Goal: Task Accomplishment & Management: Complete application form

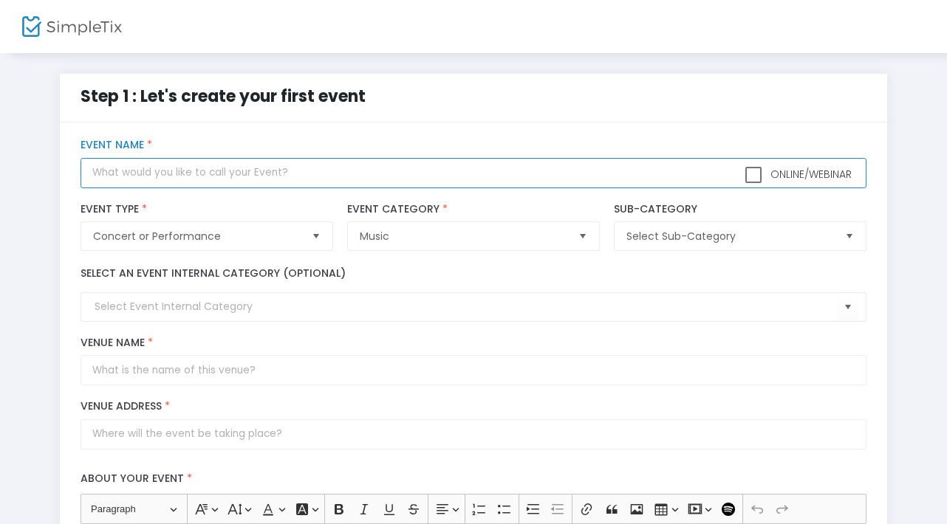
click at [103, 173] on input "text" at bounding box center [473, 173] width 785 height 30
type input "L"
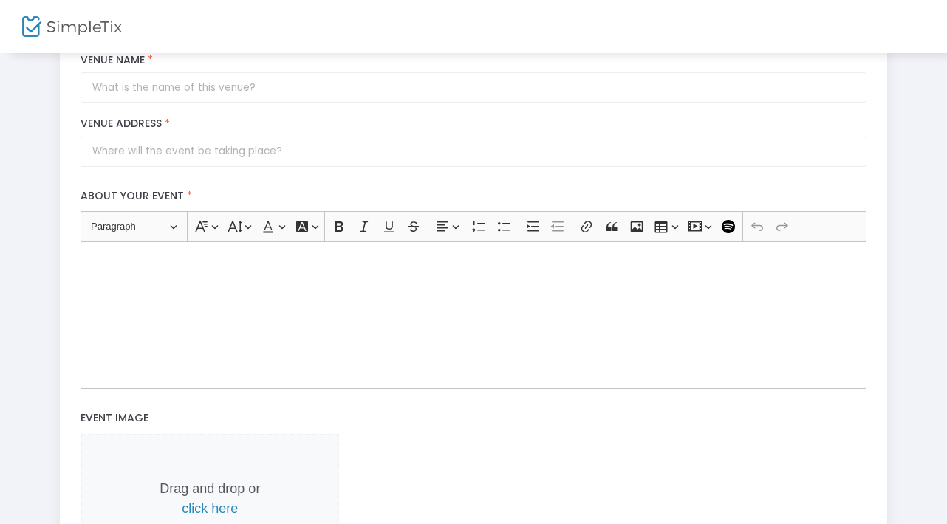
click at [100, 310] on div "Rich Text Editor, main" at bounding box center [473, 316] width 785 height 148
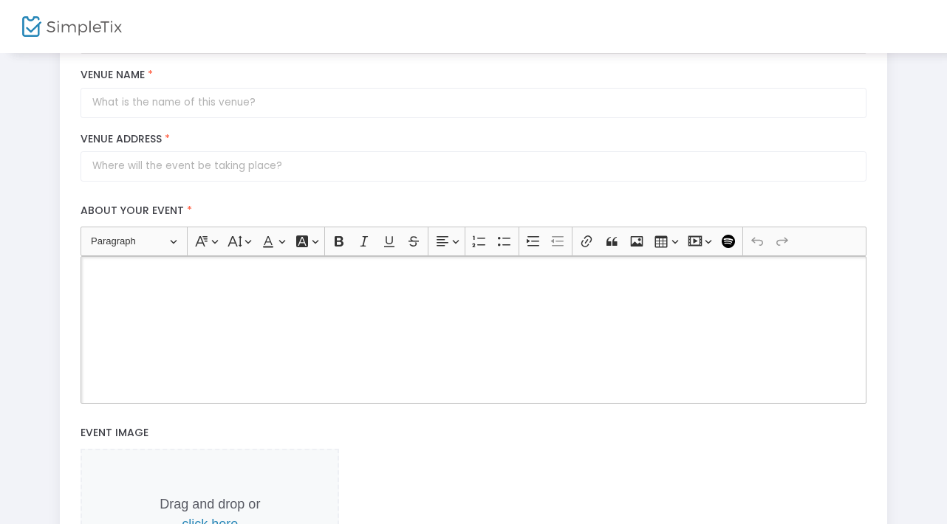
scroll to position [298, 0]
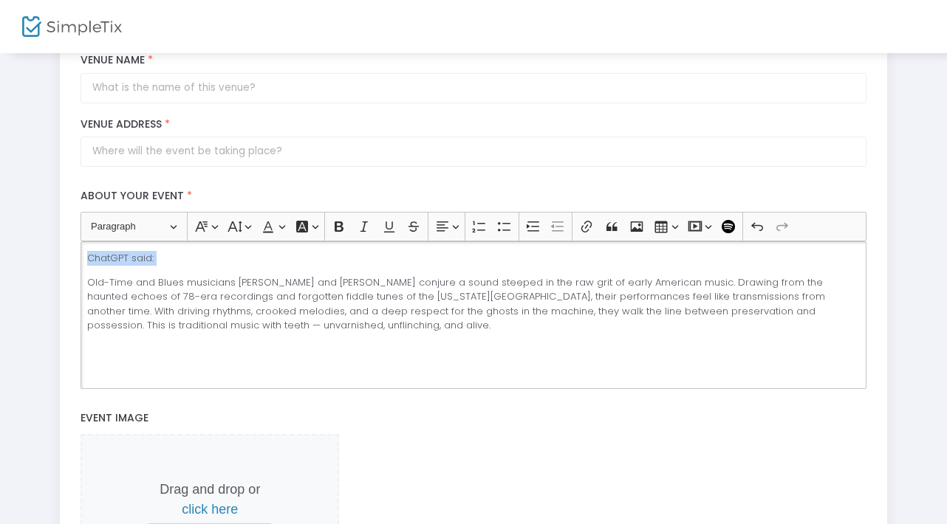
drag, startPoint x: 86, startPoint y: 283, endPoint x: 79, endPoint y: 216, distance: 66.9
click at [79, 216] on div "Heading Paragraph Paragraph Heading 1 Heading 2 Heading 3 Font Family Font Fami…" at bounding box center [474, 300] width 800 height 177
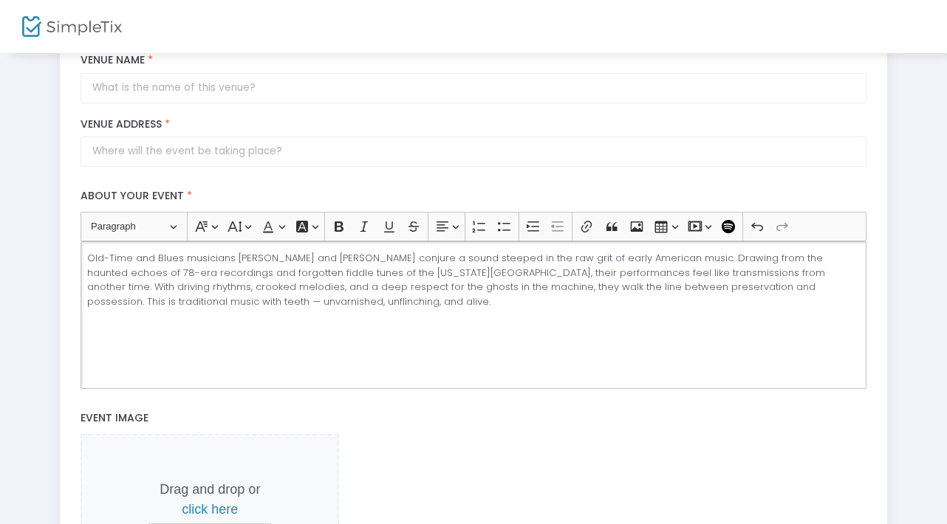
click at [89, 301] on p "Old-Time and Blues musicians Ali Kafka and Henry Barnes conjure a sound steeped…" at bounding box center [473, 280] width 773 height 58
drag, startPoint x: 97, startPoint y: 303, endPoint x: 88, endPoint y: 303, distance: 8.9
click at [88, 303] on p "Old-Time and Blues musicians Ali Kafka and Henry Barnes conjure a sound steeped…" at bounding box center [473, 280] width 773 height 58
click at [213, 492] on p "Drag and drop or click here" at bounding box center [209, 500] width 123 height 40
copy p
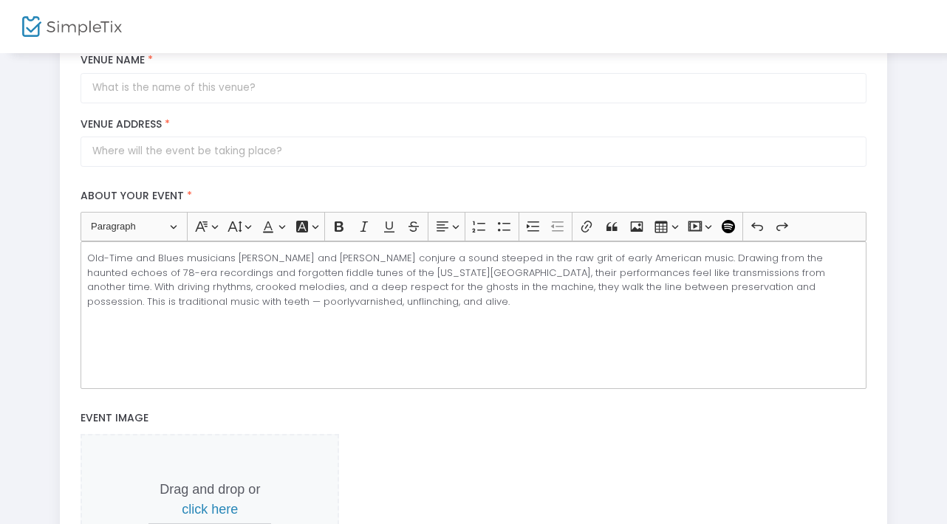
click at [117, 303] on p "Old-Time and Blues musicians Ali Kafka and Henry Barnes conjure a sound steeped…" at bounding box center [473, 280] width 773 height 58
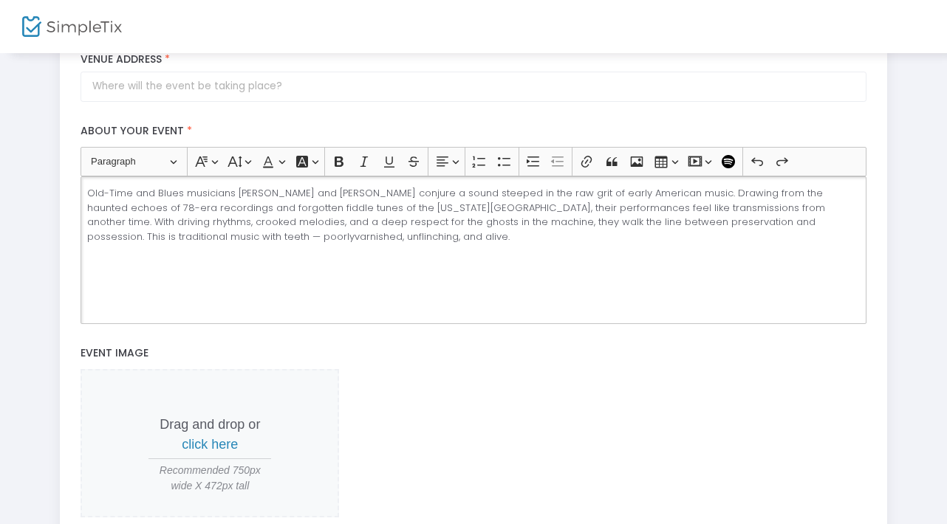
scroll to position [375, 0]
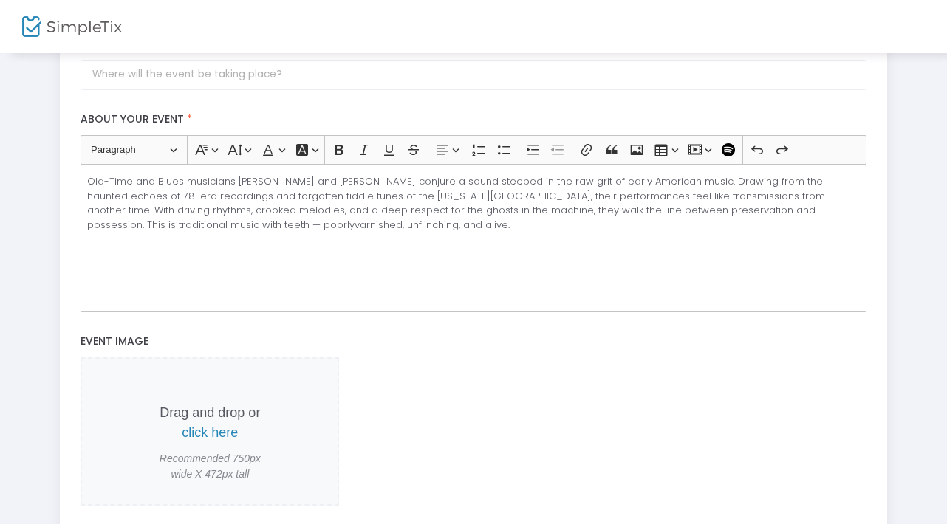
click at [217, 412] on p "Drag and drop or click here" at bounding box center [209, 423] width 123 height 40
click at [228, 457] on span "Recommended 750px wide X 472px tall" at bounding box center [209, 466] width 123 height 31
copy span
click at [118, 227] on p "Old-Time and Blues musicians Ali Kafka and Henry Barnes conjure a sound steeped…" at bounding box center [473, 203] width 773 height 58
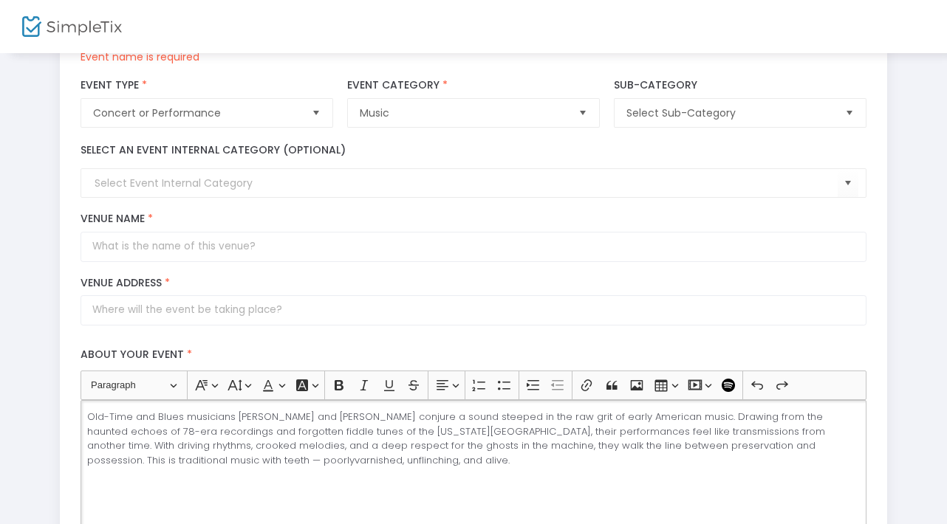
scroll to position [102, 0]
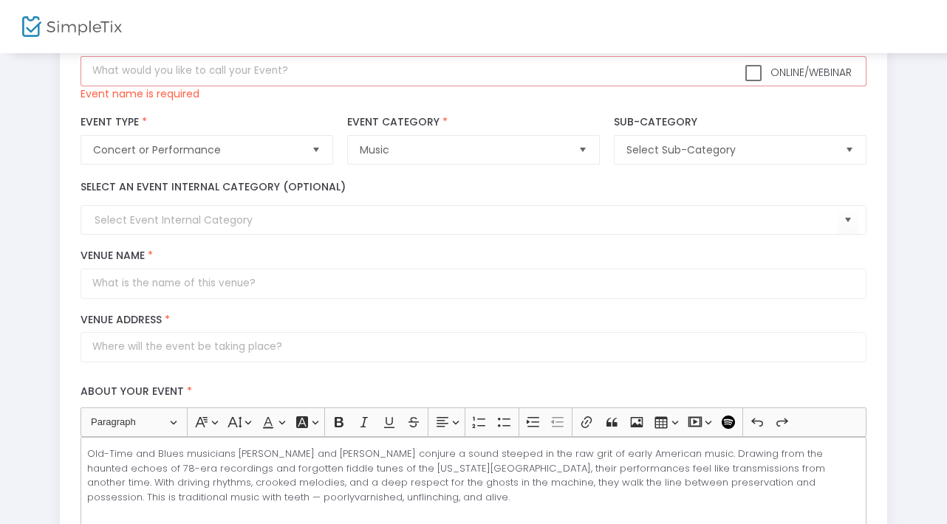
click at [116, 254] on label "Venue Name *" at bounding box center [473, 256] width 785 height 13
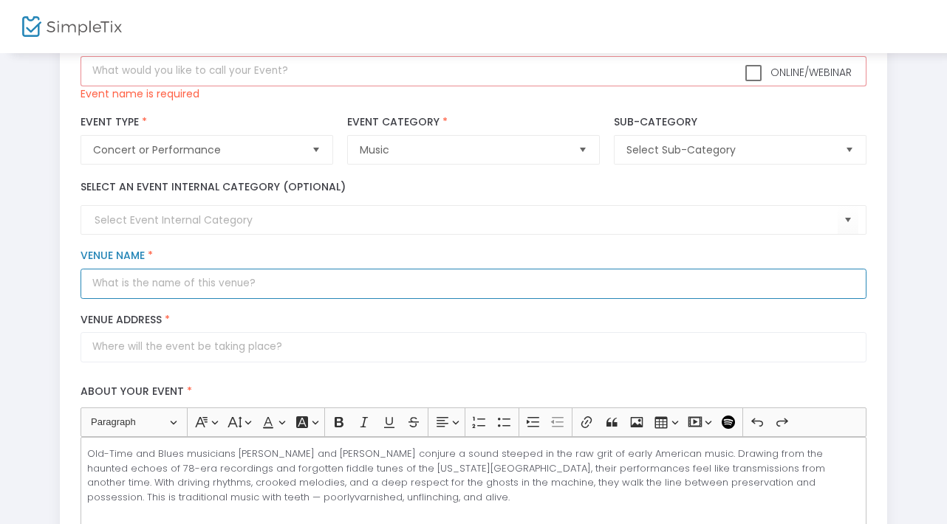
click at [116, 269] on input "Venue Name *" at bounding box center [473, 284] width 785 height 30
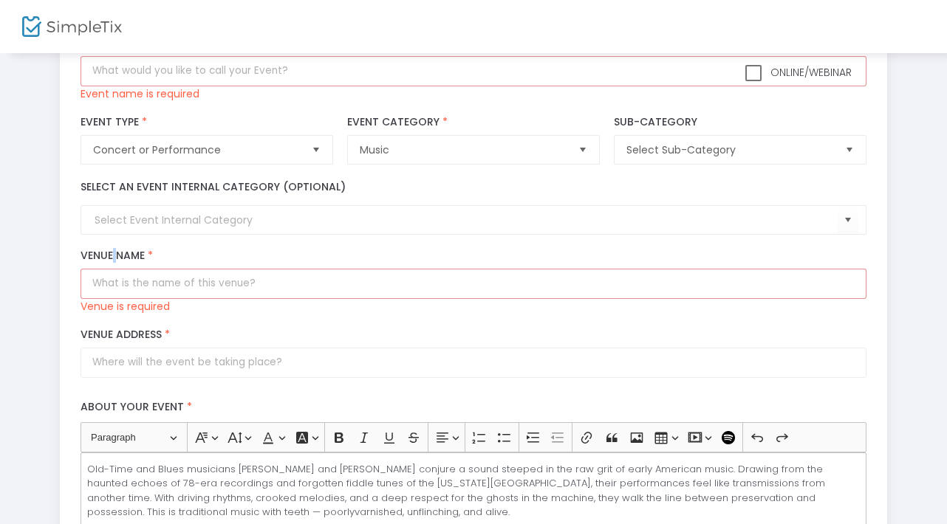
click at [112, 256] on label "Venue Name *" at bounding box center [473, 256] width 785 height 13
copy label
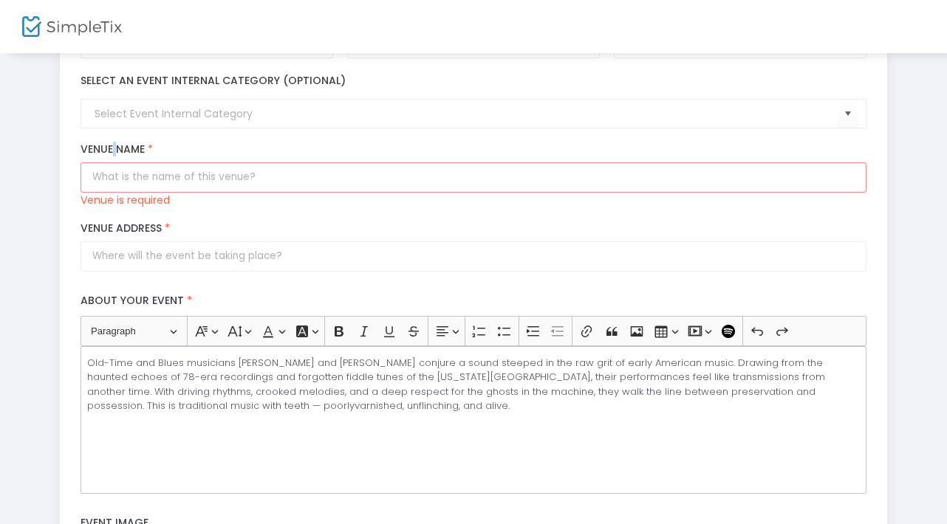
scroll to position [222, 0]
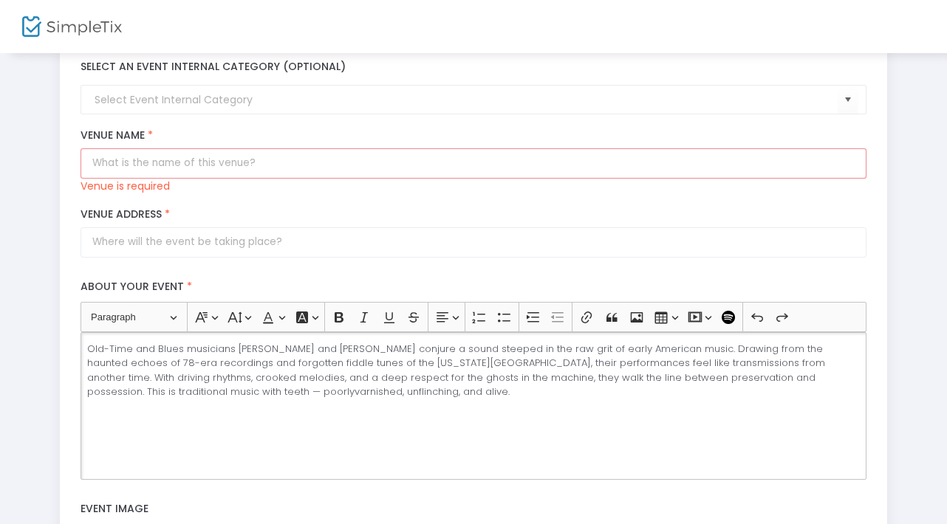
click at [117, 393] on p "Old-Time and Blues musicians Ali Kafka and Henry Barnes conjure a sound steeped…" at bounding box center [473, 371] width 773 height 58
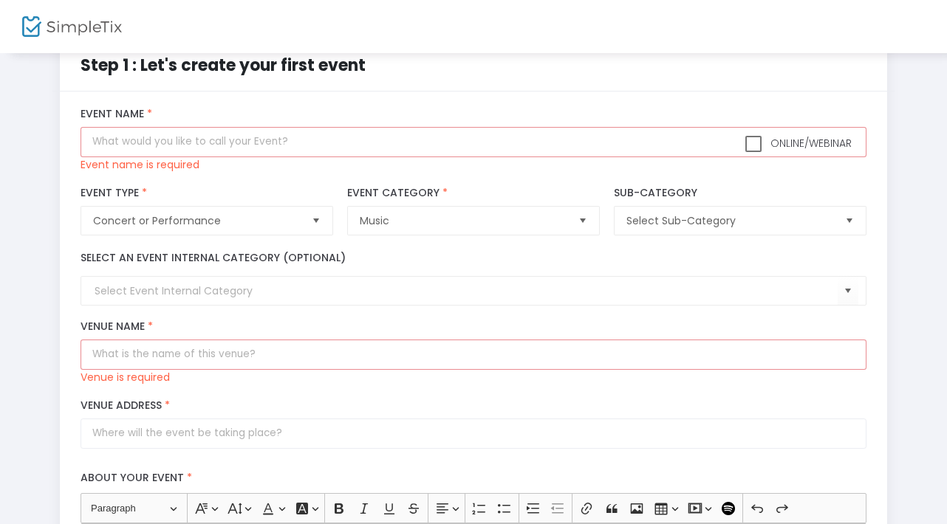
scroll to position [0, 0]
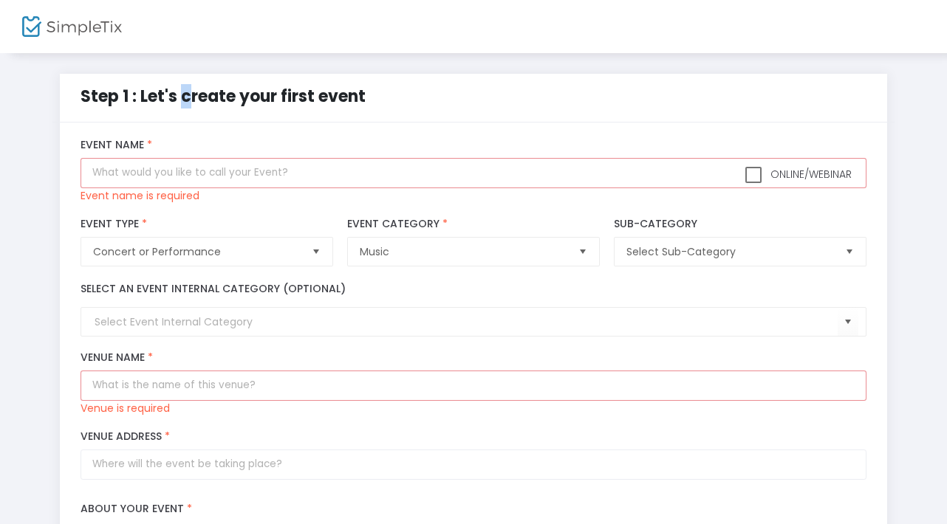
click at [180, 97] on span "Step 1 : Let's create your first event" at bounding box center [223, 96] width 285 height 23
copy span
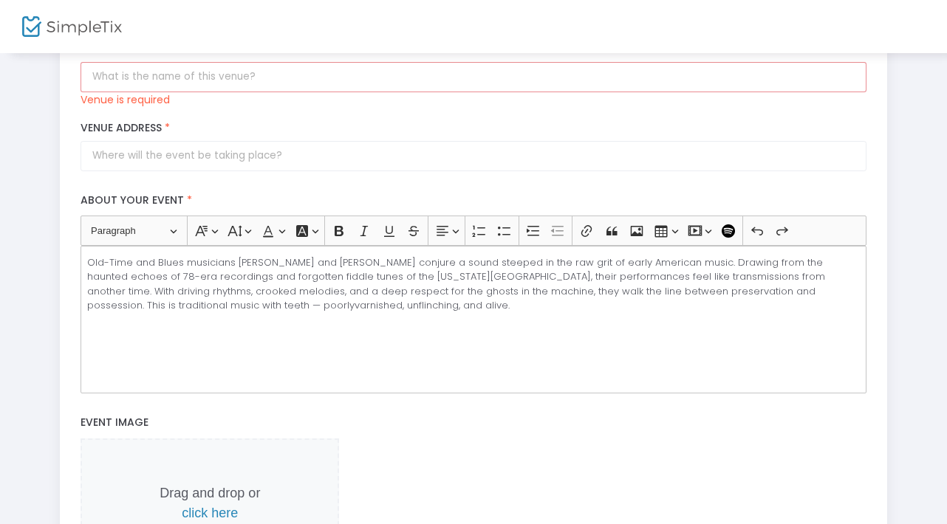
scroll to position [318, 0]
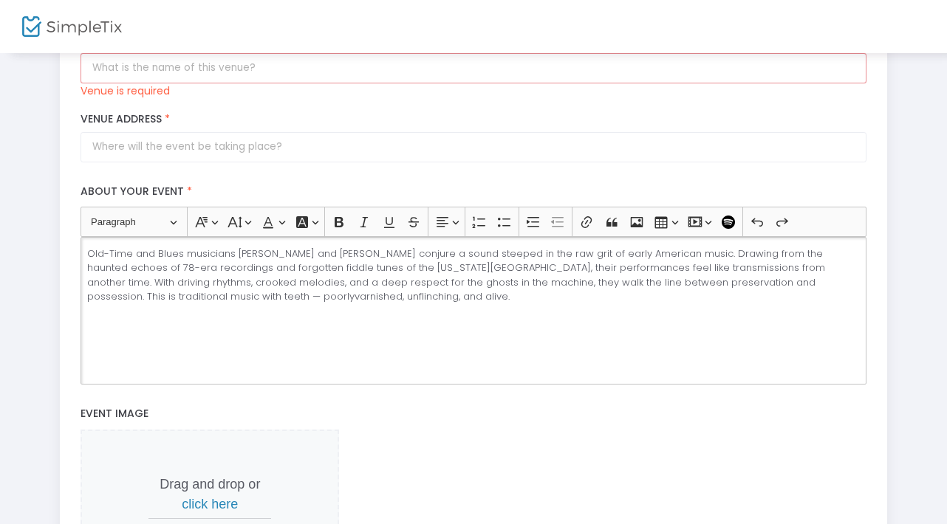
click at [117, 296] on p "Old-Time and Blues musicians Ali Kafka and Henry Barnes conjure a sound steeped…" at bounding box center [473, 276] width 773 height 58
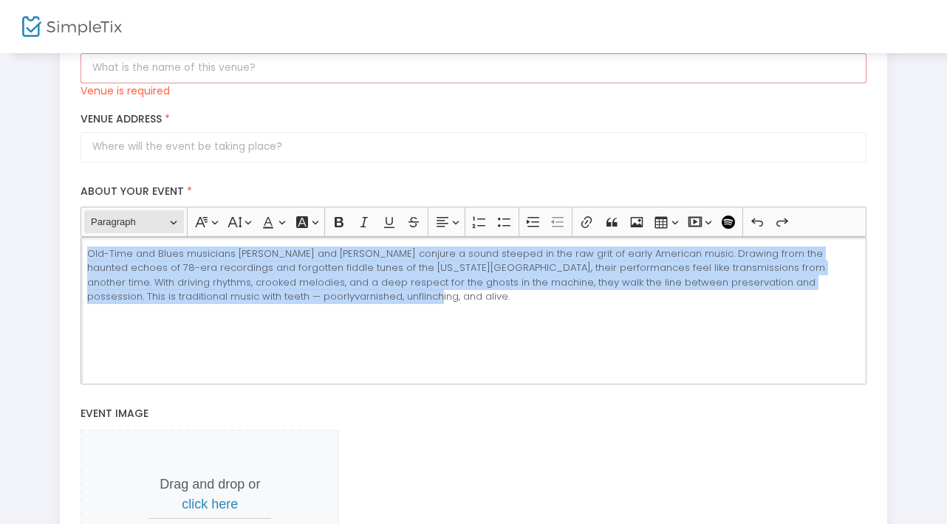
drag, startPoint x: 295, startPoint y: 308, endPoint x: 86, endPoint y: 232, distance: 221.8
click at [86, 232] on ckeditor "Heading Paragraph Paragraph Heading 1 Heading 2 Heading 3 Font Family Font Fami…" at bounding box center [473, 295] width 785 height 177
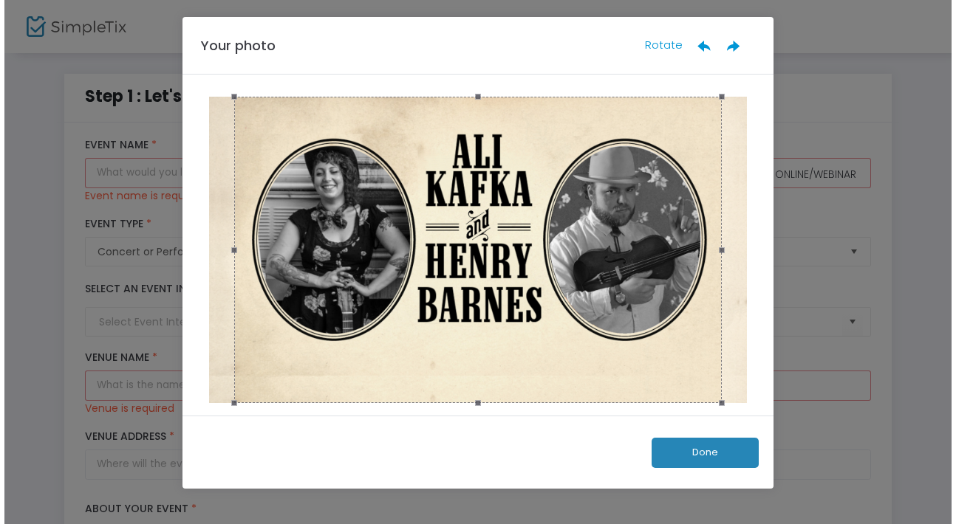
scroll to position [0, 0]
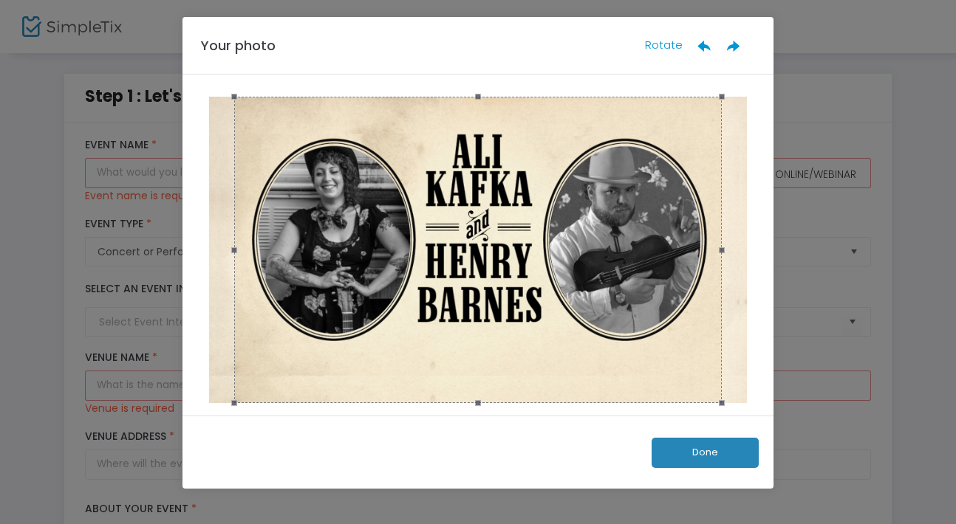
click at [722, 442] on button "Done" at bounding box center [705, 453] width 107 height 30
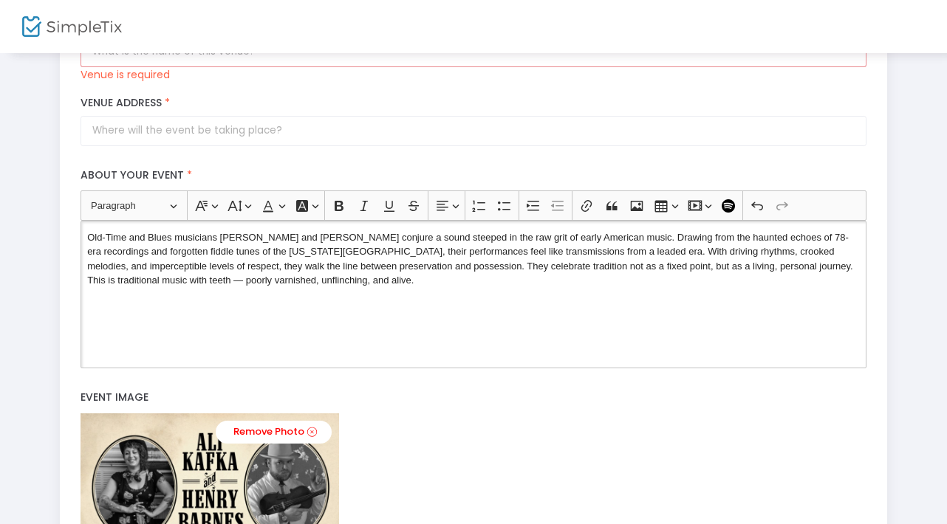
scroll to position [352, 0]
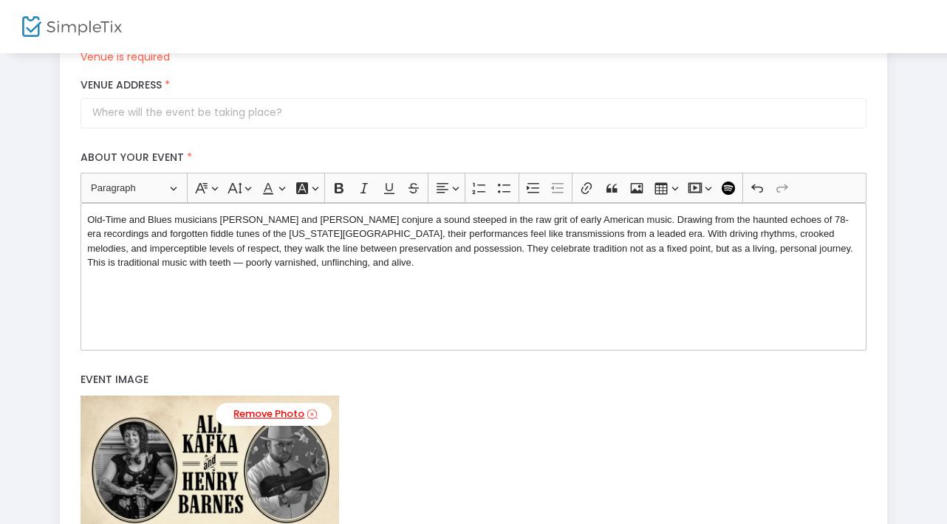
click at [245, 420] on link "Remove Photo" at bounding box center [274, 414] width 116 height 23
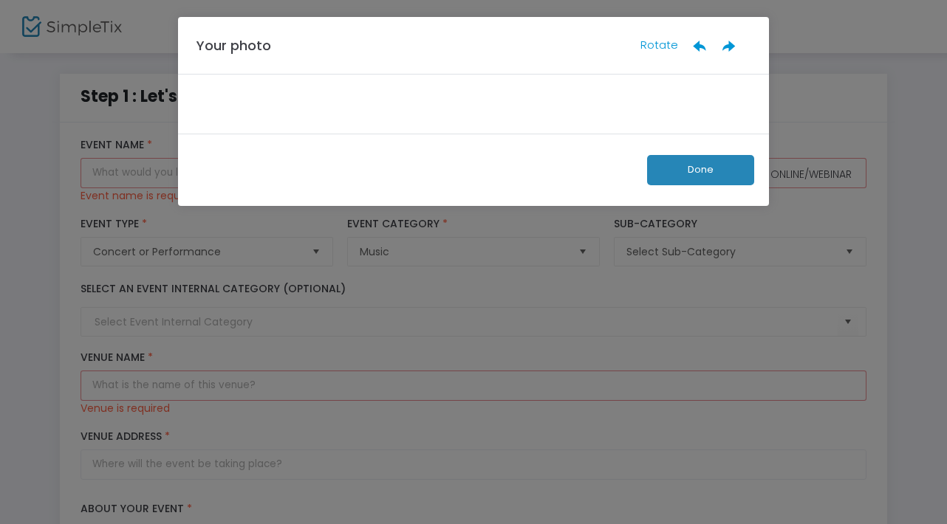
scroll to position [0, 0]
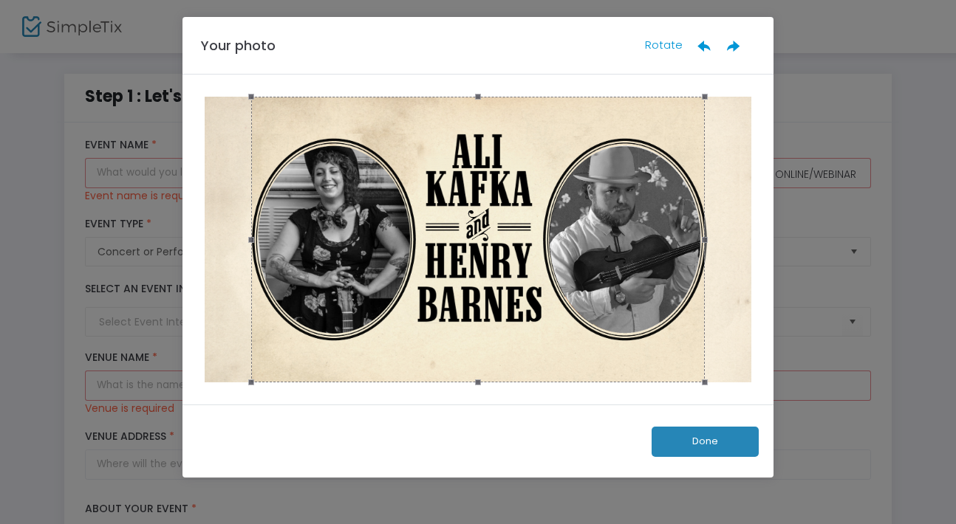
drag, startPoint x: 706, startPoint y: 382, endPoint x: 741, endPoint y: 386, distance: 34.9
click at [741, 386] on image-cropper at bounding box center [478, 239] width 554 height 293
click at [683, 442] on button "Done" at bounding box center [705, 442] width 107 height 30
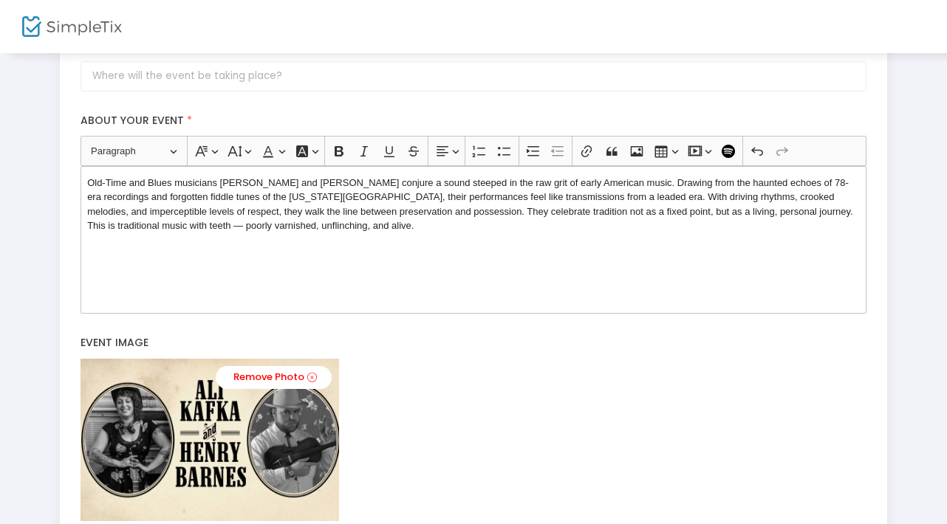
scroll to position [389, 0]
click at [286, 372] on link "Remove Photo" at bounding box center [274, 377] width 116 height 23
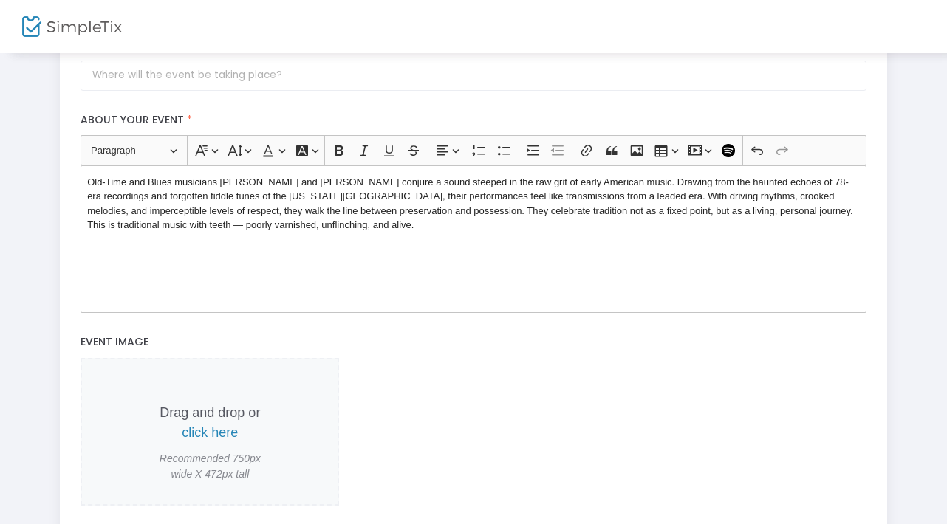
scroll to position [0, 0]
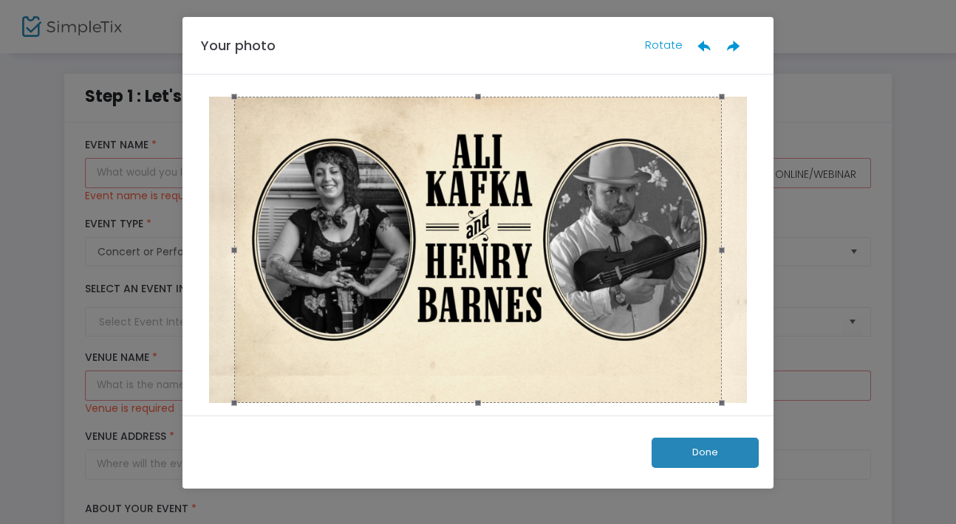
click at [717, 456] on button "Done" at bounding box center [705, 453] width 107 height 30
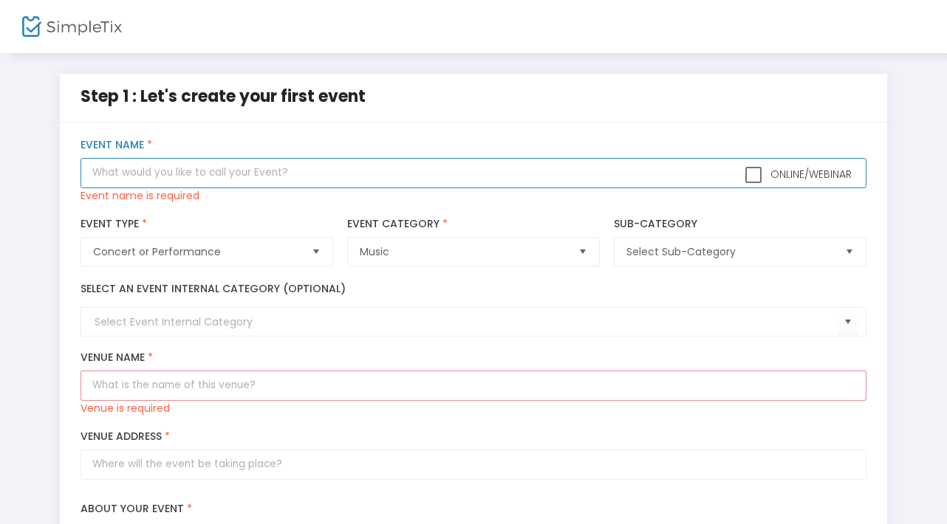
click at [332, 177] on input "text" at bounding box center [473, 173] width 785 height 30
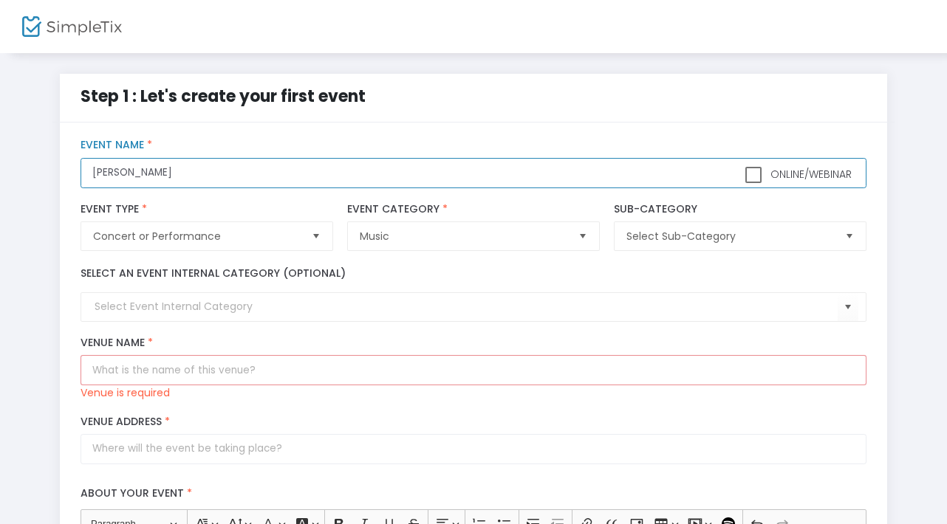
paste input "Old-Time and Blues musicians Ali Kafka and Henry Barnes conjure a sound steeped…"
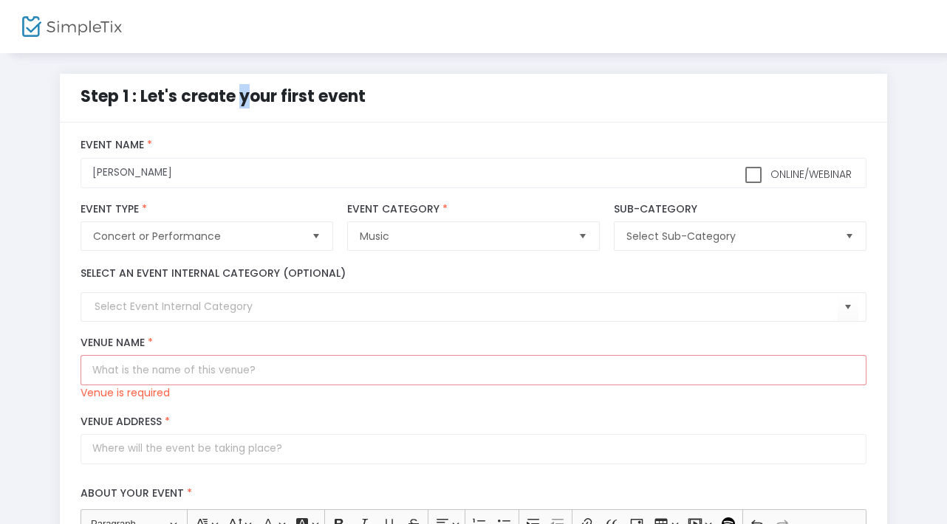
click at [233, 92] on span "Step 1 : Let's create your first event" at bounding box center [223, 96] width 285 height 23
copy span
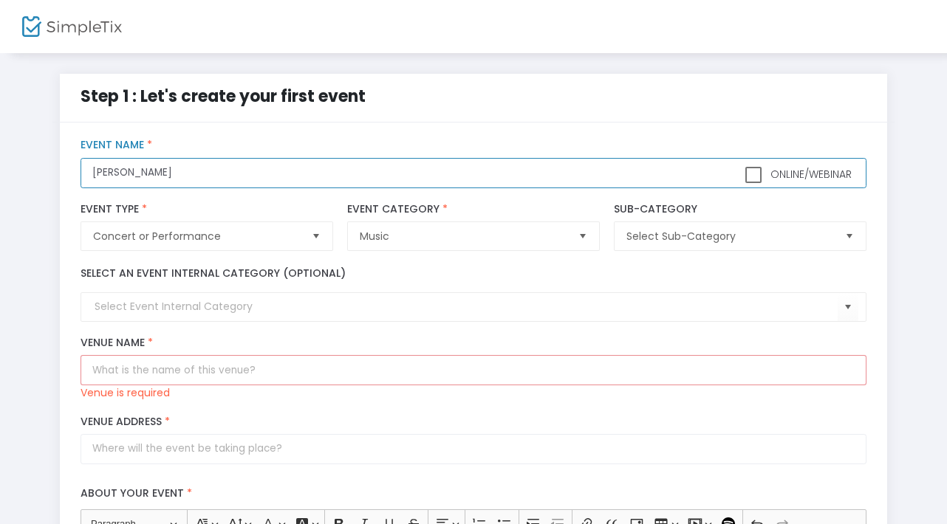
click at [174, 180] on input "Ali" at bounding box center [473, 173] width 785 height 30
paste input "text"
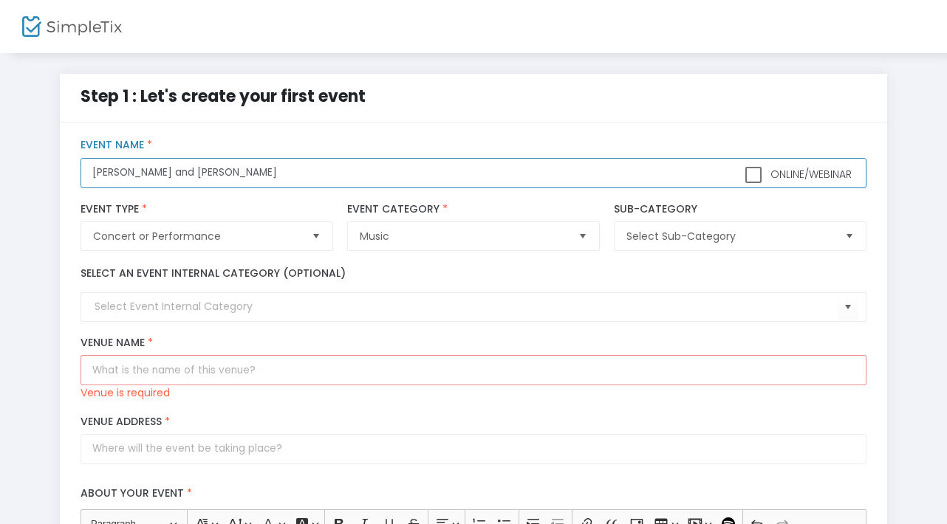
paste input "text"
type input "Ali Kafka and Henry Barnes at Don's Garage"
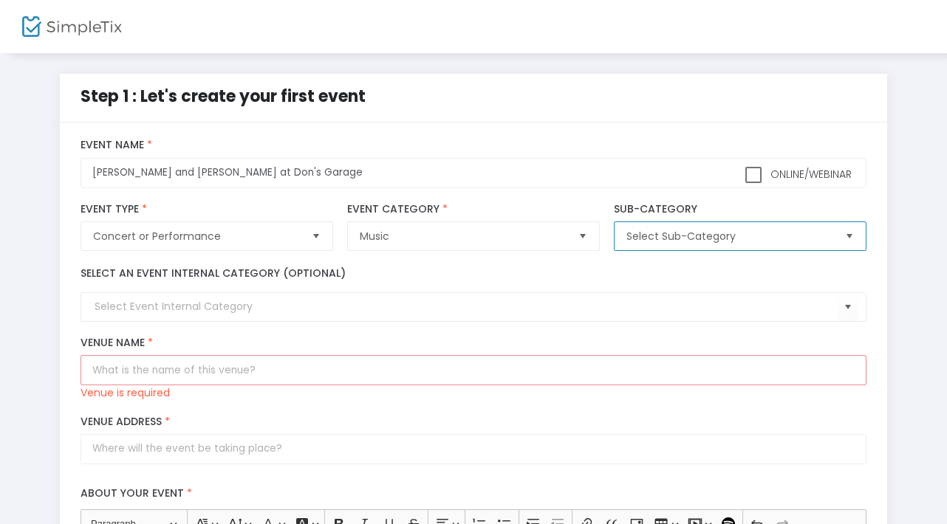
click at [651, 239] on span "Select Sub-Category" at bounding box center [729, 236] width 206 height 15
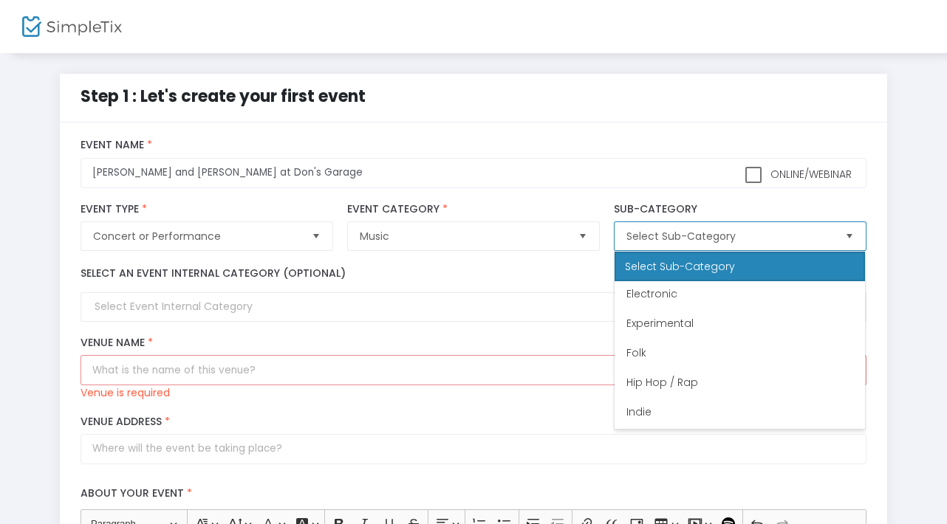
scroll to position [365, 0]
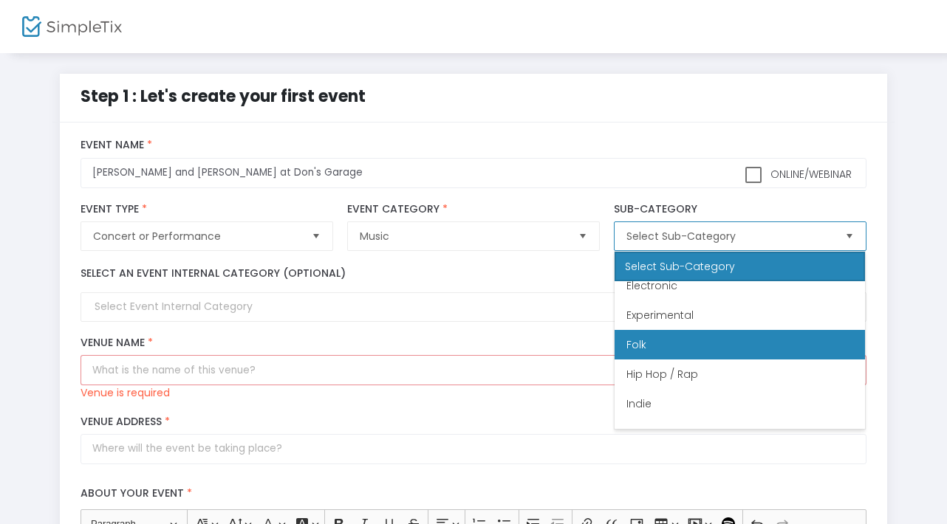
click at [657, 339] on li "Folk" at bounding box center [740, 345] width 250 height 30
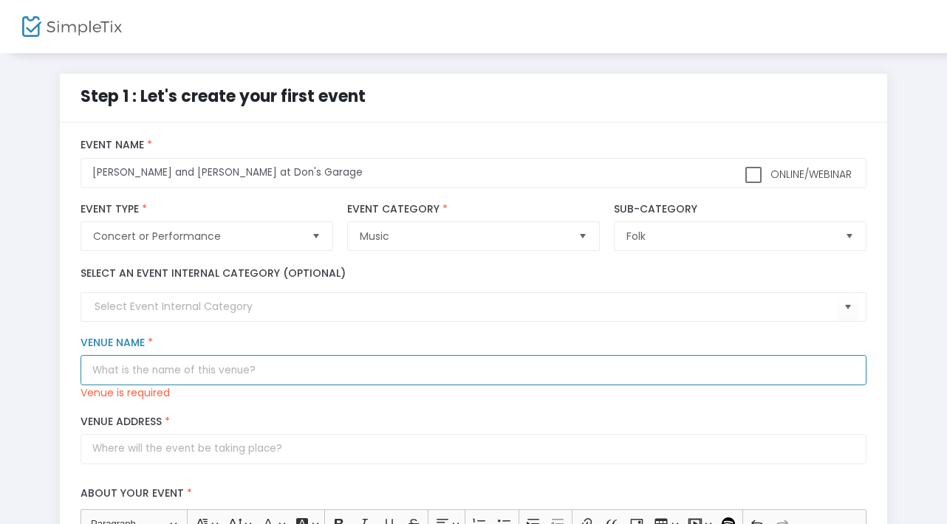
click at [261, 365] on input "Venue Name *" at bounding box center [473, 370] width 785 height 30
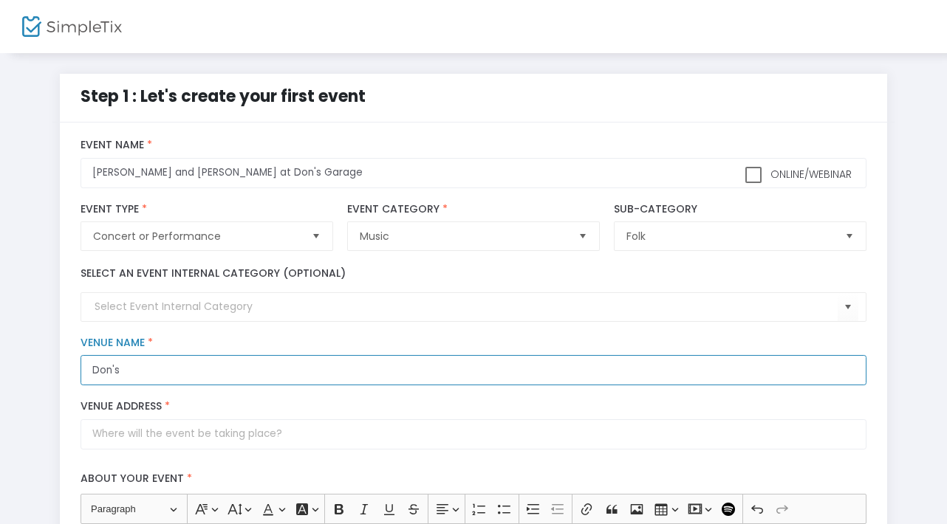
paste input "text"
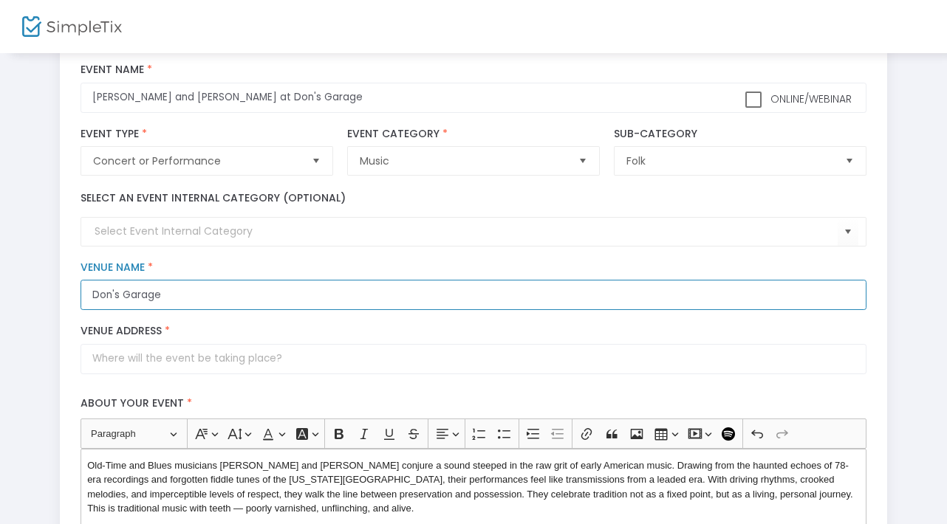
scroll to position [107, 0]
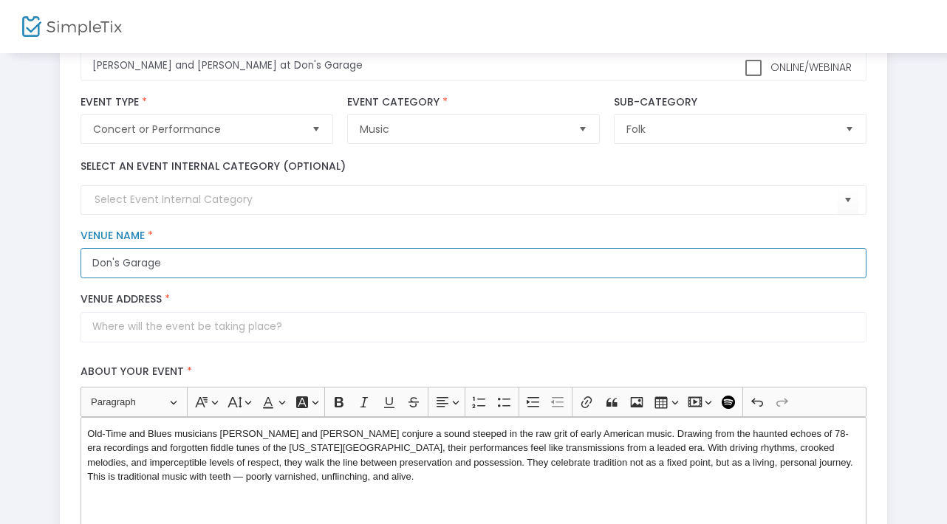
type input "Don's Garage"
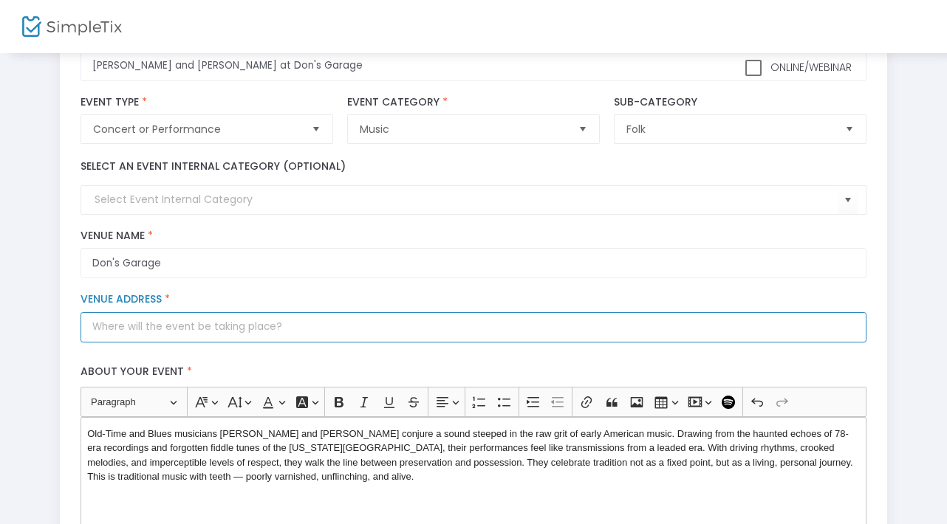
click at [337, 320] on input "Venue Address *" at bounding box center [473, 327] width 785 height 30
paste input "text"
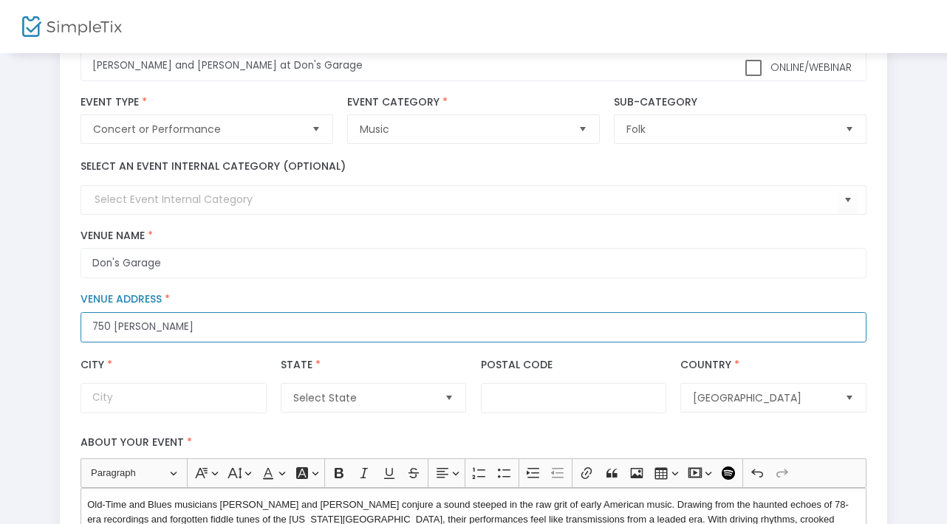
paste input "text"
type input "7"
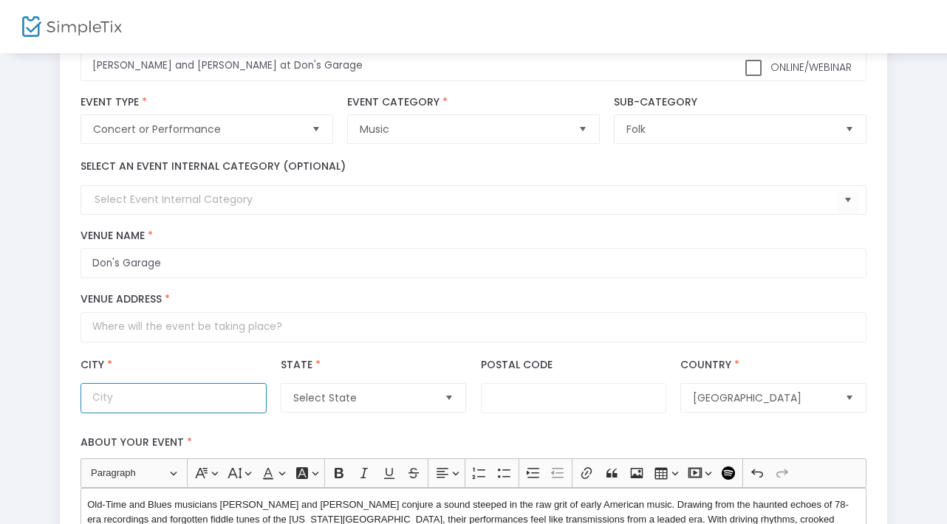
click at [166, 398] on input "City *" at bounding box center [173, 398] width 185 height 30
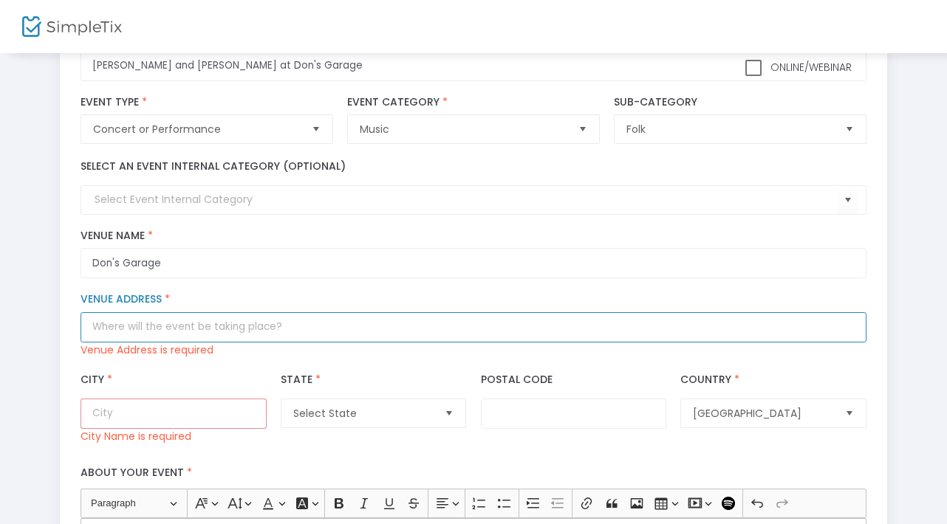
click at [118, 329] on input "Venue Address *" at bounding box center [473, 327] width 785 height 30
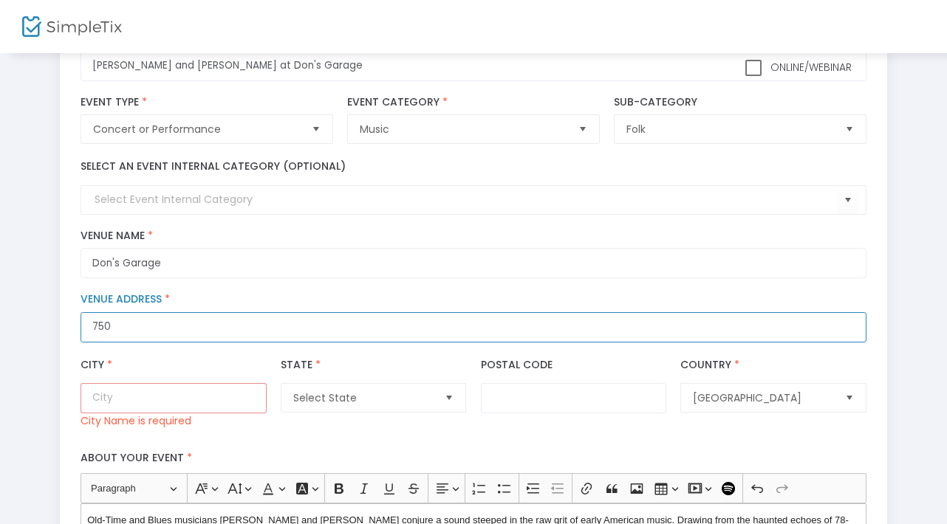
paste input "text"
type input "750 Murphey St"
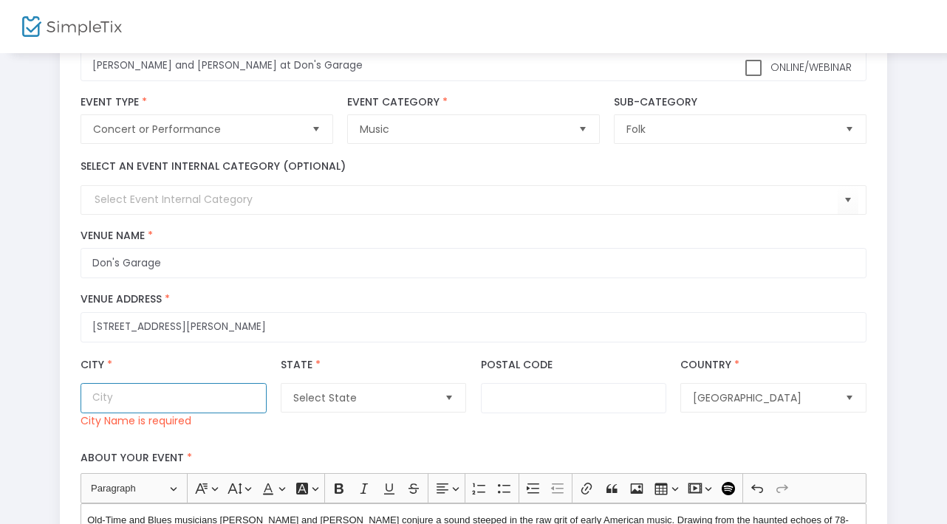
click at [176, 406] on input "City *" at bounding box center [173, 398] width 185 height 30
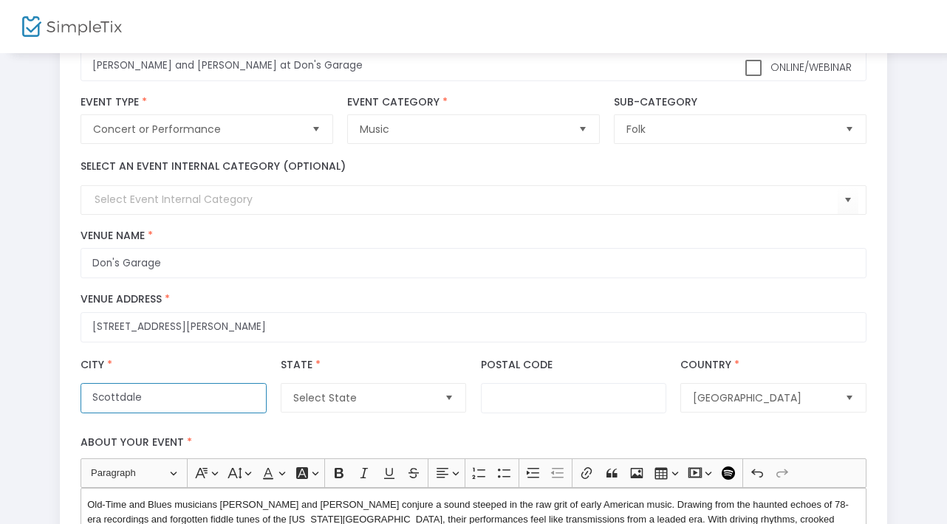
type input "Scottdale"
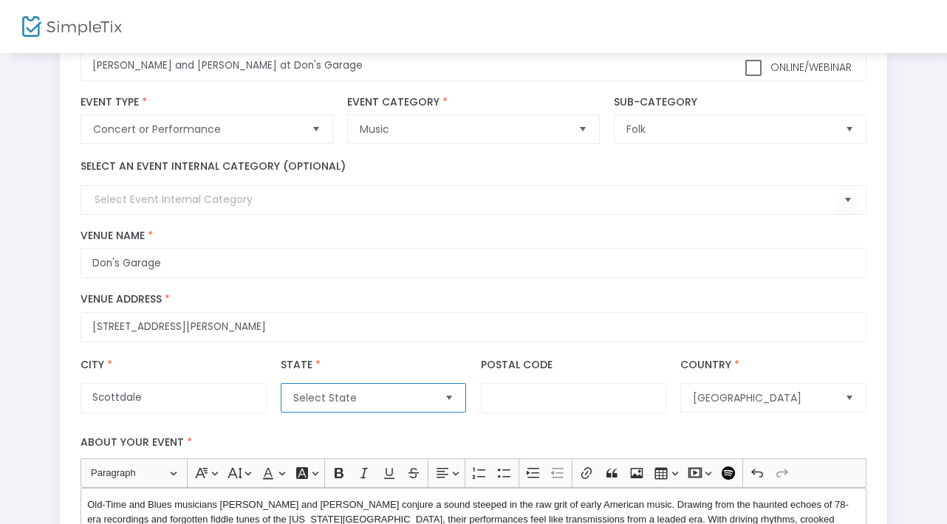
click at [330, 398] on span "Select State" at bounding box center [363, 398] width 140 height 15
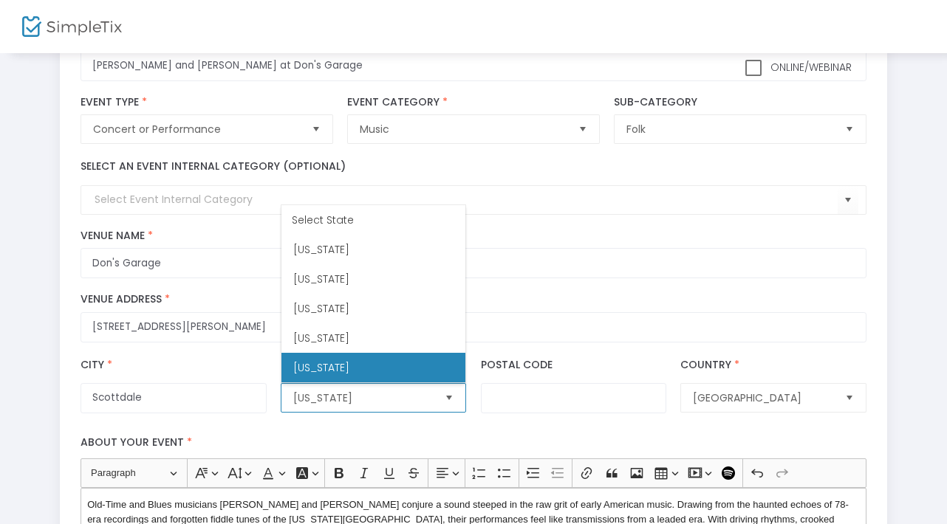
click at [353, 360] on li "[US_STATE]" at bounding box center [373, 368] width 184 height 30
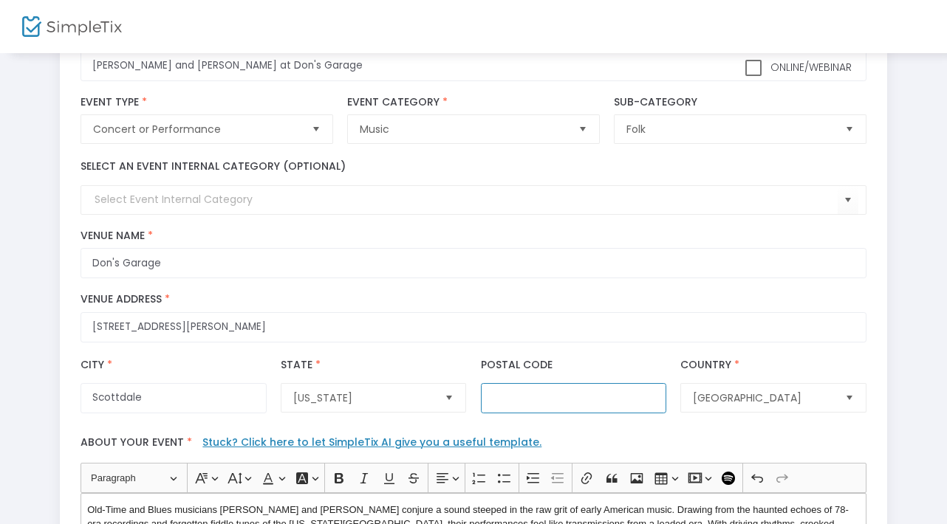
click at [547, 397] on input "Postal Code" at bounding box center [573, 398] width 185 height 30
type input "30079"
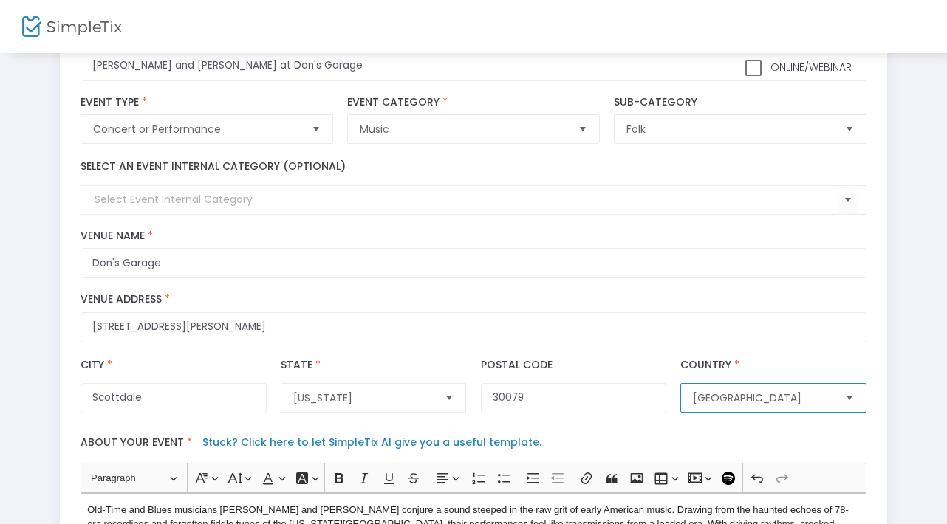
click at [751, 392] on span "United States" at bounding box center [763, 398] width 140 height 15
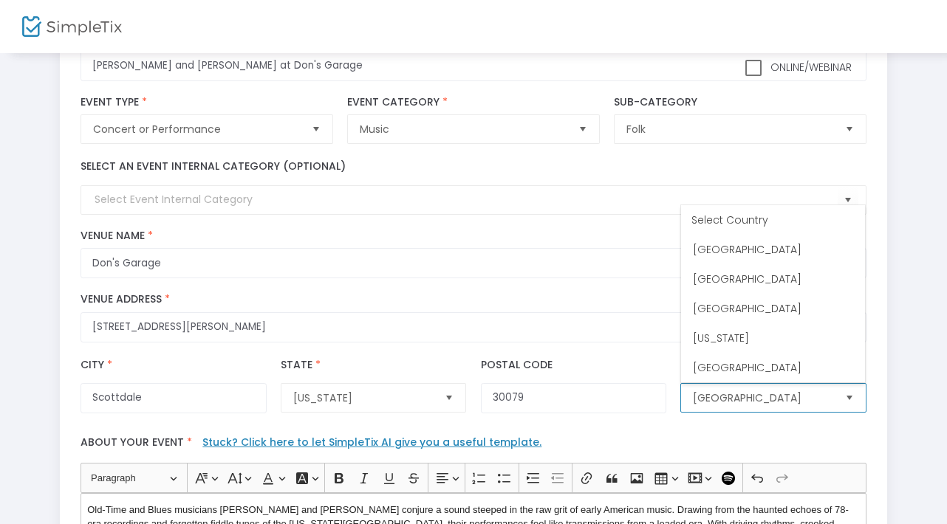
scroll to position [6900, 0]
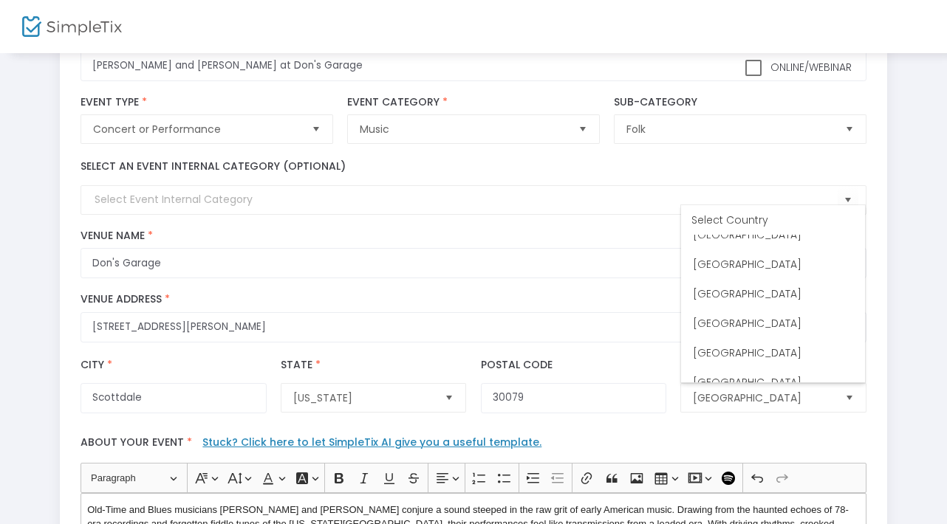
click at [626, 366] on div "Postal Code 30079" at bounding box center [574, 386] width 200 height 56
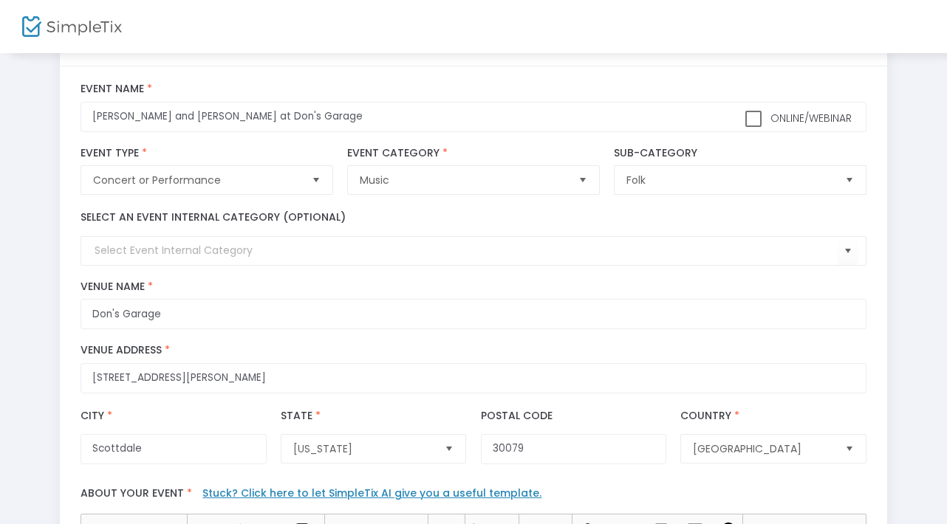
scroll to position [623, 0]
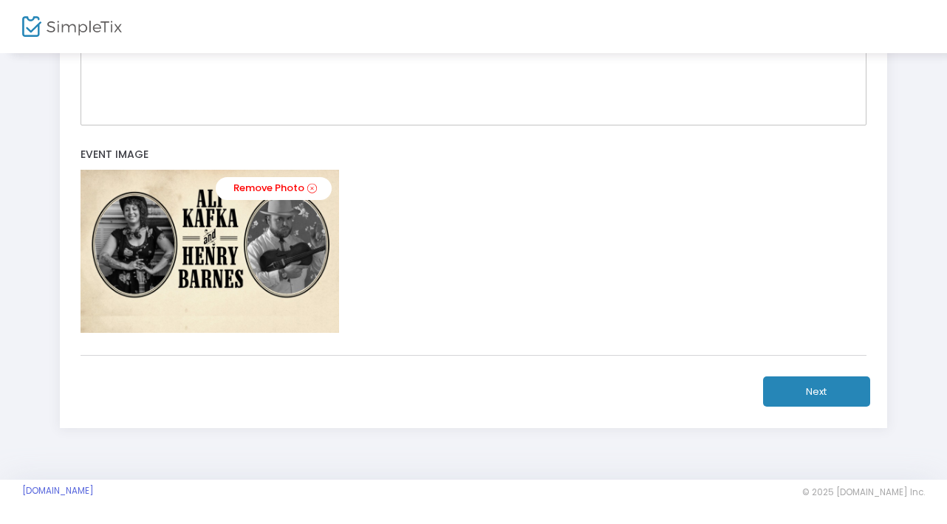
click at [808, 403] on button "Next" at bounding box center [816, 392] width 107 height 30
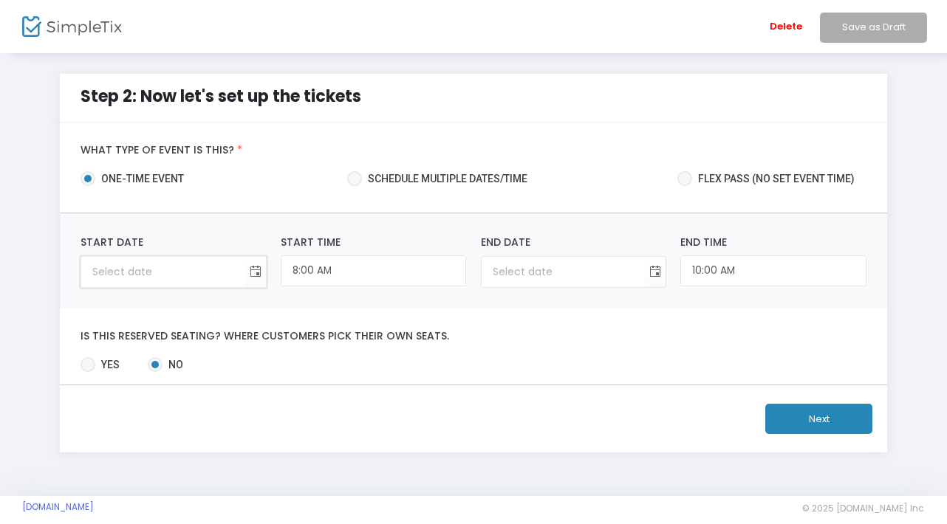
type input "month/day/year"
click at [188, 266] on input "month/day/year" at bounding box center [162, 272] width 163 height 30
click at [255, 277] on span "Toggle calendar" at bounding box center [255, 272] width 24 height 24
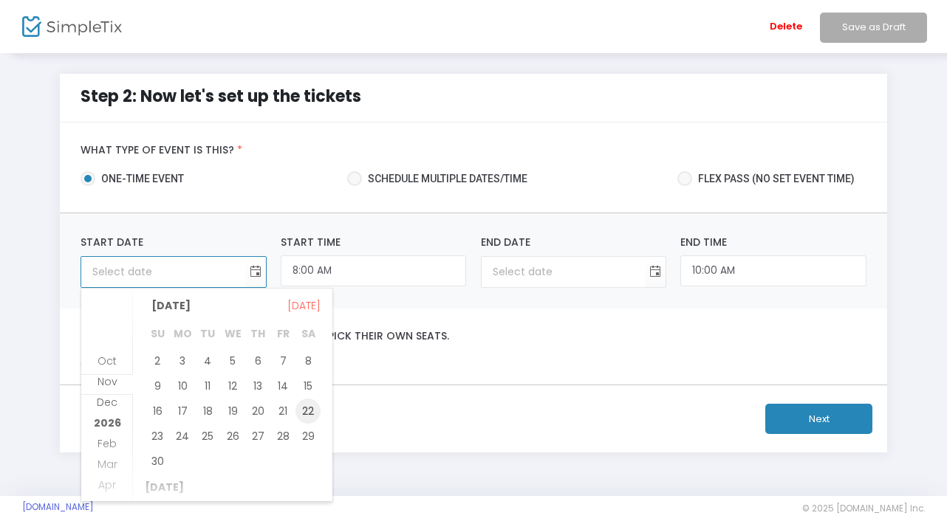
click at [307, 406] on span "22" at bounding box center [307, 411] width 25 height 25
type input "11/22/2025"
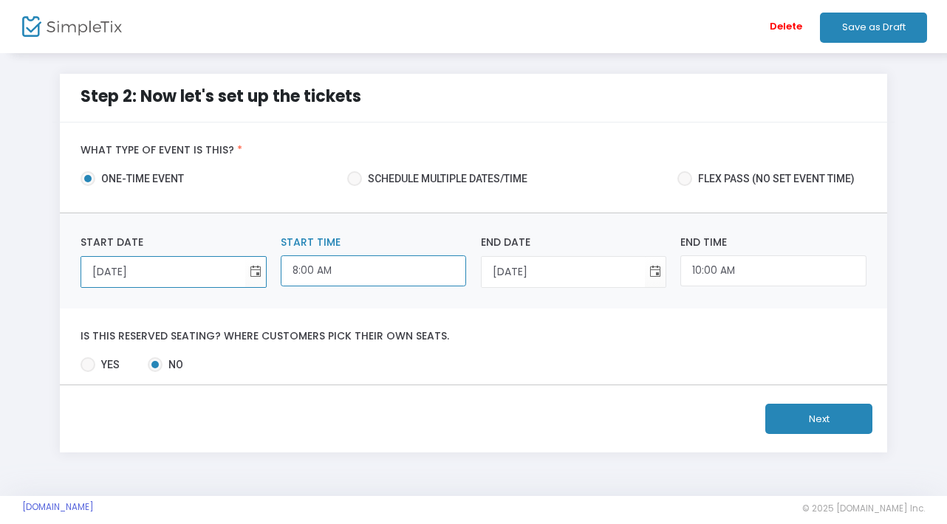
scroll to position [485, 0]
click at [321, 262] on input "8:00 AM" at bounding box center [373, 272] width 185 height 32
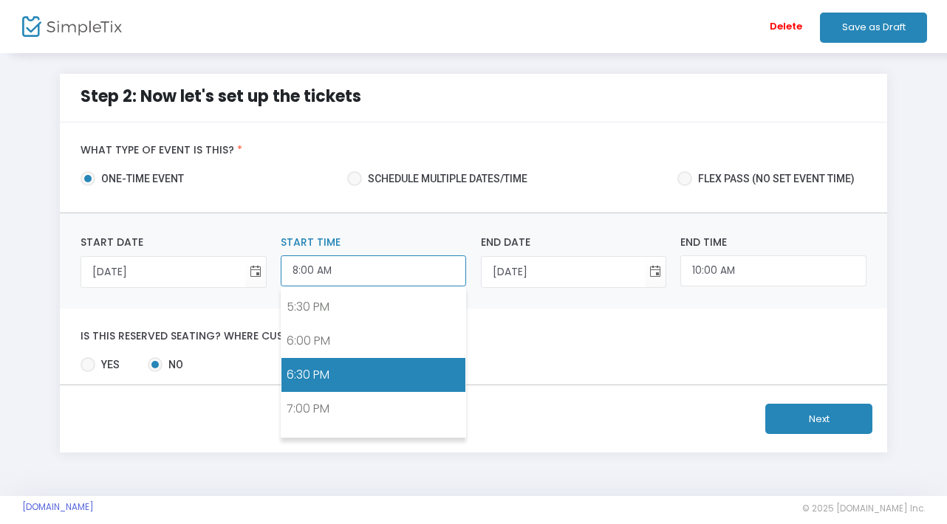
scroll to position [1211, 0]
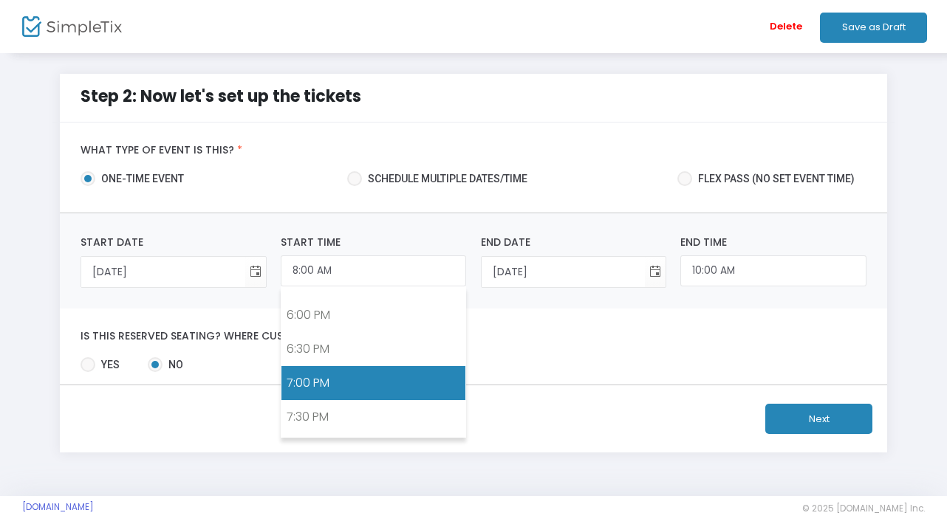
click at [308, 386] on link "7:00 PM" at bounding box center [373, 383] width 184 height 34
type input "7:00 PM"
type input "9:00 PM"
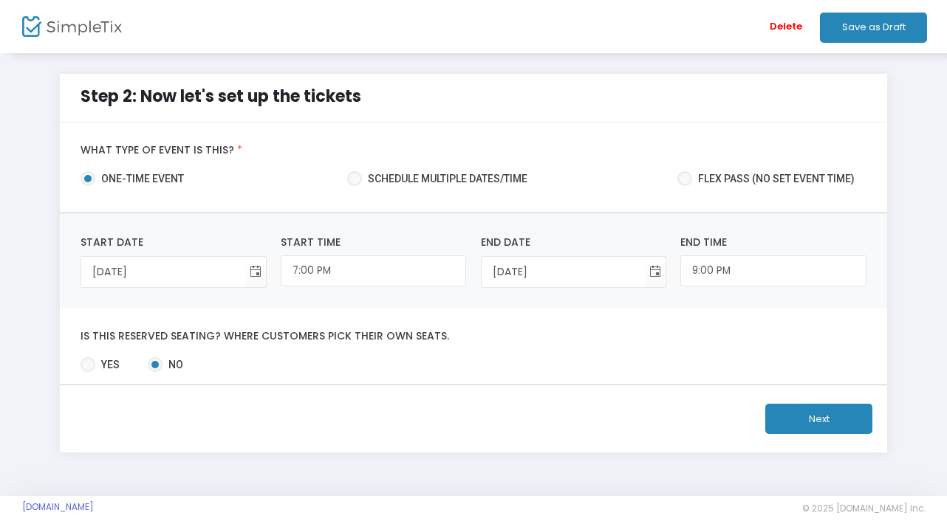
click at [820, 420] on button "Next" at bounding box center [818, 419] width 107 height 30
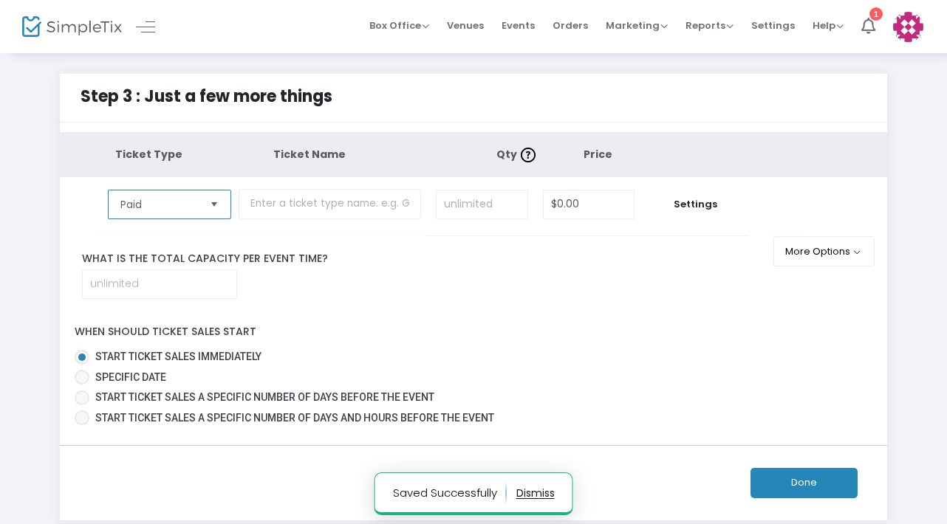
click at [203, 206] on span "Paid" at bounding box center [158, 205] width 89 height 28
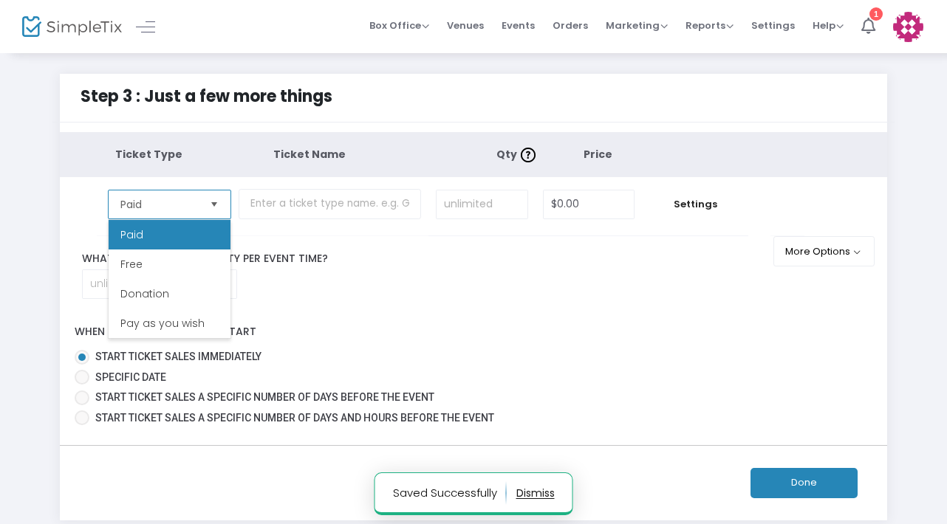
click at [191, 236] on li "Paid" at bounding box center [170, 235] width 122 height 30
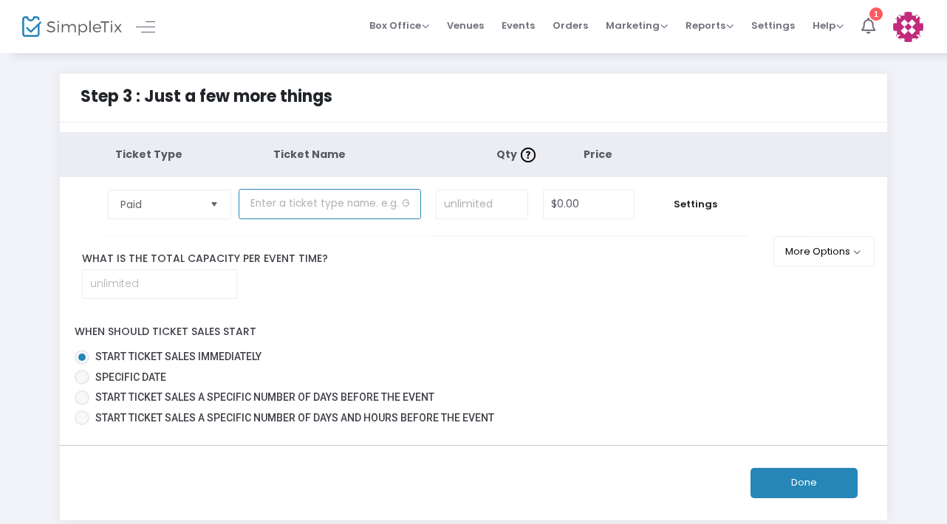
click at [372, 202] on input "text" at bounding box center [330, 204] width 182 height 30
click at [405, 200] on input "text" at bounding box center [330, 204] width 182 height 30
click at [562, 205] on input "0" at bounding box center [589, 205] width 91 height 28
type input "$20.00"
click at [479, 202] on input at bounding box center [482, 205] width 91 height 28
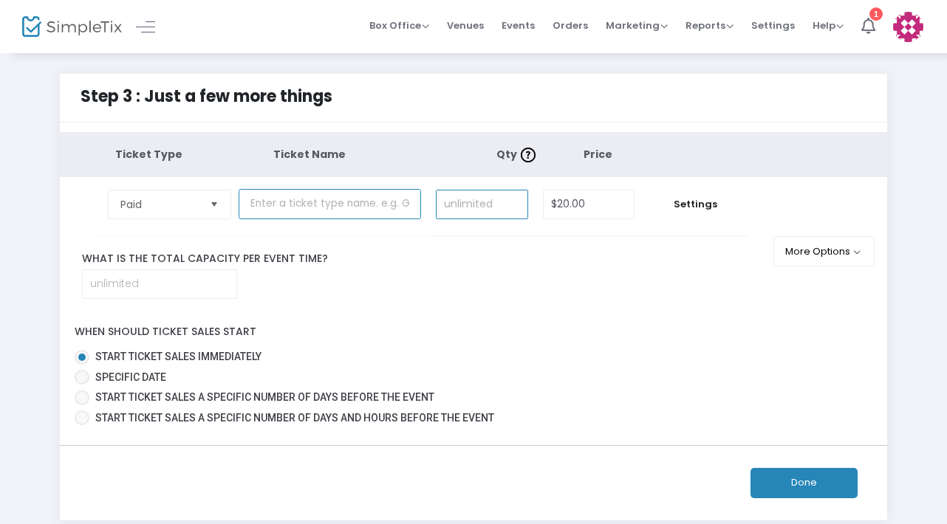
click at [361, 205] on input "text" at bounding box center [330, 204] width 182 height 30
click at [361, 210] on input "text" at bounding box center [330, 204] width 182 height 30
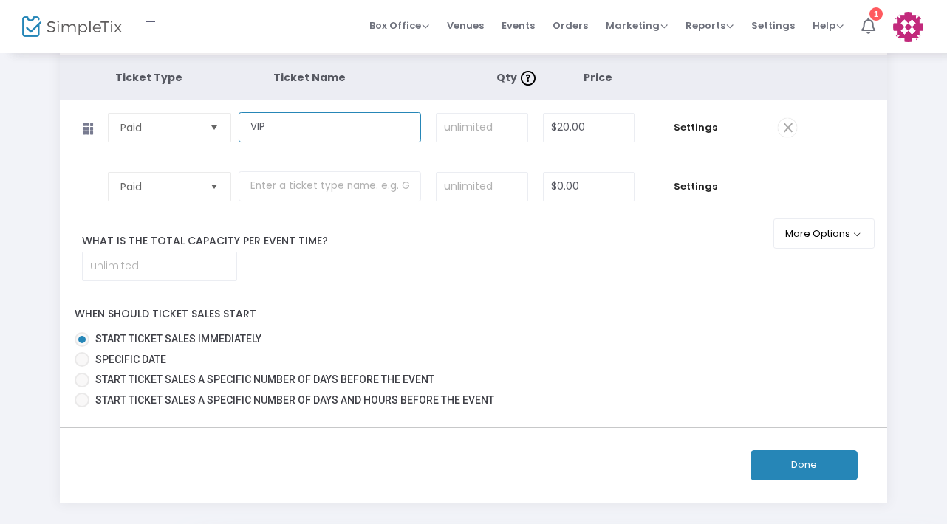
scroll to position [75, 0]
paste input "text"
type input "VIP Admission"
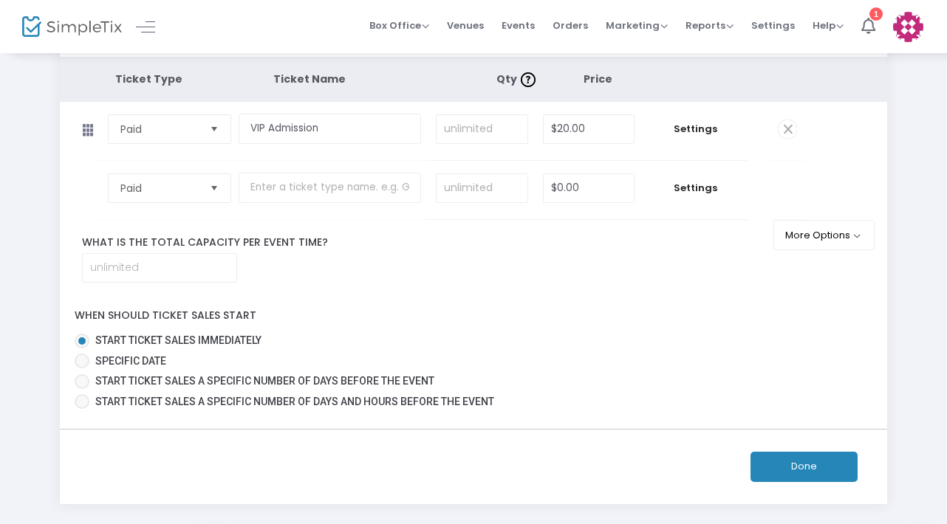
click at [779, 466] on button "Done" at bounding box center [804, 467] width 107 height 30
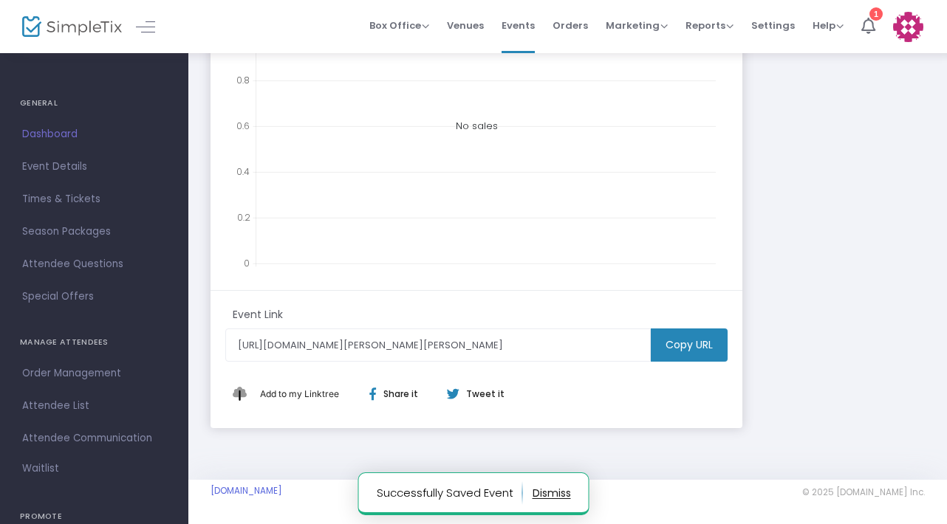
scroll to position [458, 0]
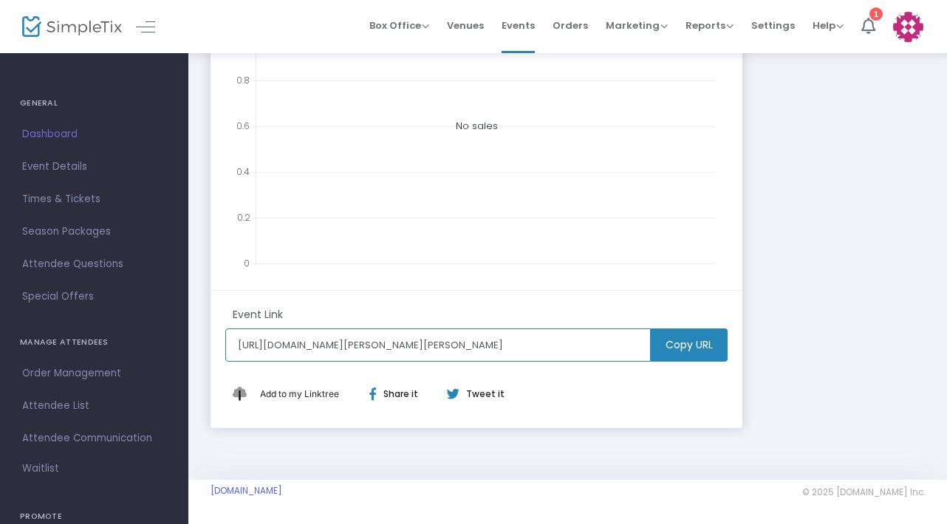
click at [561, 350] on input "https://www.simpletix.com/e/ali-kafka-and-henry-barnes-at-don-s-garage-tickets-…" at bounding box center [437, 345] width 425 height 33
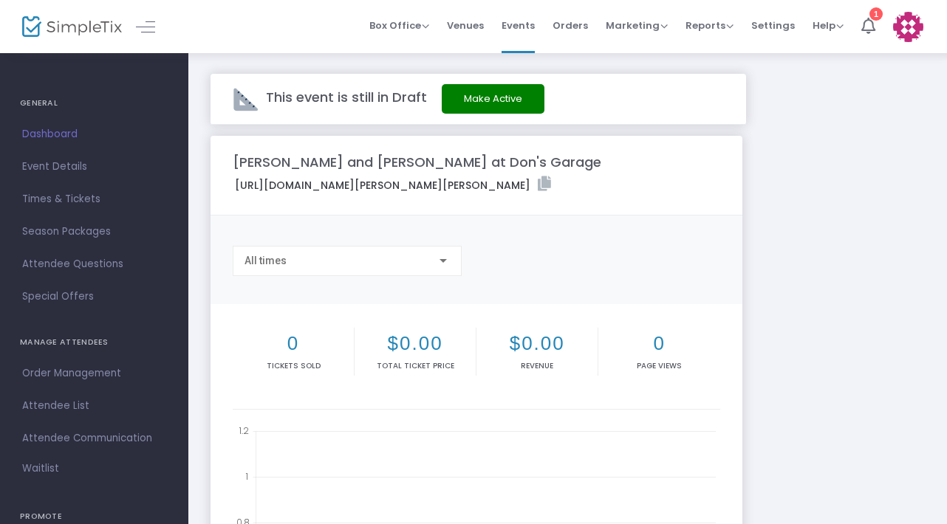
click at [482, 105] on button "Make Active" at bounding box center [493, 99] width 103 height 30
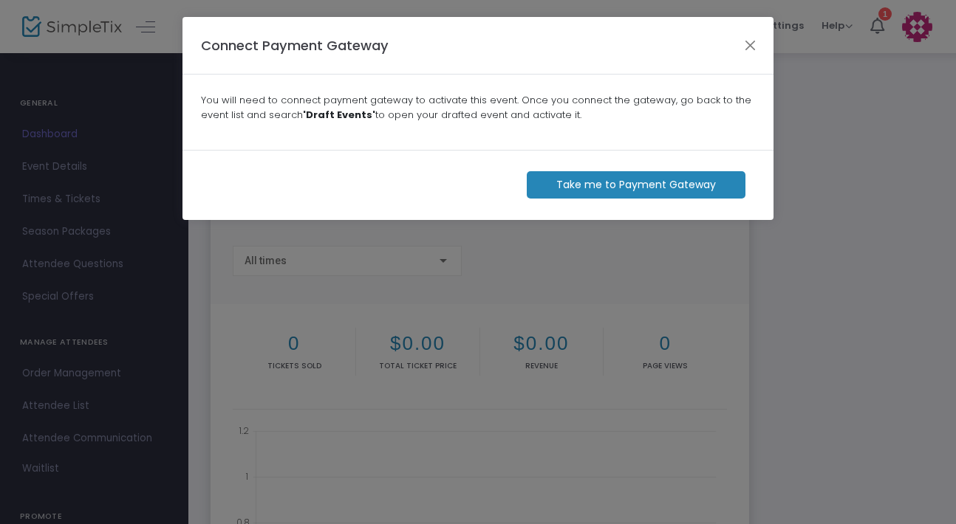
click at [559, 185] on m-button "Take me to Payment Gateway" at bounding box center [636, 184] width 219 height 27
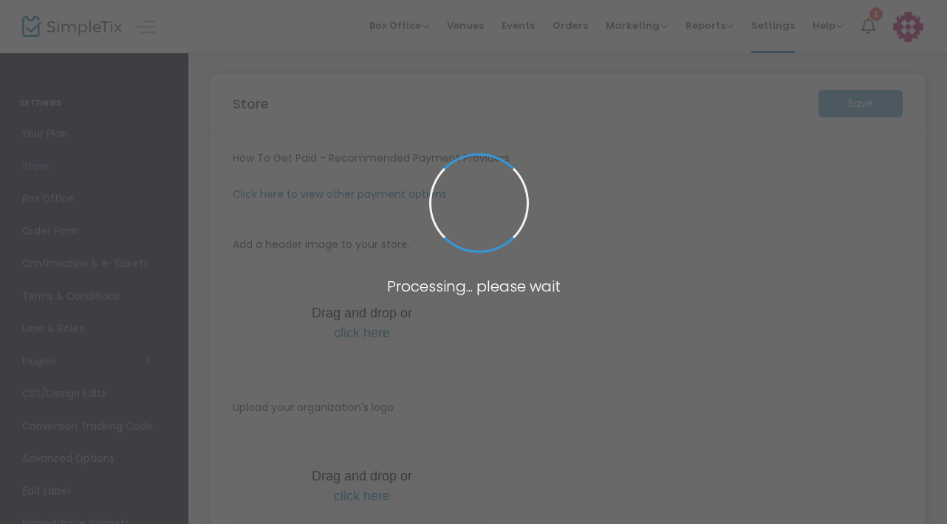
type input "[URL]"
radio input "true"
radio input "false"
radio input "true"
type input "TheTennesseeHillbuddies"
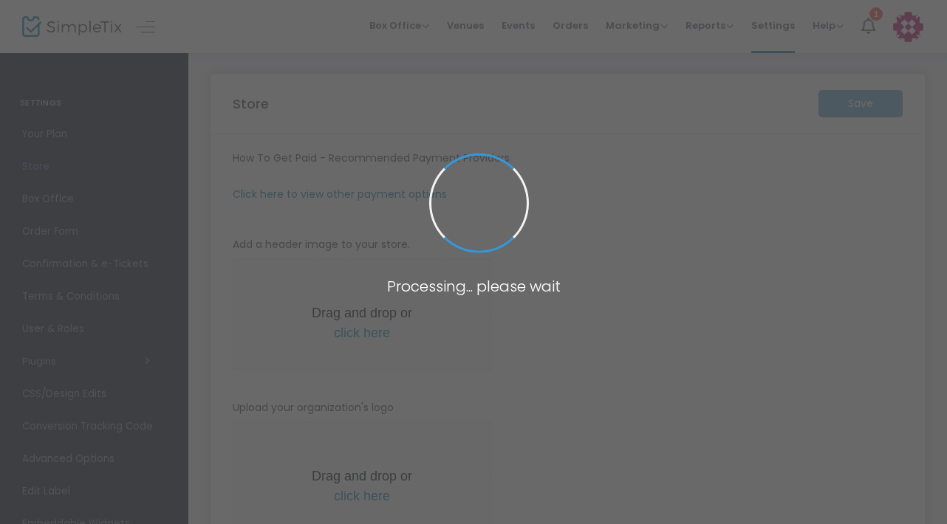
type input "6142600373"
type input "(UTC-05:00) Eastern Time ([GEOGRAPHIC_DATA] & [GEOGRAPHIC_DATA])"
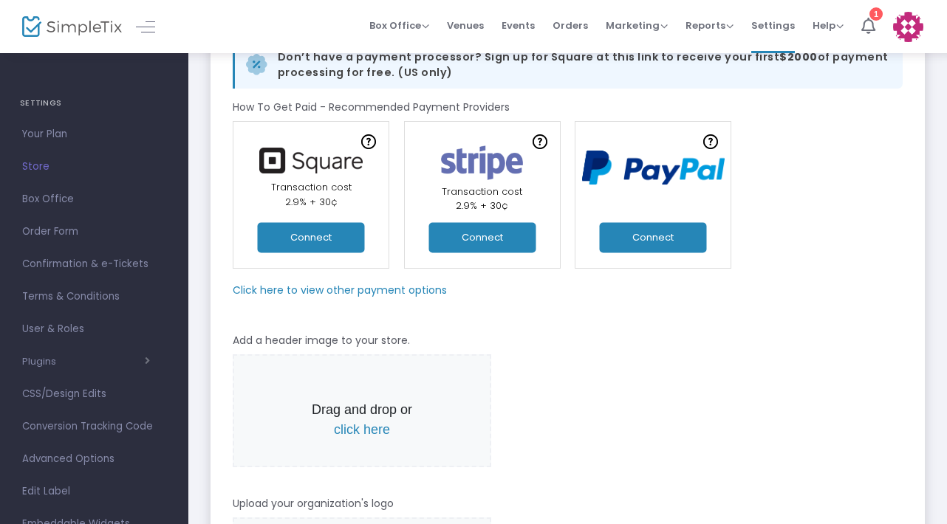
scroll to position [107, 0]
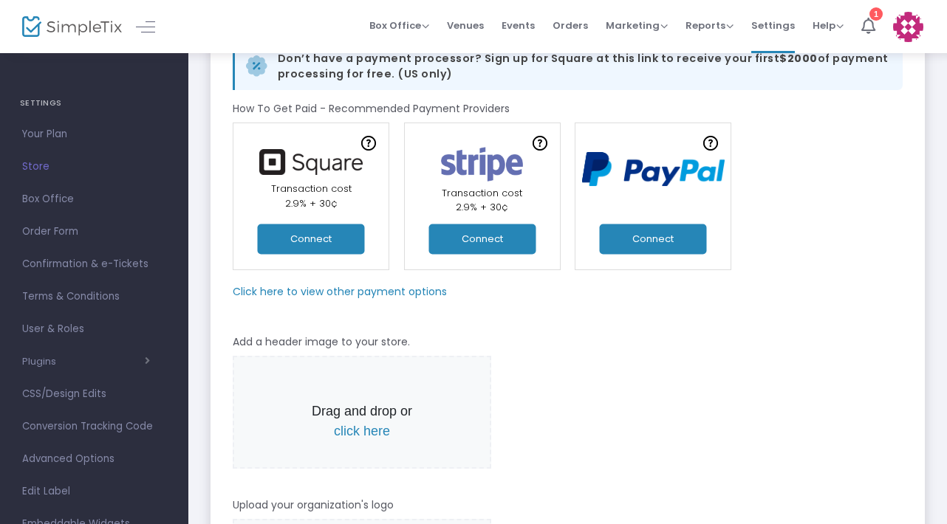
click at [664, 239] on button "Connect" at bounding box center [653, 239] width 107 height 30
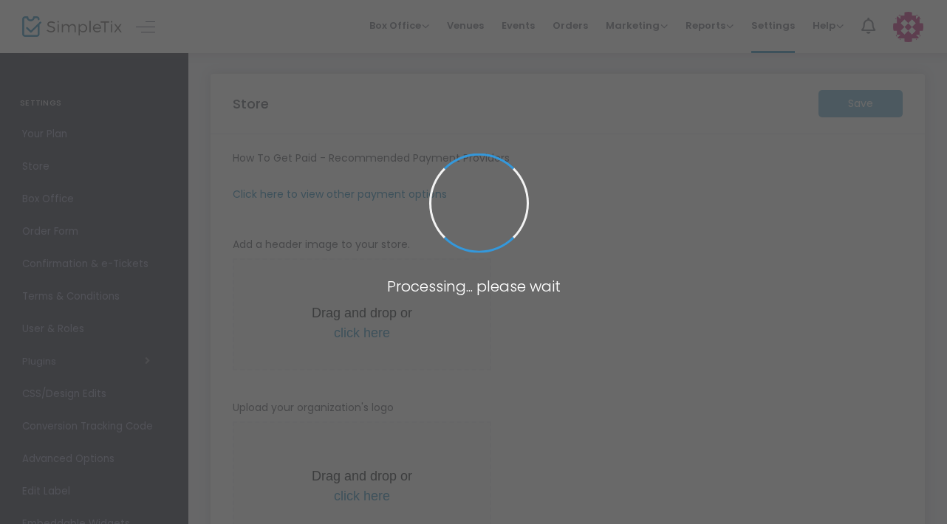
type input "[URL]"
radio input "true"
radio input "false"
radio input "true"
type input "TheTennesseeHillbuddies"
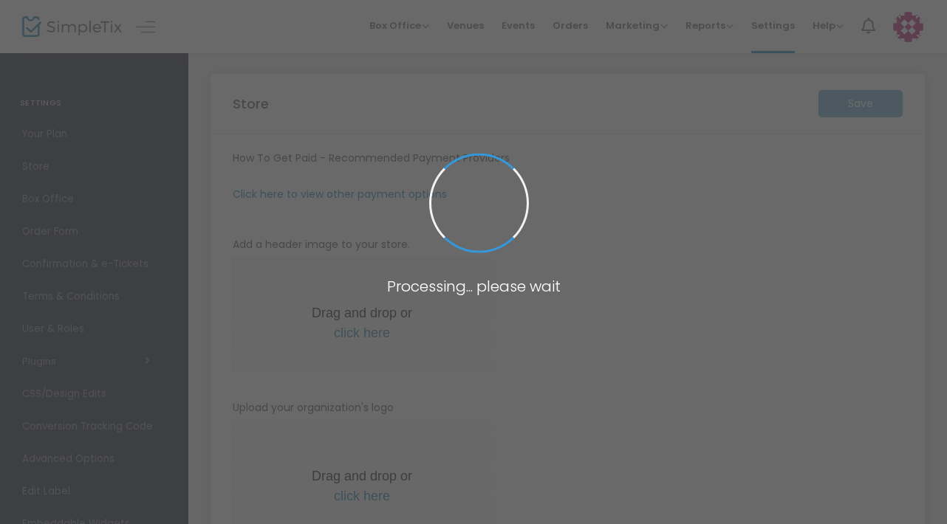
type input "6142600373"
type input "(UTC-05:00) Eastern Time ([GEOGRAPHIC_DATA] & [GEOGRAPHIC_DATA])"
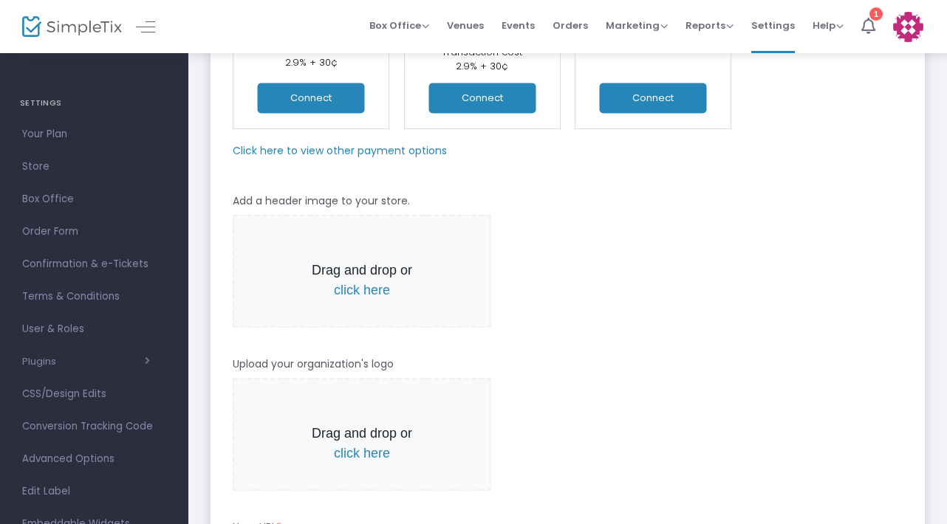
scroll to position [226, 0]
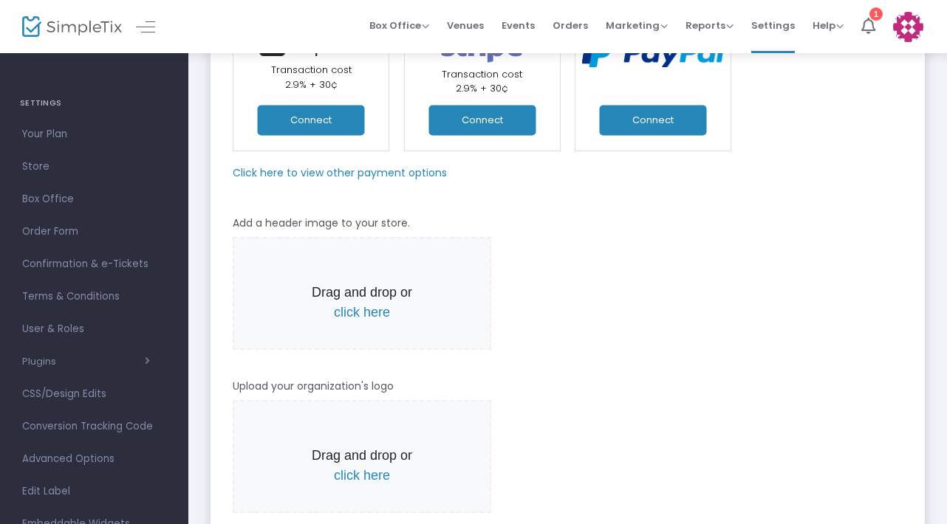
click at [670, 118] on button "Connect" at bounding box center [653, 120] width 107 height 30
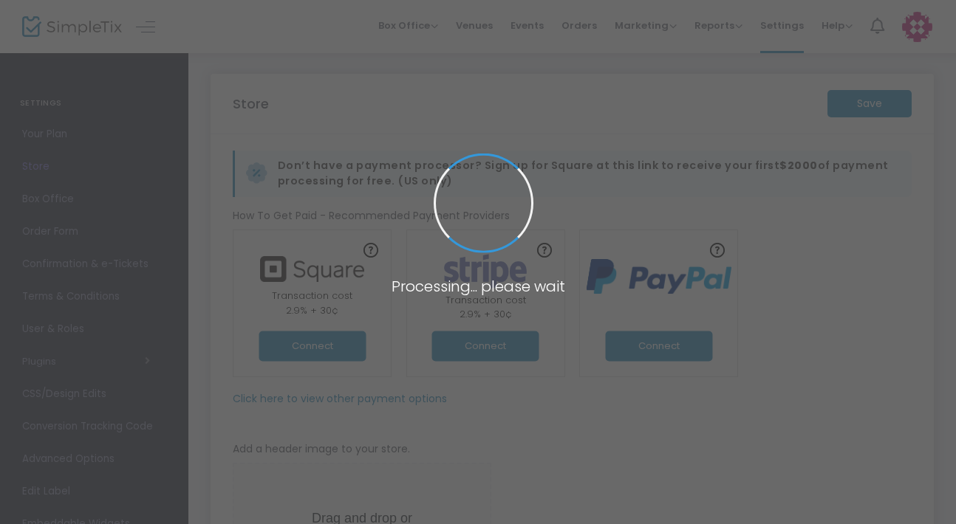
type input "[URL]"
radio input "true"
radio input "false"
radio input "true"
type input "TheTennesseeHillbuddies"
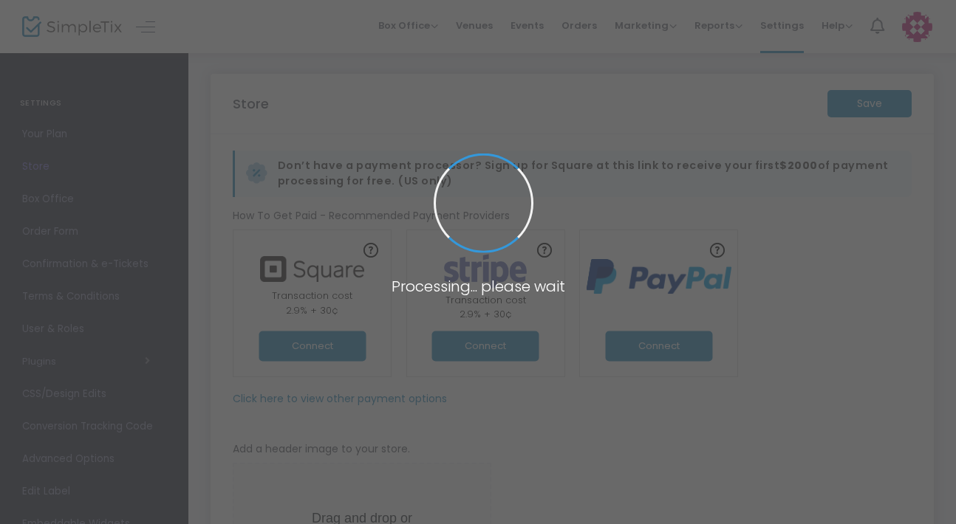
type input "6142600373"
type input "(UTC-05:00) Eastern Time ([GEOGRAPHIC_DATA] & [GEOGRAPHIC_DATA])"
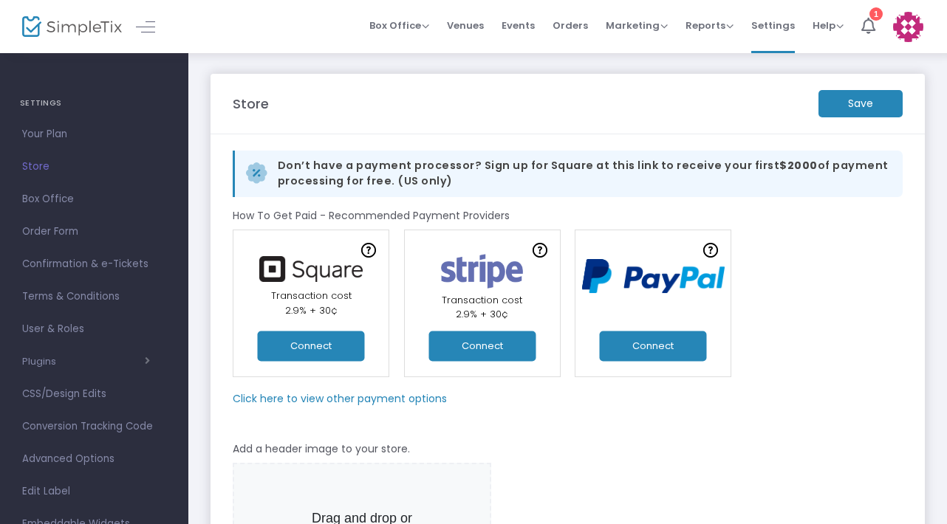
click at [534, 206] on div "Don’t have a payment processor? Sign up for Square at this link to receive your…" at bounding box center [567, 190] width 685 height 79
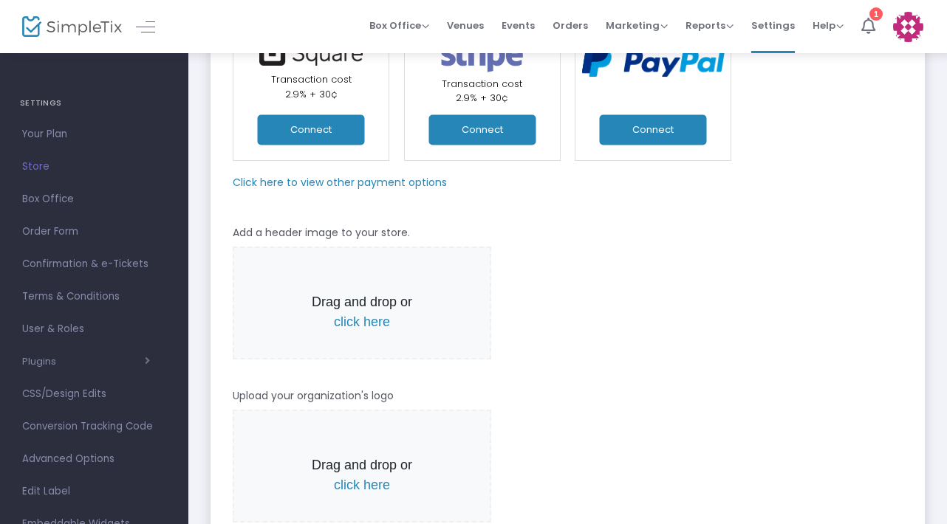
scroll to position [219, 0]
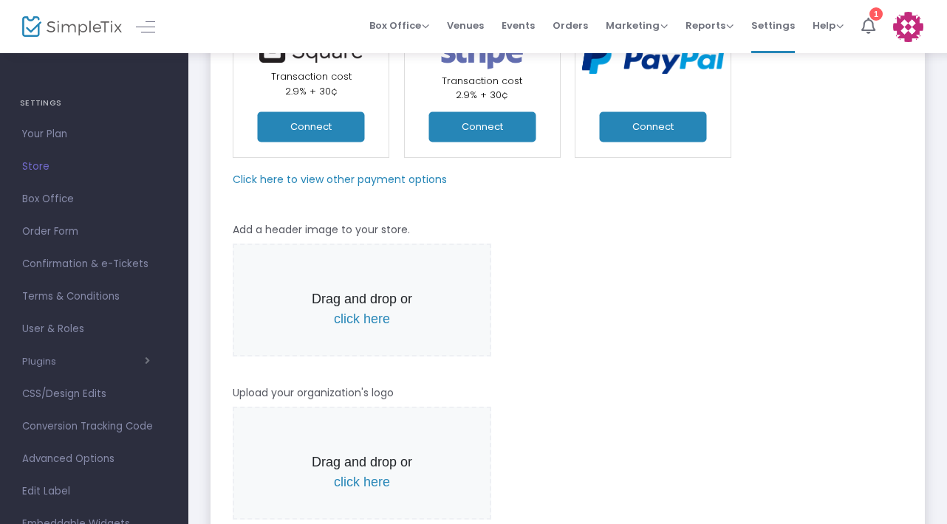
click at [406, 176] on m-panel-subtitle "Click here to view other payment options" at bounding box center [340, 180] width 214 height 16
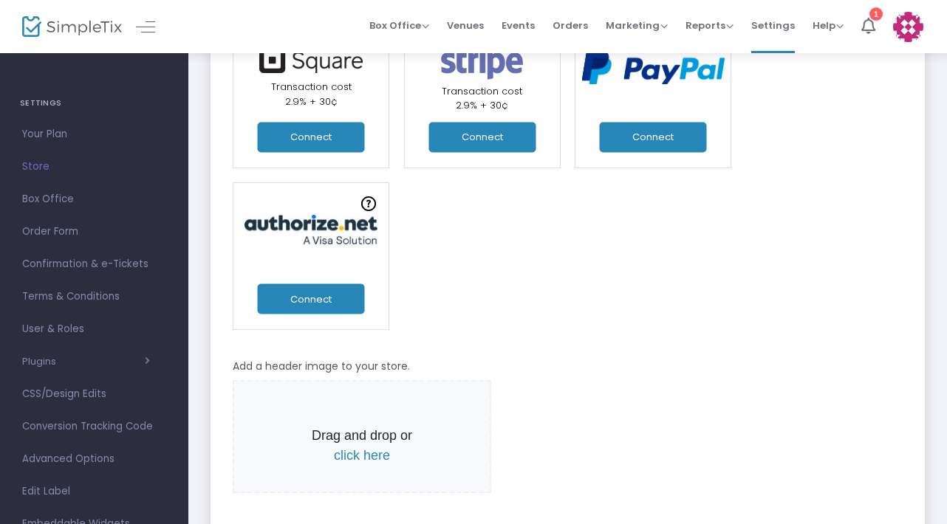
scroll to position [196, 0]
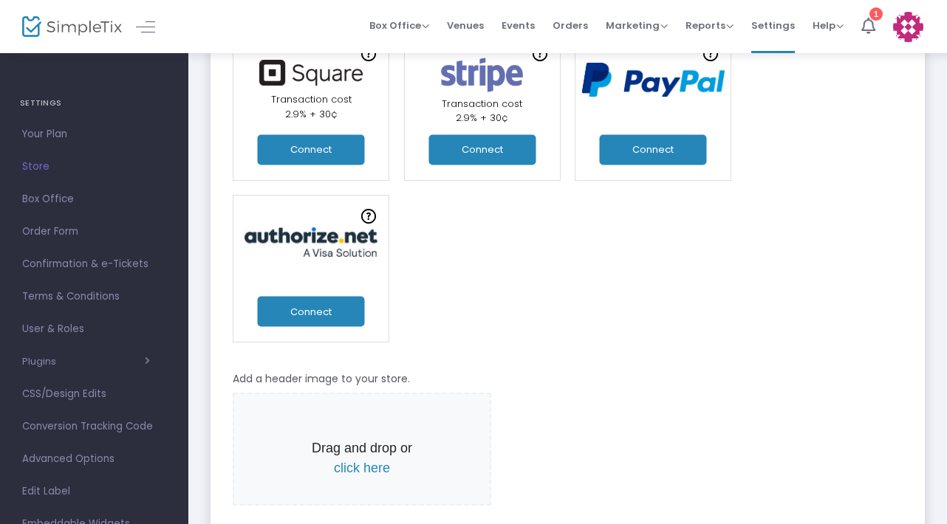
click at [648, 146] on button "Connect" at bounding box center [653, 149] width 107 height 30
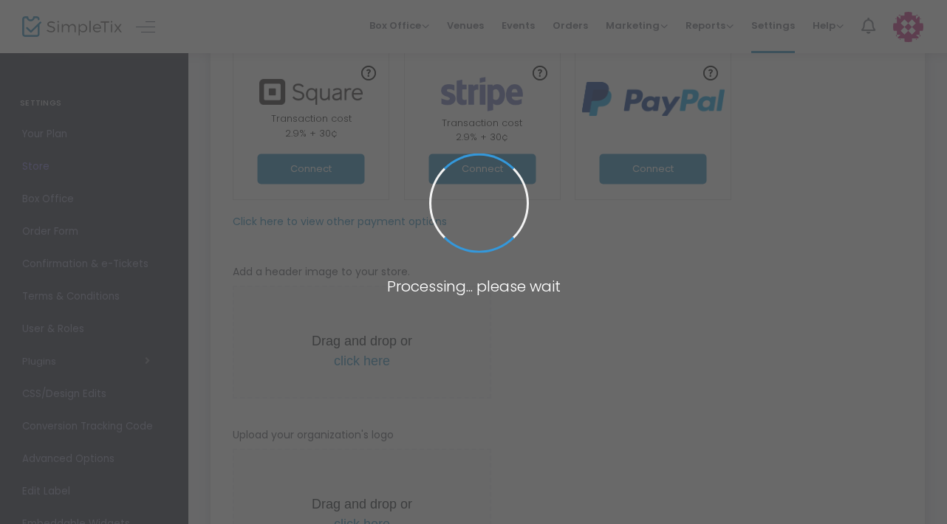
scroll to position [196, 0]
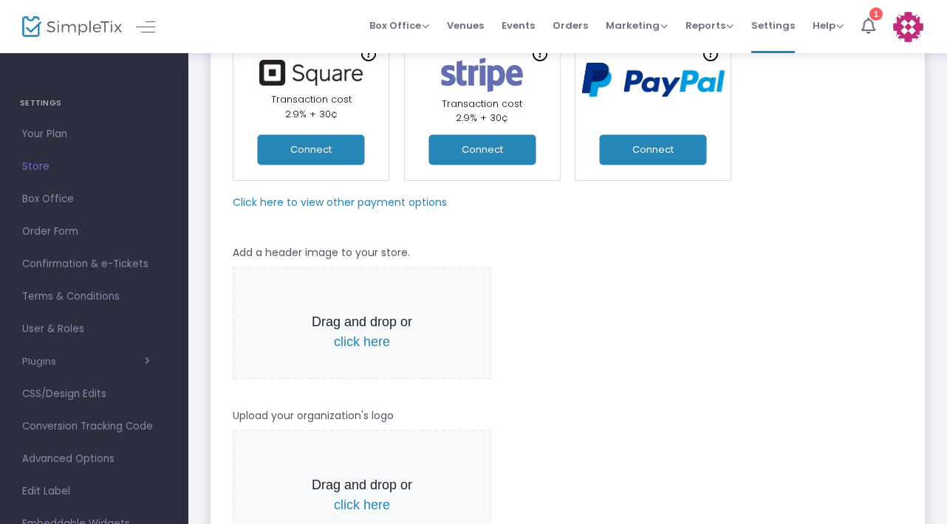
click at [646, 154] on button "Connect" at bounding box center [653, 149] width 107 height 30
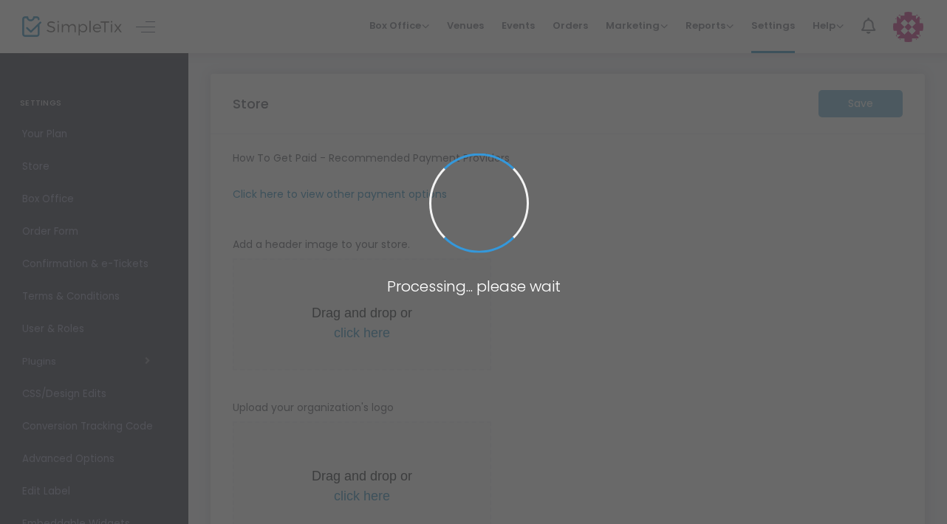
type input "[URL]"
radio input "true"
radio input "false"
radio input "true"
type input "TheTennesseeHillbuddies"
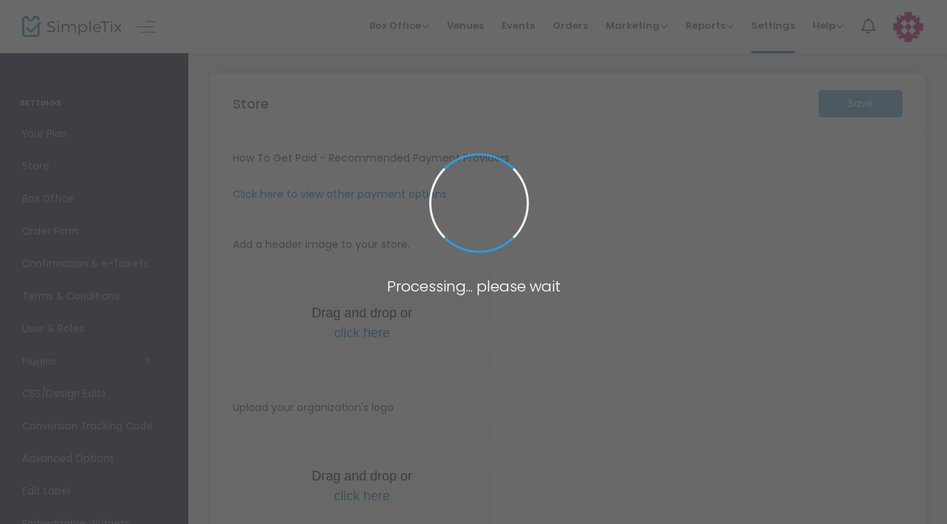
type input "6142600373"
type input "(UTC-05:00) Eastern Time ([GEOGRAPHIC_DATA] & [GEOGRAPHIC_DATA])"
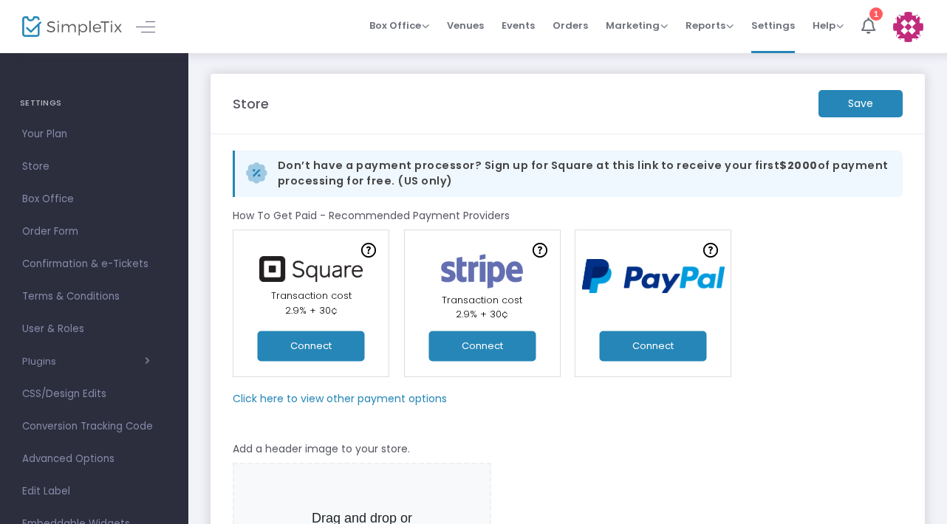
click at [640, 347] on button "Connect" at bounding box center [653, 346] width 107 height 30
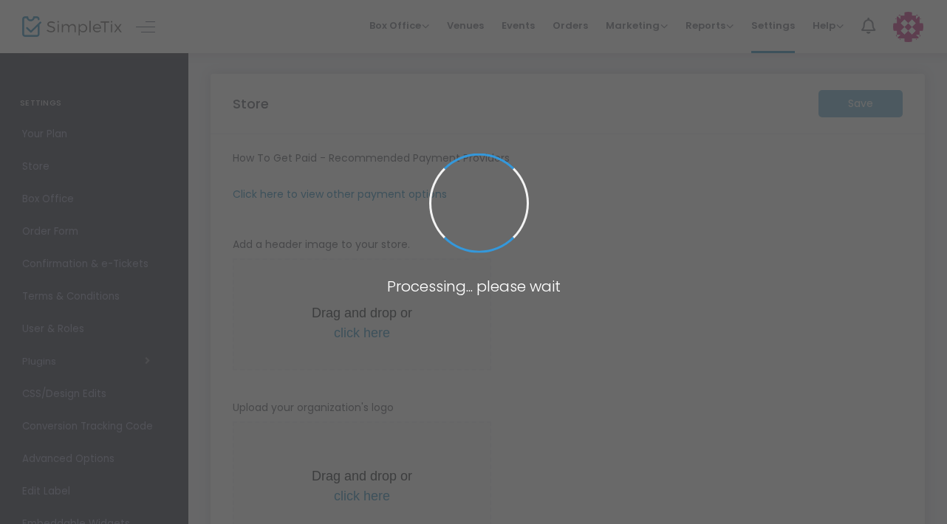
type input "[URL]"
radio input "true"
radio input "false"
radio input "true"
type input "TheTennesseeHillbuddies"
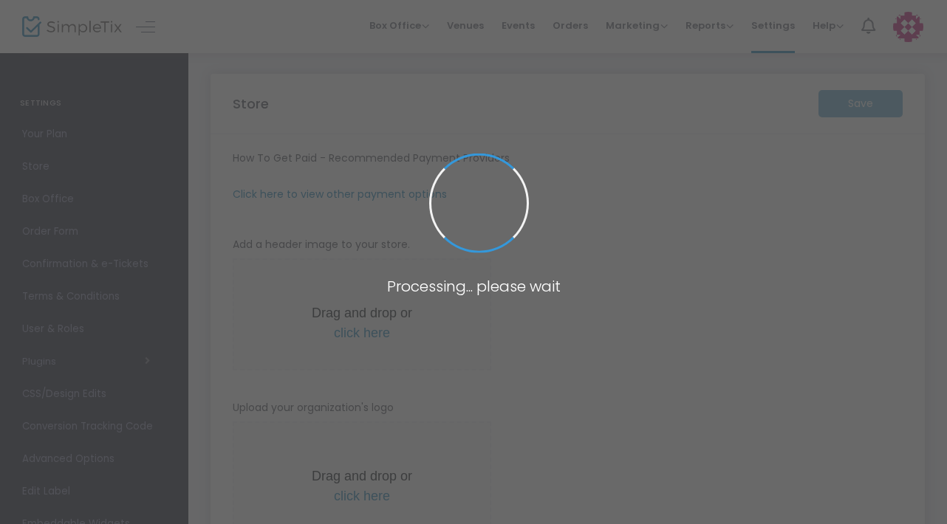
type input "6142600373"
type input "(UTC-05:00) Eastern Time ([GEOGRAPHIC_DATA] & [GEOGRAPHIC_DATA])"
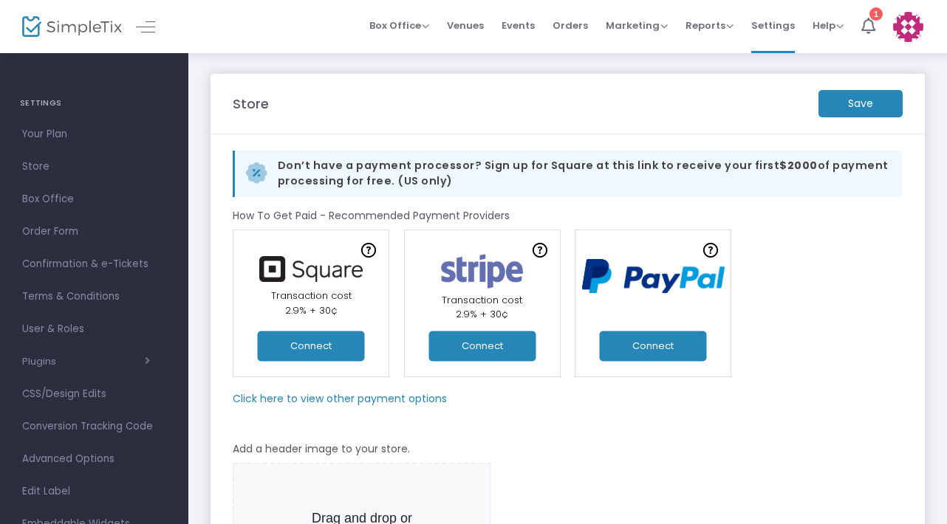
click at [645, 298] on img at bounding box center [654, 276] width 158 height 51
click at [643, 281] on img at bounding box center [654, 276] width 158 height 51
click at [867, 31] on icon at bounding box center [868, 26] width 14 height 16
click at [646, 346] on button "Connect" at bounding box center [653, 346] width 107 height 30
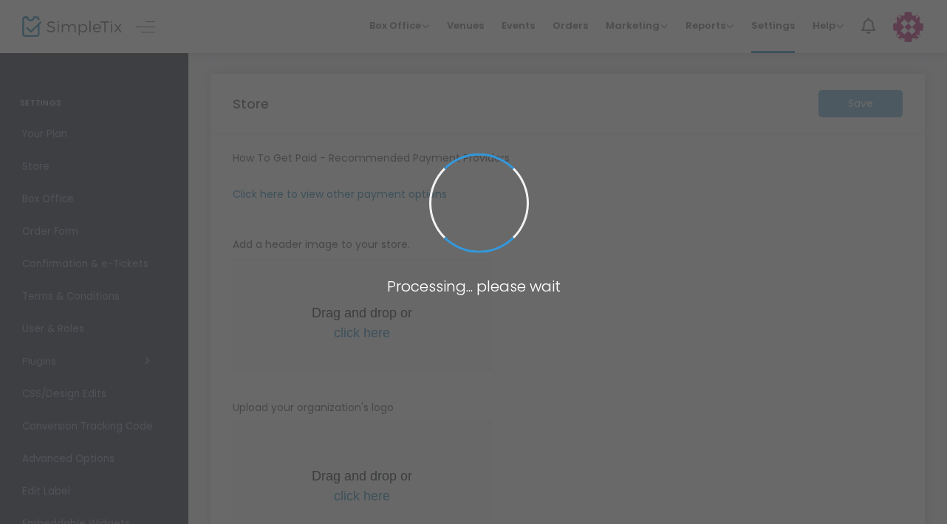
type input "[URL]"
radio input "true"
radio input "false"
radio input "true"
type input "TheTennesseeHillbuddies"
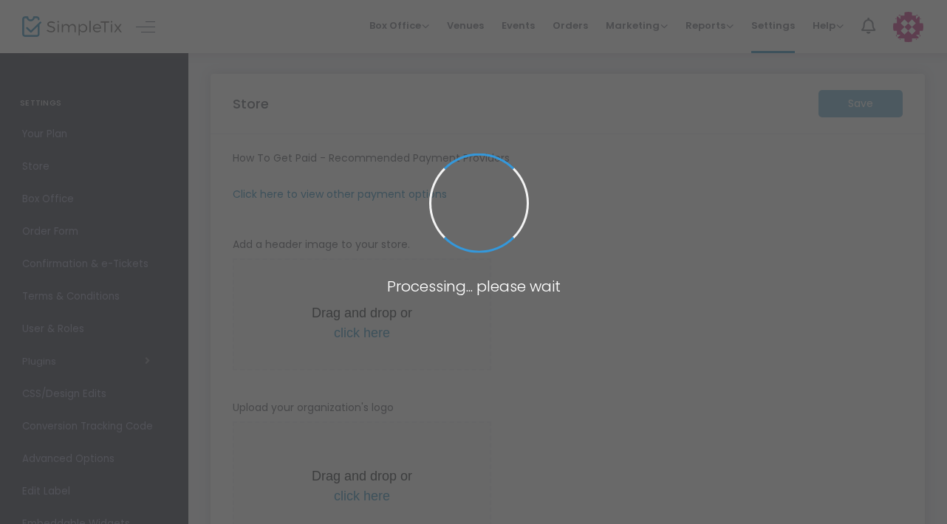
type input "6142600373"
type input "(UTC-05:00) Eastern Time ([GEOGRAPHIC_DATA] & [GEOGRAPHIC_DATA])"
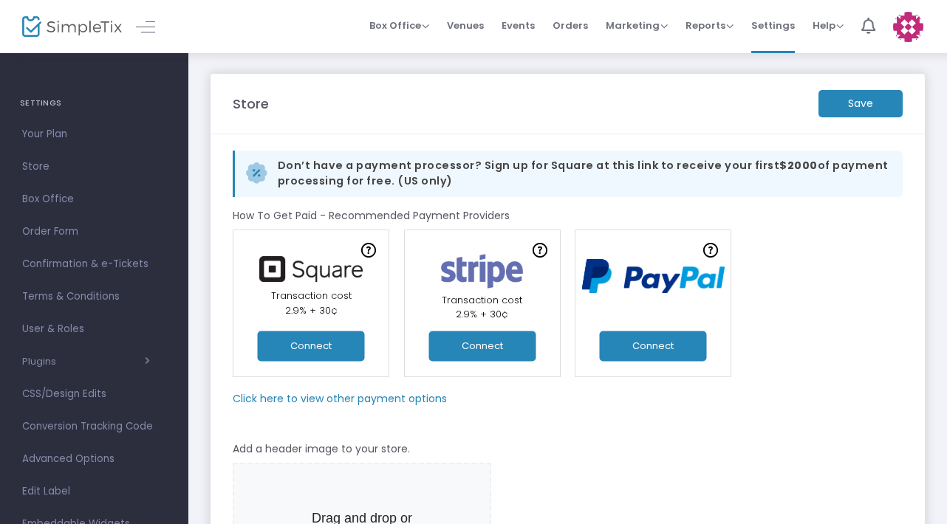
click at [652, 343] on button "Connect" at bounding box center [653, 346] width 107 height 30
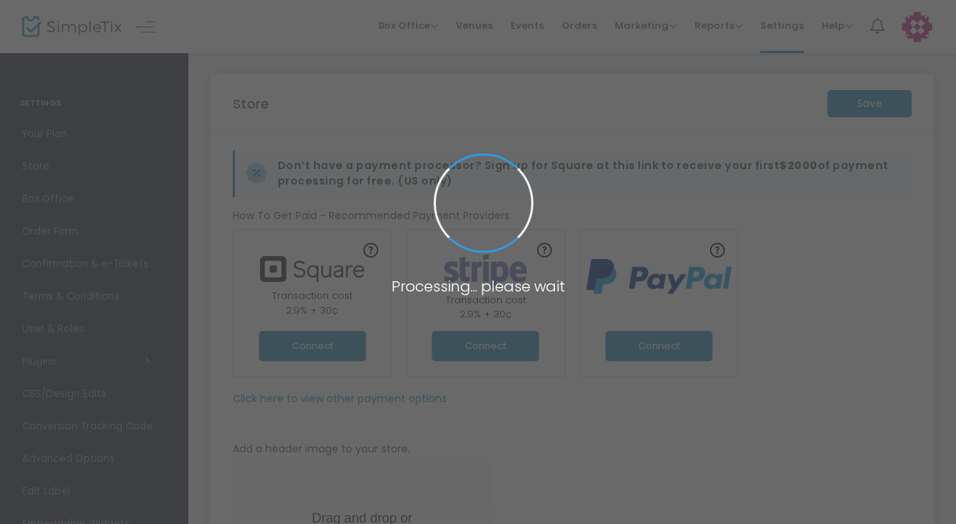
type input "[URL]"
radio input "true"
radio input "false"
radio input "true"
type input "TheTennesseeHillbuddies"
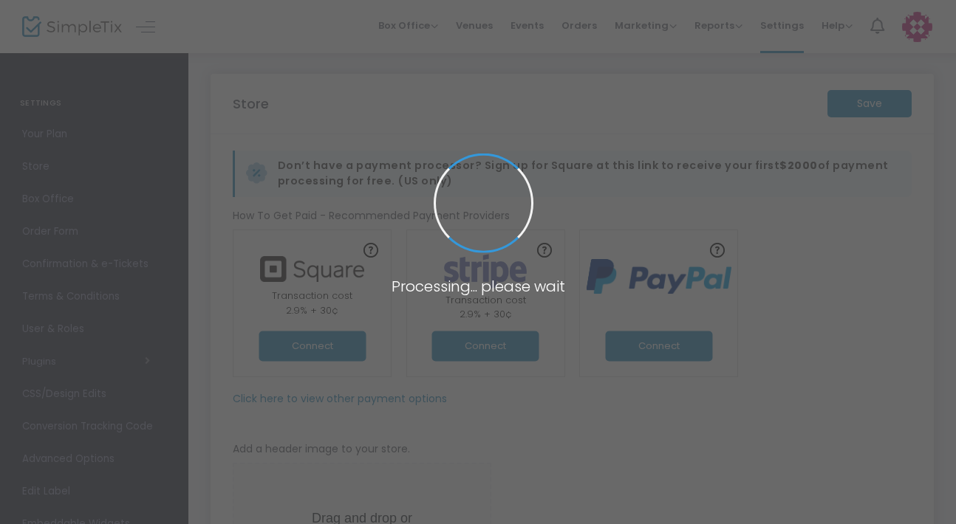
type input "6142600373"
type input "(UTC-05:00) Eastern Time ([GEOGRAPHIC_DATA] & [GEOGRAPHIC_DATA])"
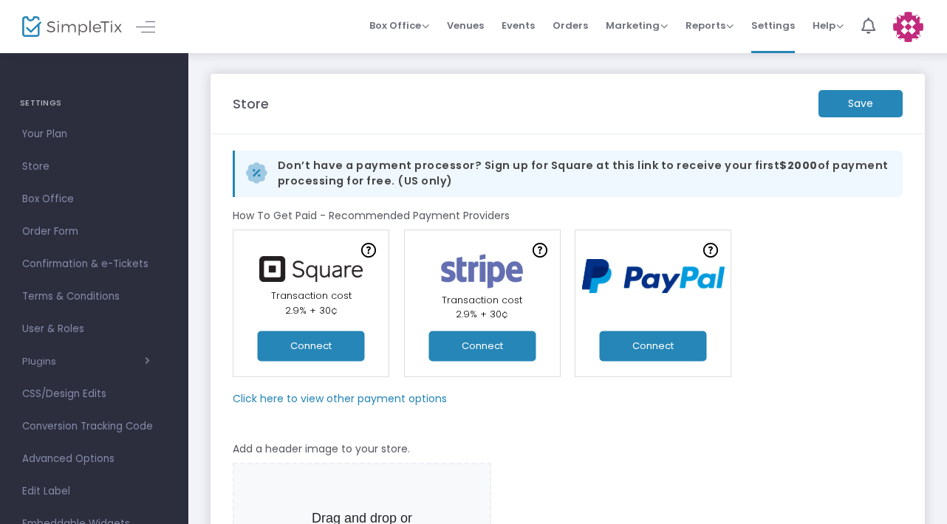
click at [311, 348] on button "Connect" at bounding box center [311, 346] width 107 height 30
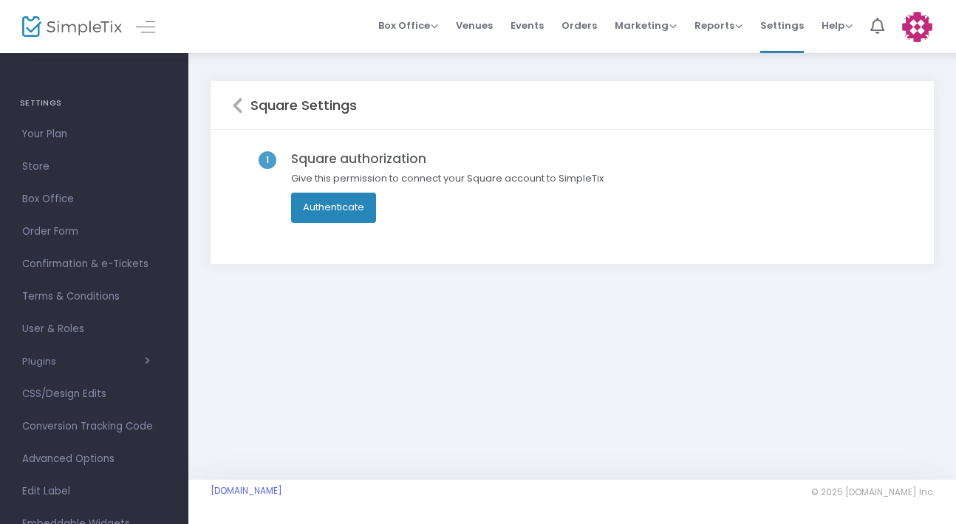
click at [328, 211] on button "Authenticate" at bounding box center [333, 208] width 85 height 30
click at [239, 106] on icon at bounding box center [237, 106] width 11 height 18
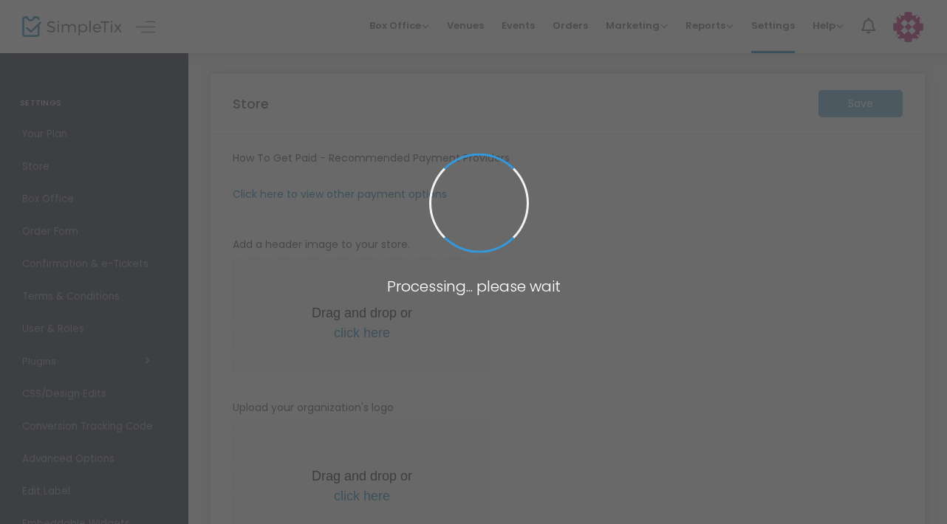
type input "[URL]"
radio input "true"
radio input "false"
radio input "true"
type input "[PERSON_NAME] Quality Cutlery"
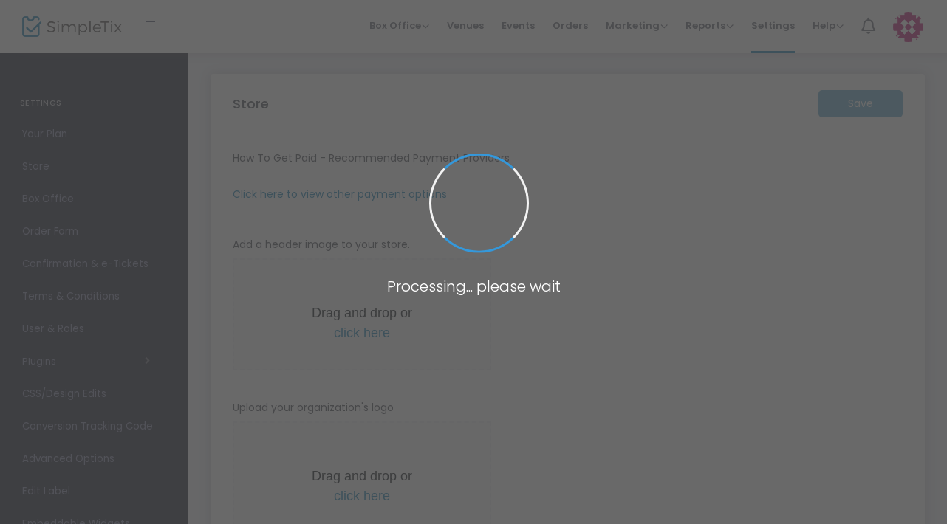
type input "6142600373"
type input "(UTC-05:00) Eastern Time ([GEOGRAPHIC_DATA] & [GEOGRAPHIC_DATA])"
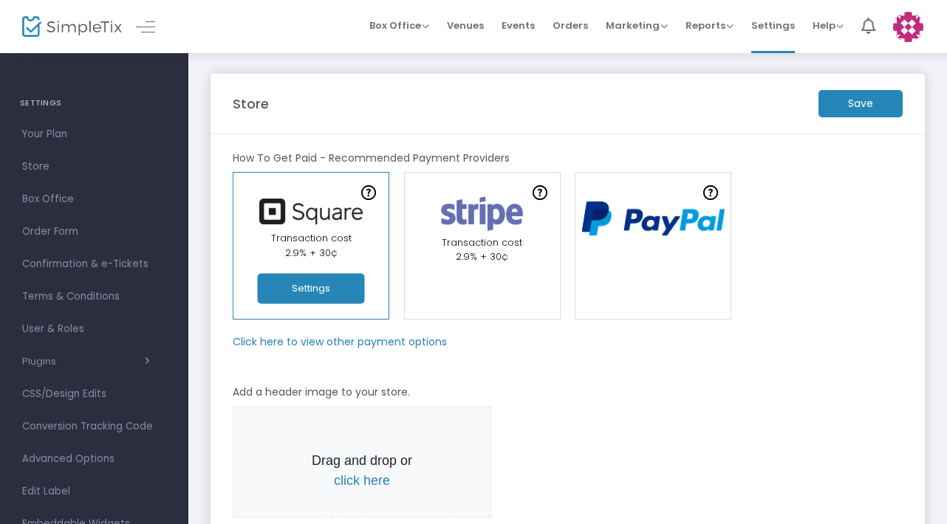
click at [302, 293] on button "Settings" at bounding box center [311, 289] width 107 height 30
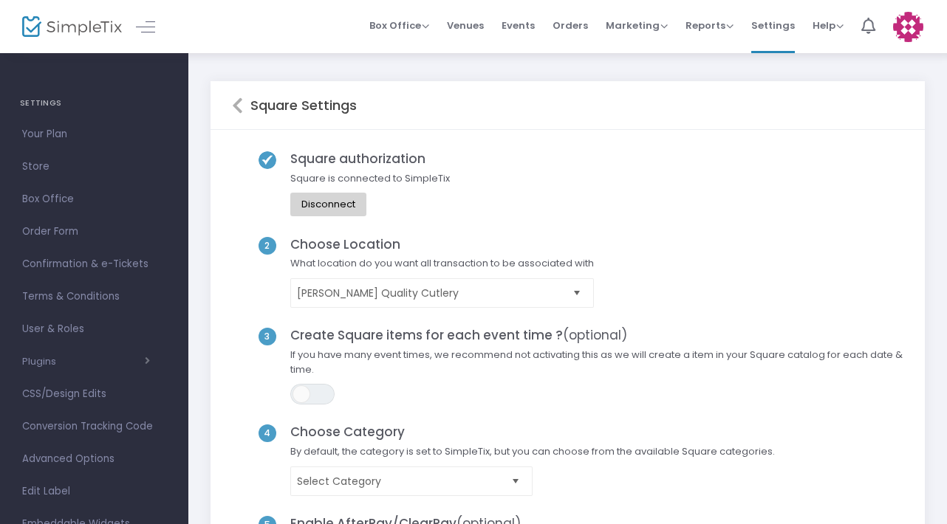
click at [236, 106] on icon at bounding box center [237, 106] width 11 height 18
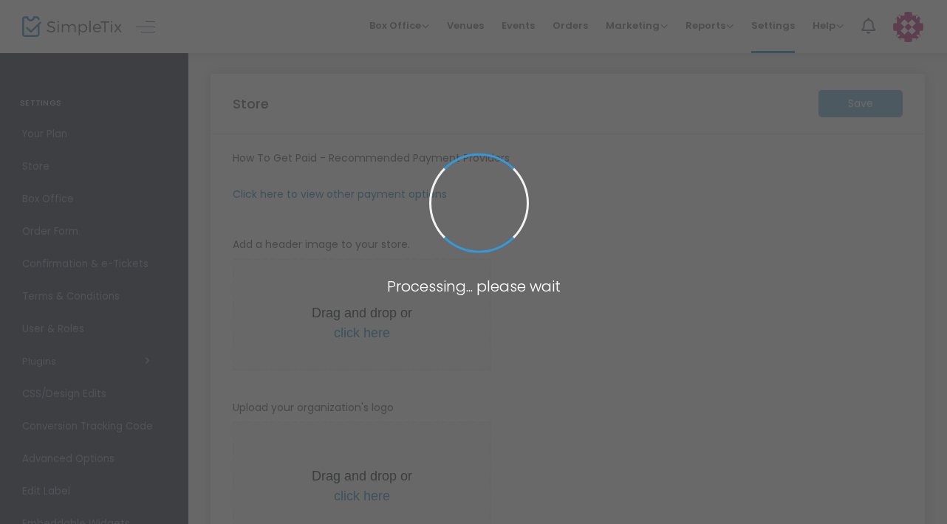
type input "[URL]"
radio input "true"
radio input "false"
radio input "true"
type input "[PERSON_NAME] Quality Cutlery"
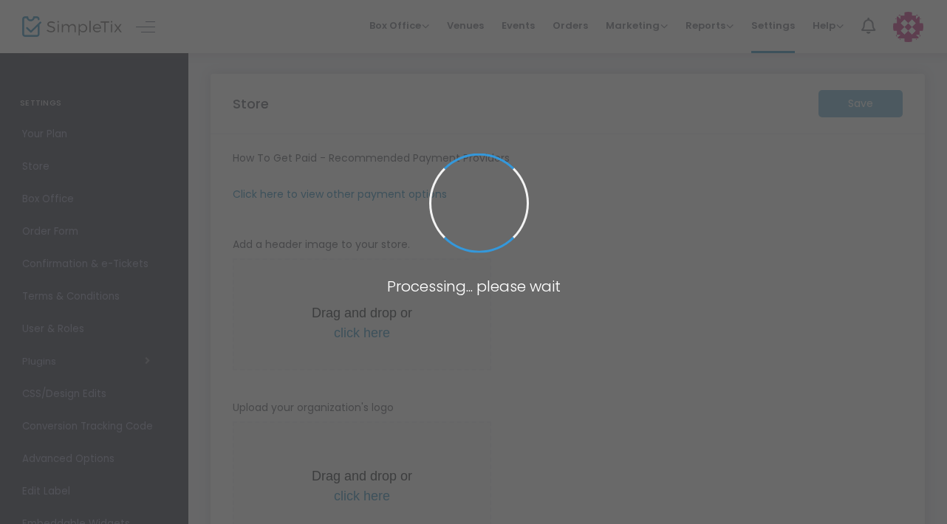
type input "6142600373"
type input "(UTC-05:00) Eastern Time ([GEOGRAPHIC_DATA] & [GEOGRAPHIC_DATA])"
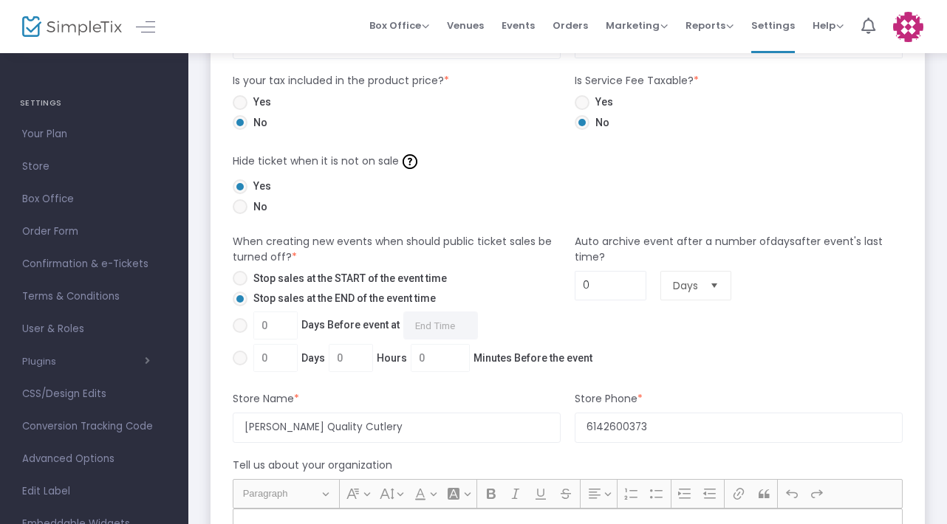
scroll to position [768, 0]
click at [52, 129] on span "Your Plan" at bounding box center [94, 134] width 144 height 19
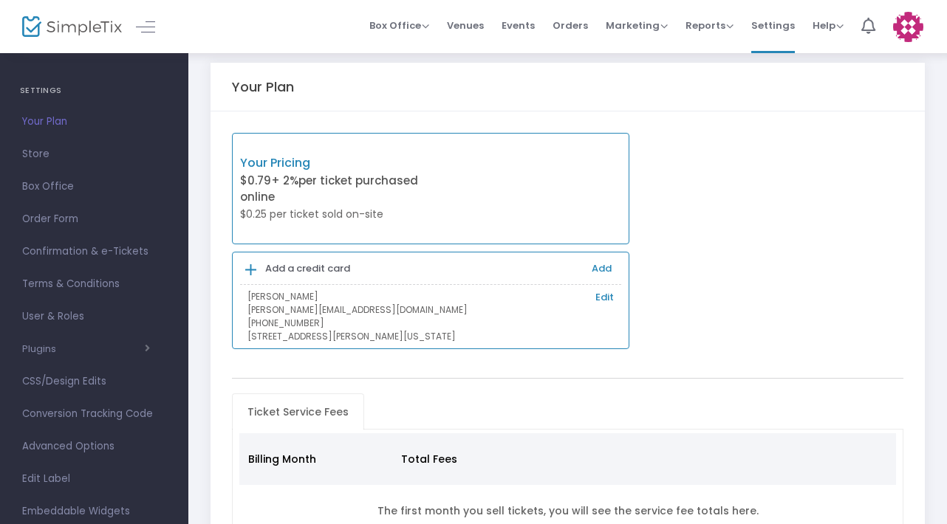
scroll to position [11, 0]
click at [65, 185] on span "Box Office" at bounding box center [94, 188] width 144 height 19
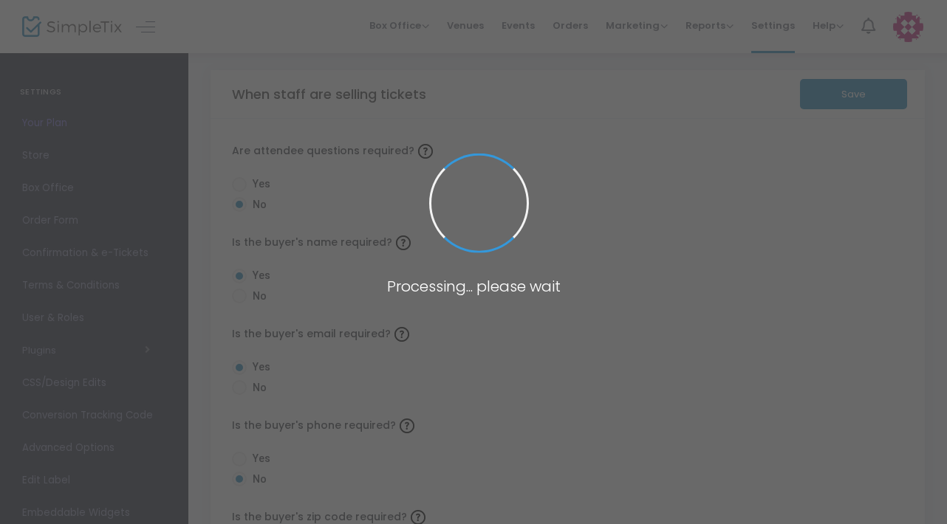
radio input "false"
radio input "true"
radio input "false"
radio input "true"
radio input "false"
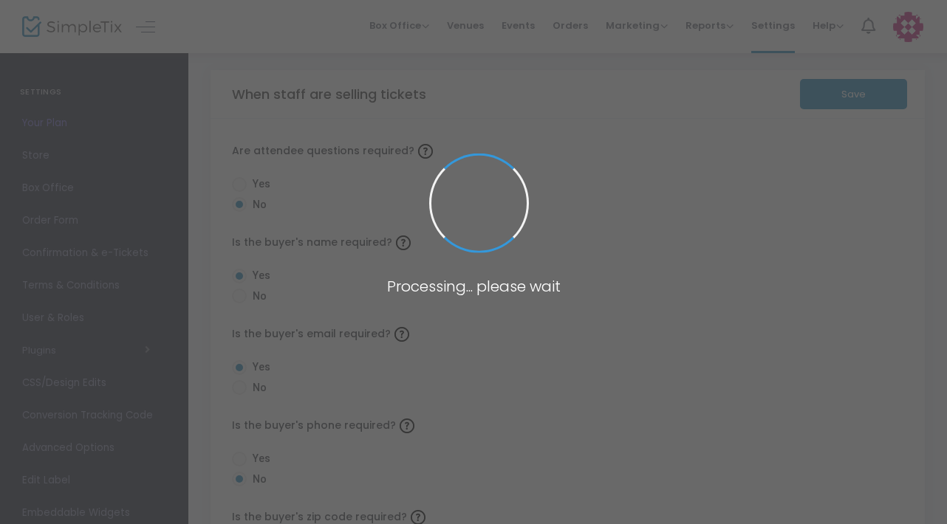
radio input "true"
radio input "false"
radio input "true"
radio input "false"
radio input "true"
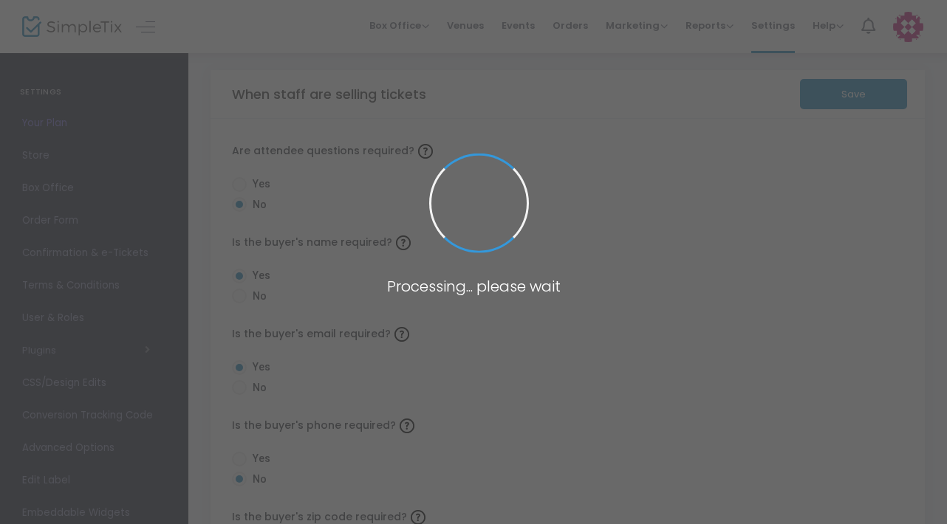
radio input "true"
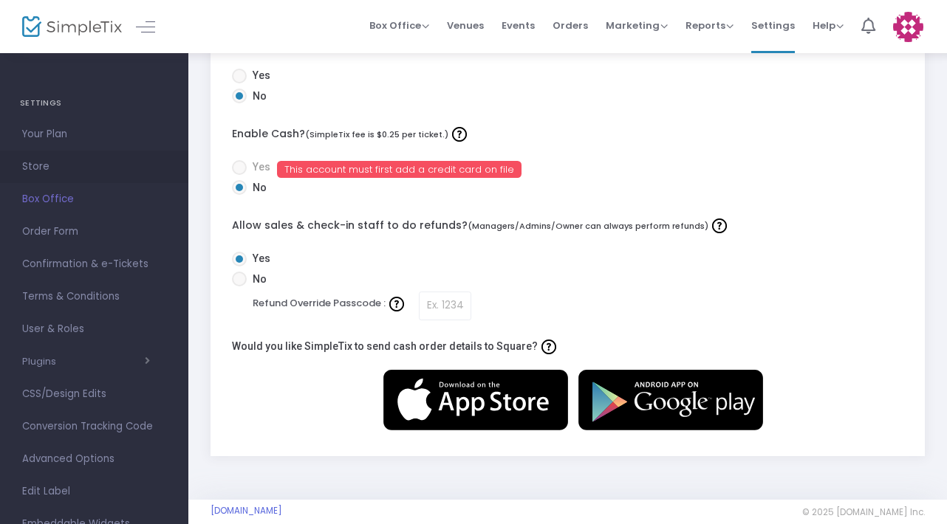
click at [58, 168] on span "Store" at bounding box center [94, 166] width 144 height 19
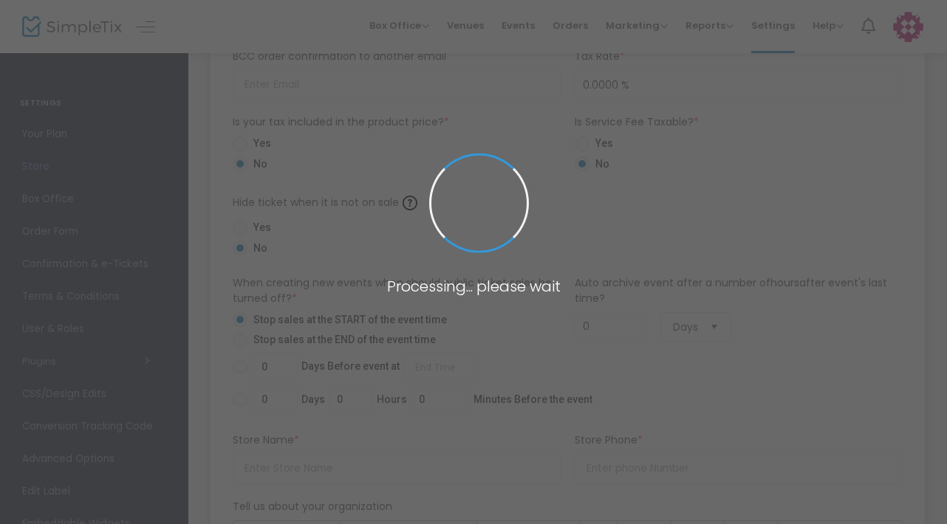
type input "[URL]"
radio input "true"
radio input "false"
radio input "true"
type input "[PERSON_NAME] Quality Cutlery"
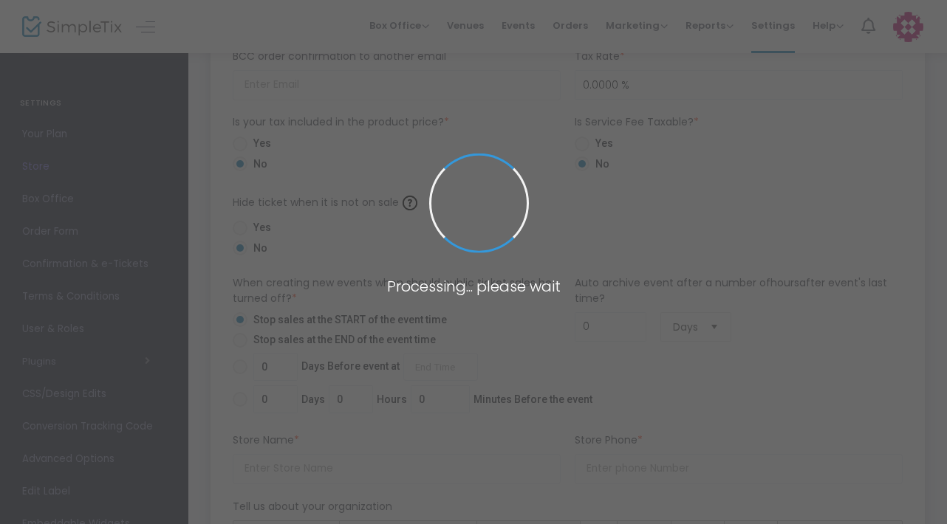
type input "6142600373"
type input "(UTC-05:00) Eastern Time ([GEOGRAPHIC_DATA] & [GEOGRAPHIC_DATA])"
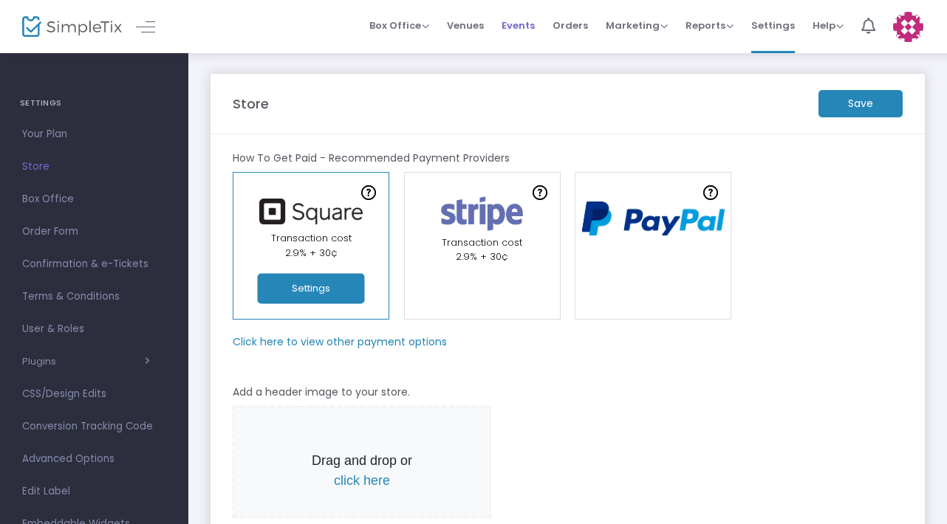
click at [535, 33] on span "Events" at bounding box center [518, 26] width 33 height 38
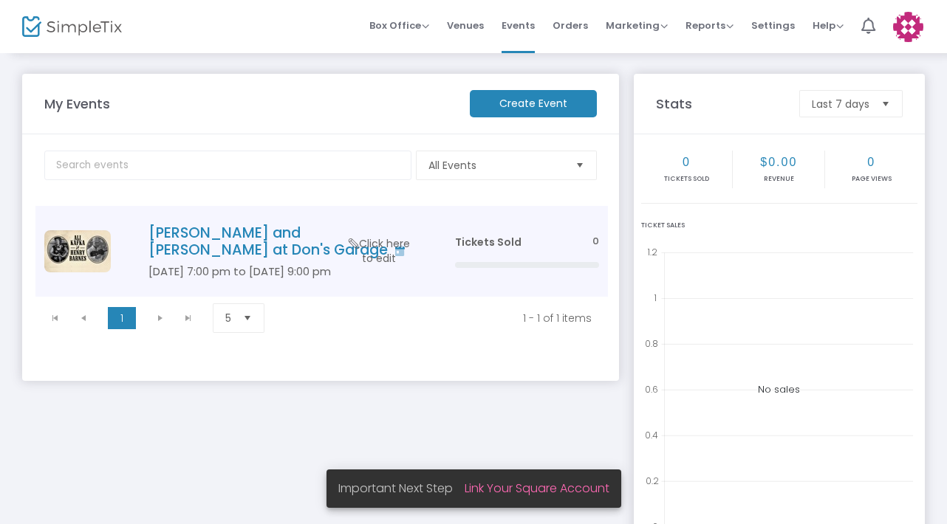
click at [290, 234] on h4 "Ali Kafka and Henry Barnes at Don's Garage" at bounding box center [279, 242] width 262 height 35
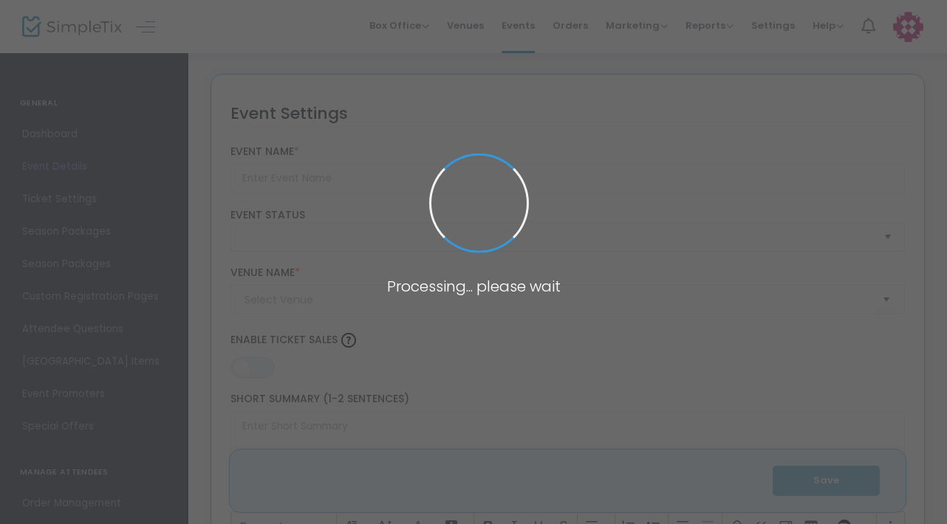
type input "Ali Kafka and Henry Barnes at Don's Garage"
type textarea "Old-Time and Blues musicians Ali Kafka and Henry Barnes conjure a sound steeped…"
type input "Buy Tickets"
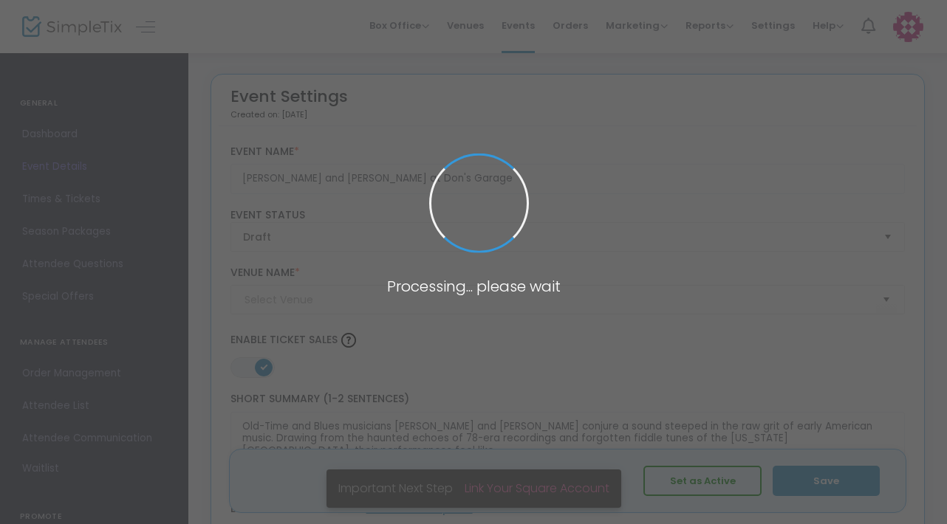
type input "Don's Garage"
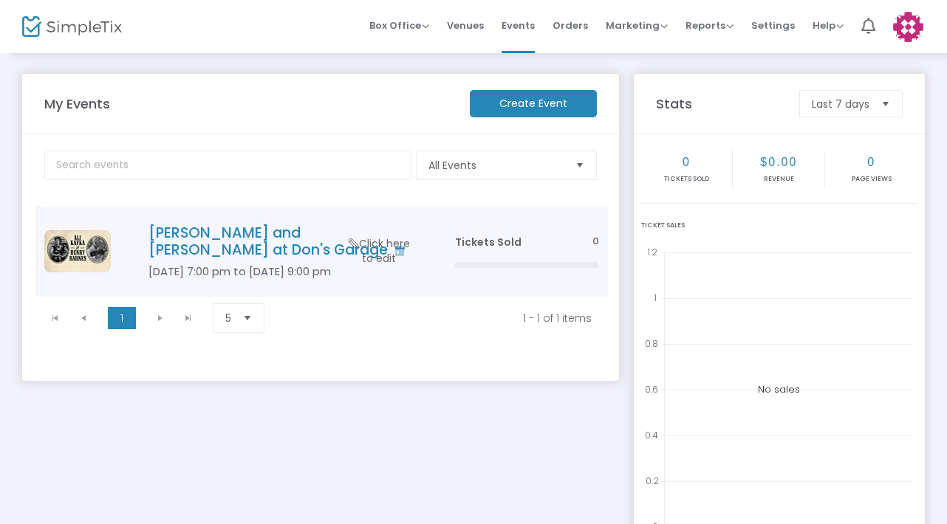
click at [273, 228] on h4 "Ali Kafka and Henry Barnes at Don's Garage" at bounding box center [279, 242] width 262 height 35
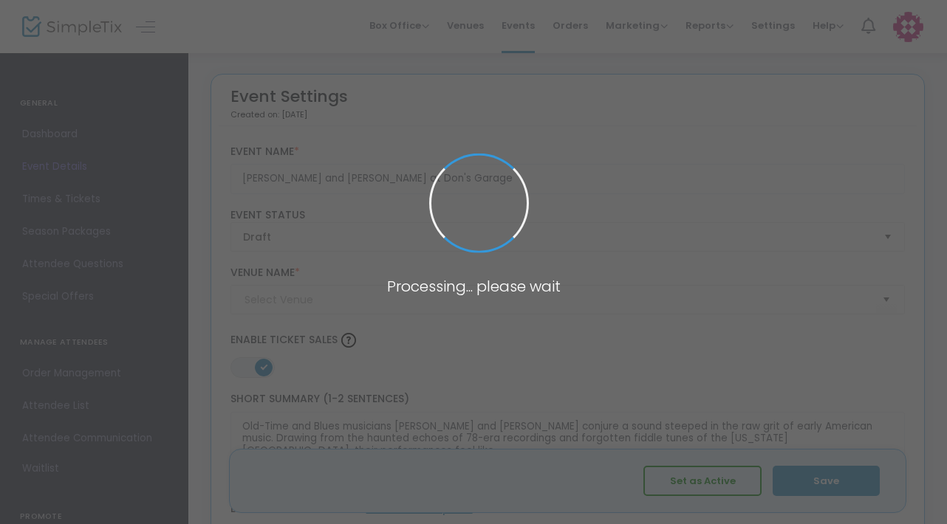
type input "Don's Garage"
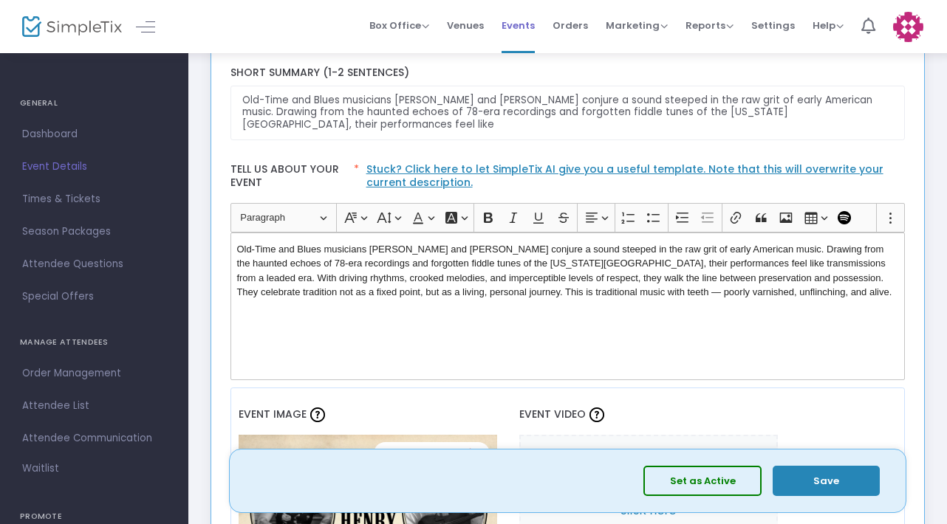
click at [522, 32] on span "Events" at bounding box center [518, 26] width 33 height 38
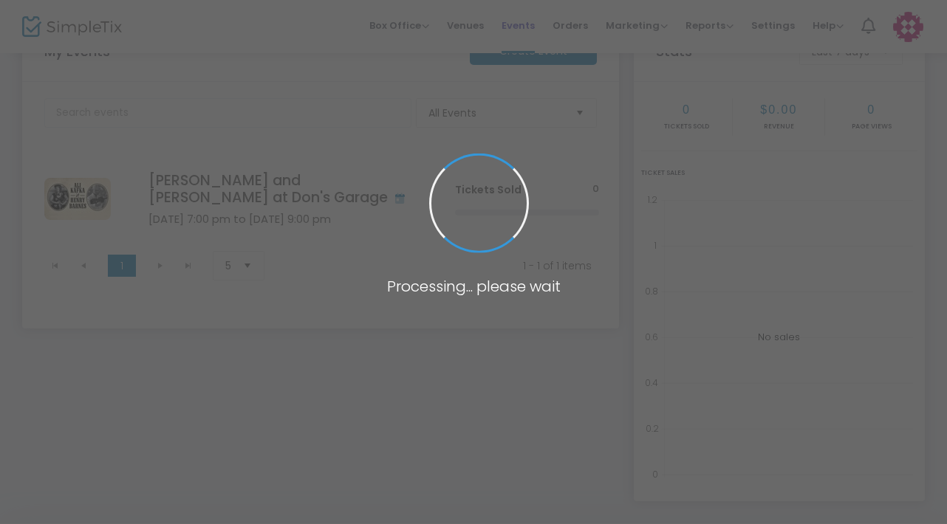
scroll to position [95, 0]
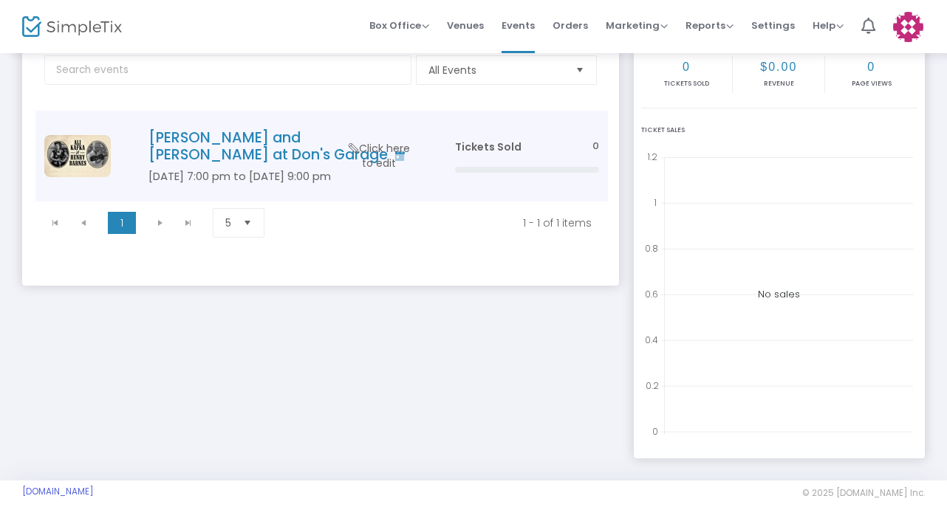
click at [182, 136] on h4 "Ali Kafka and Henry Barnes at Don's Garage" at bounding box center [279, 146] width 262 height 35
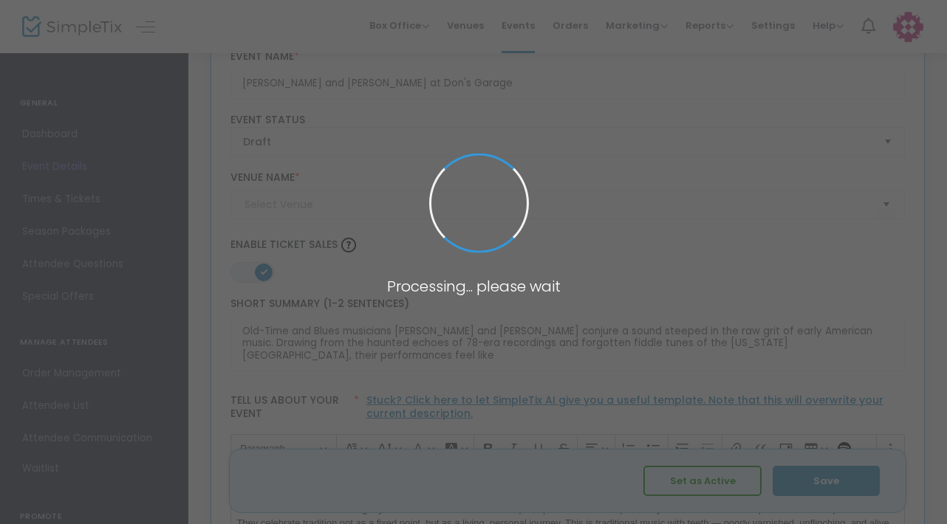
scroll to position [78, 0]
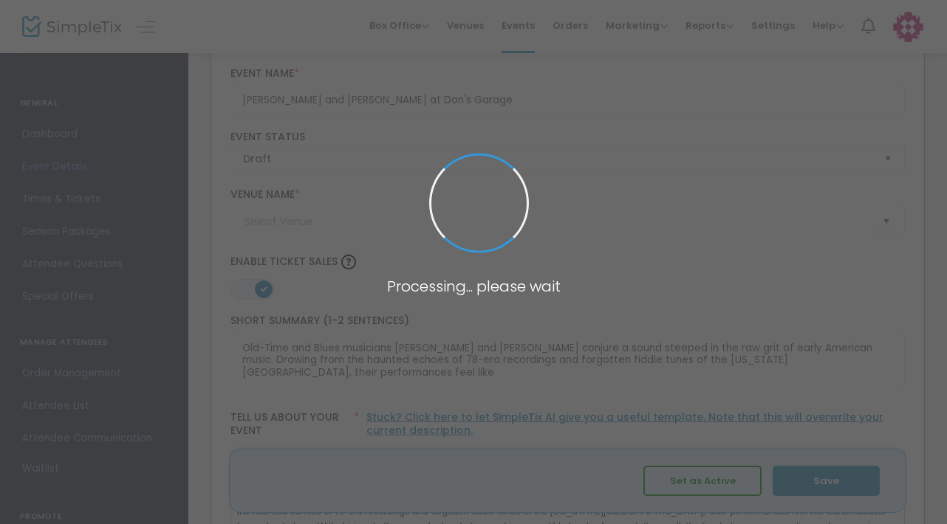
type input "Don's Garage"
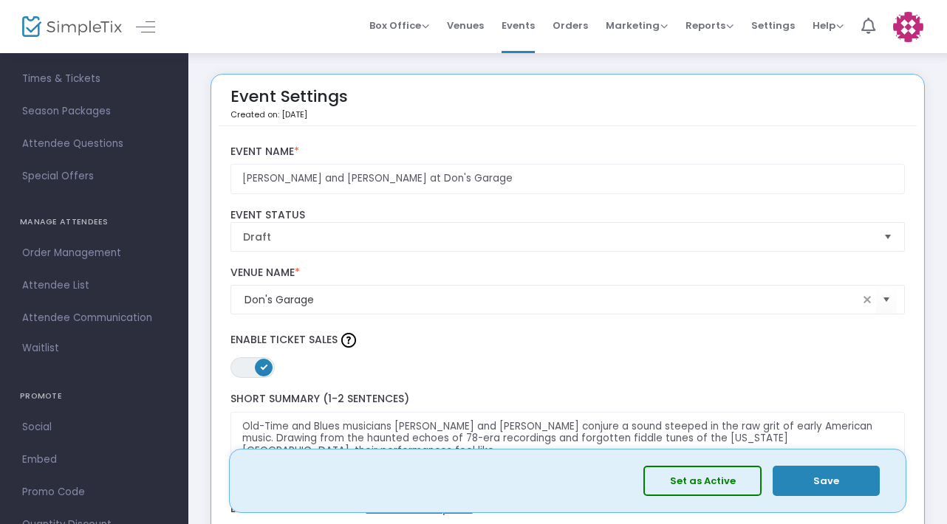
scroll to position [169, 0]
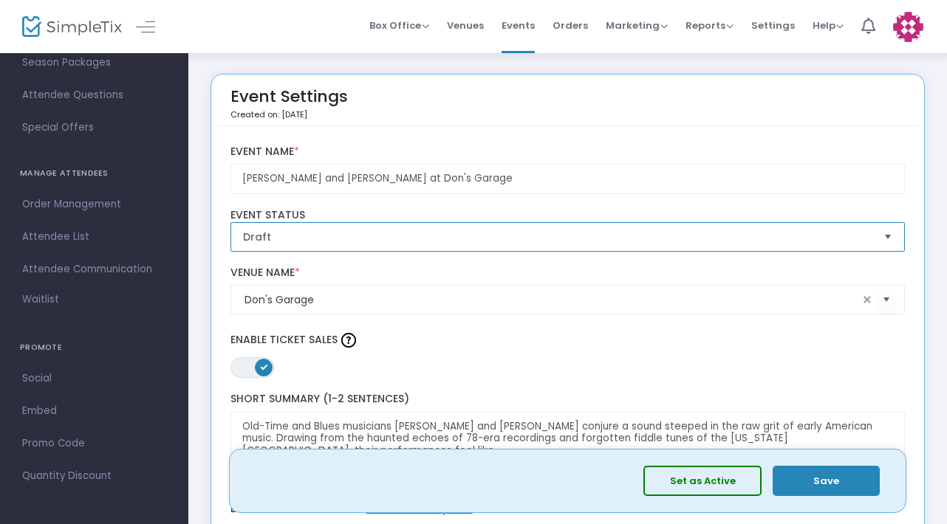
click at [269, 235] on span "Draft" at bounding box center [557, 237] width 629 height 15
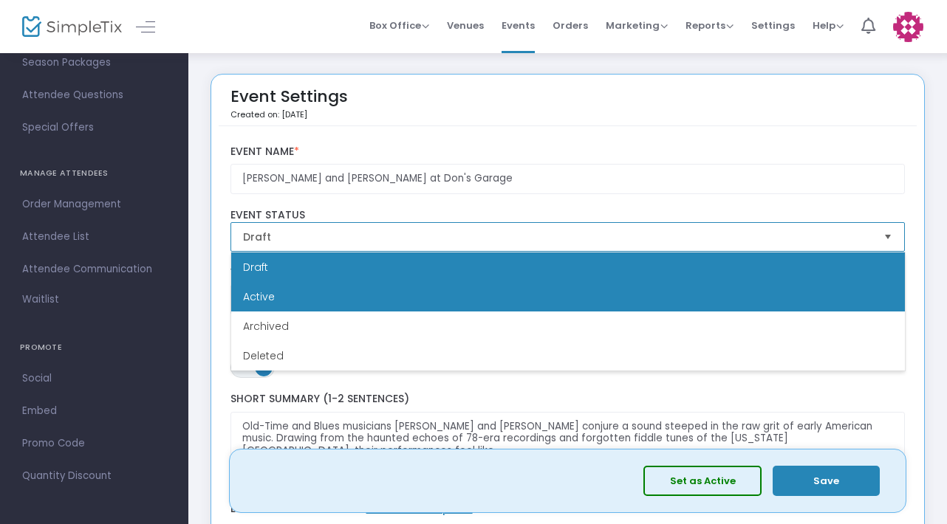
click at [278, 304] on li "Active" at bounding box center [568, 297] width 674 height 30
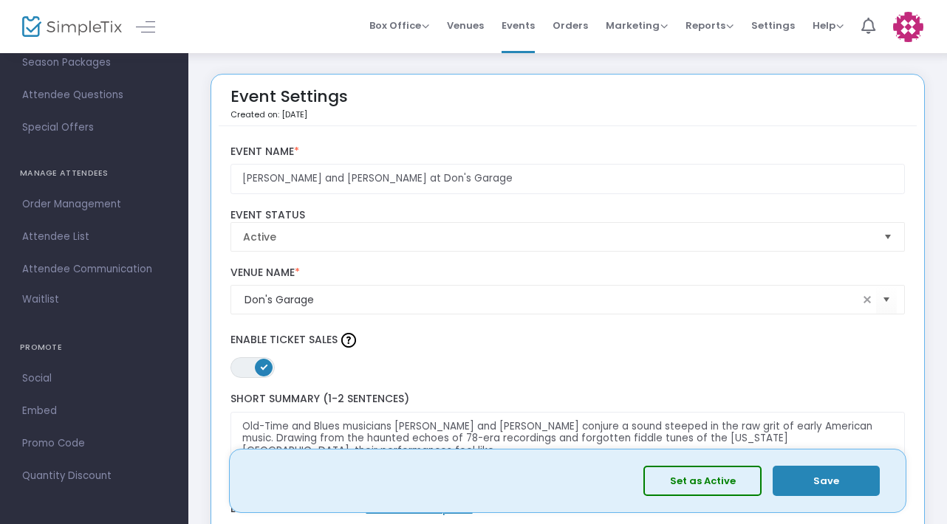
click at [714, 476] on button "Set as Active" at bounding box center [702, 481] width 118 height 30
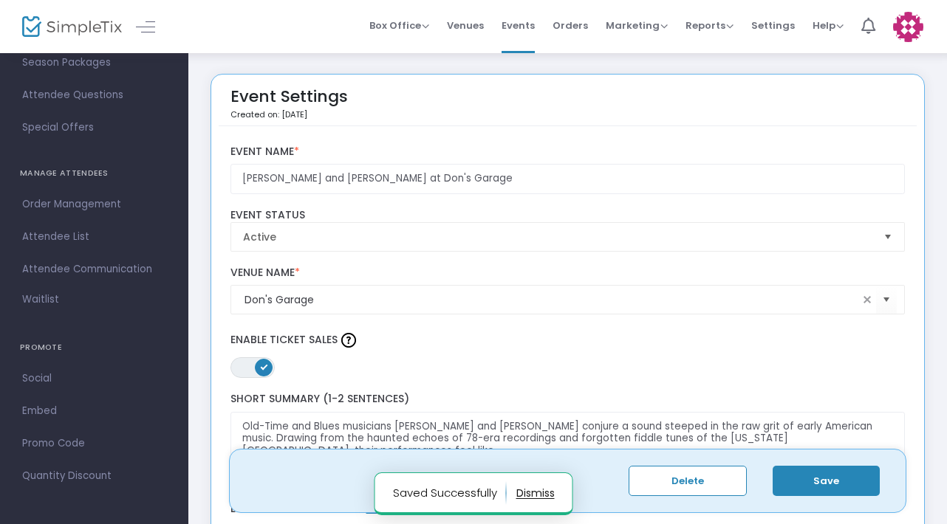
click at [643, 396] on label "Short Summary (1-2 Sentences)" at bounding box center [567, 399] width 675 height 13
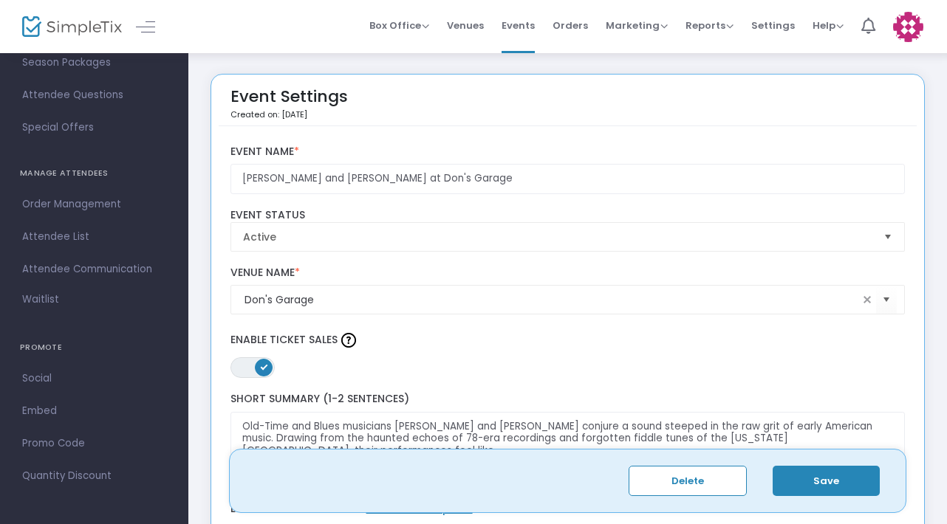
click at [821, 482] on button "Save" at bounding box center [826, 481] width 107 height 30
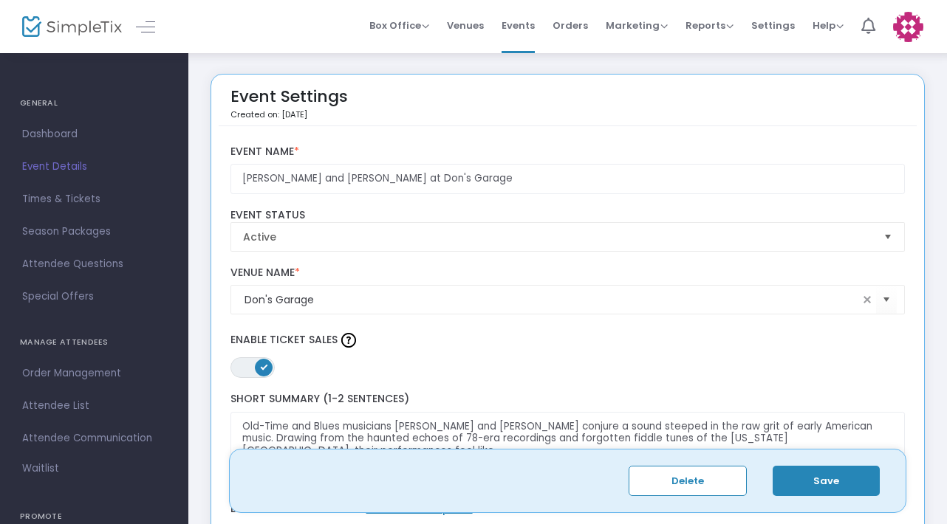
click at [66, 168] on span "Event Details" at bounding box center [94, 166] width 144 height 19
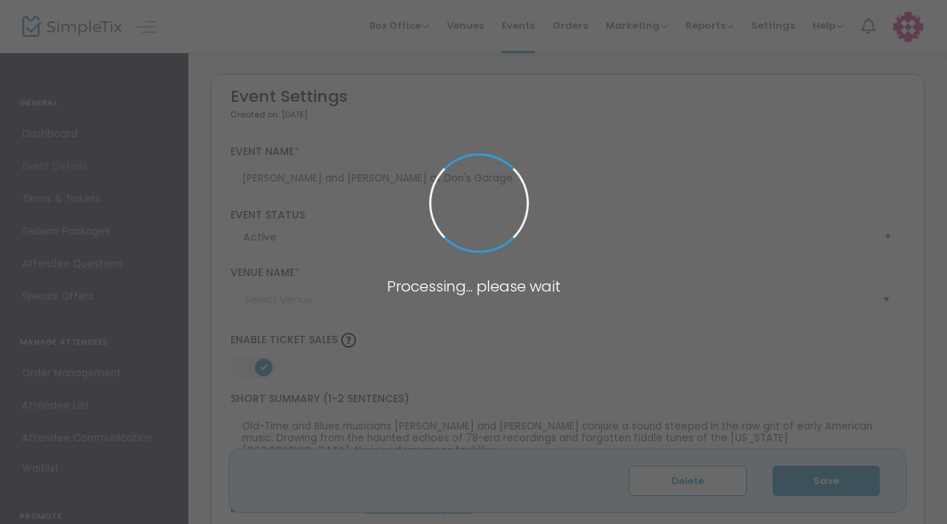
type input "Don's Garage"
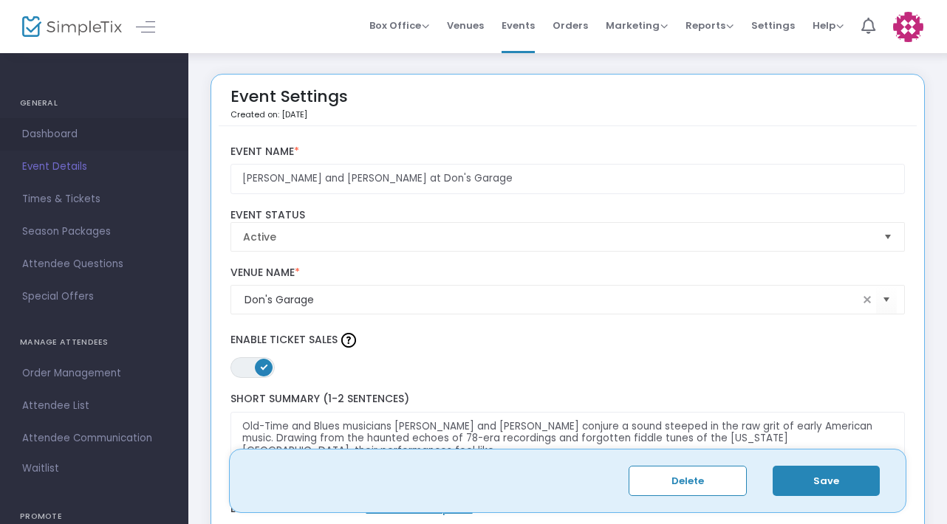
click at [58, 131] on span "Dashboard" at bounding box center [94, 134] width 144 height 19
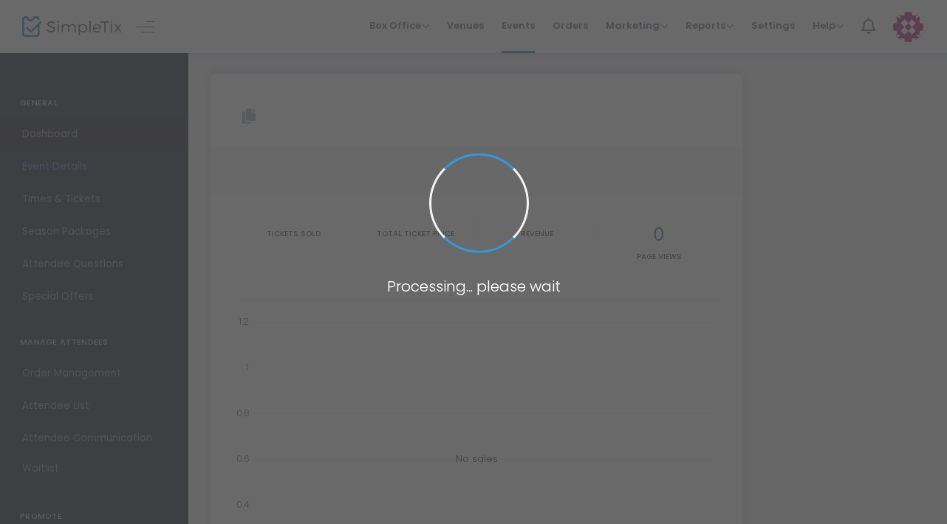
type input "https://www.simpletix.com/e/ali-kafka-and-henry-barnes-at-don-s-garage-tickets-…"
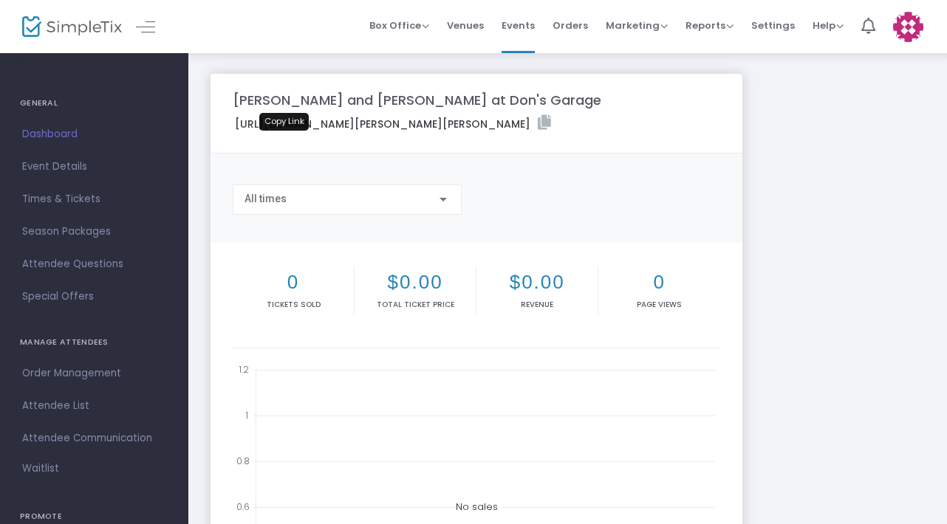
click at [538, 130] on icon at bounding box center [544, 122] width 13 height 15
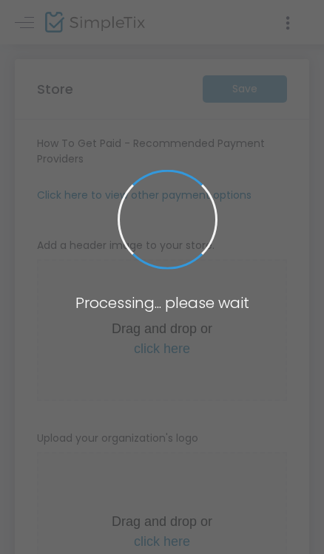
type input "[URL]"
radio input "true"
radio input "false"
radio input "true"
type input "TheTennesseeHillbuddies"
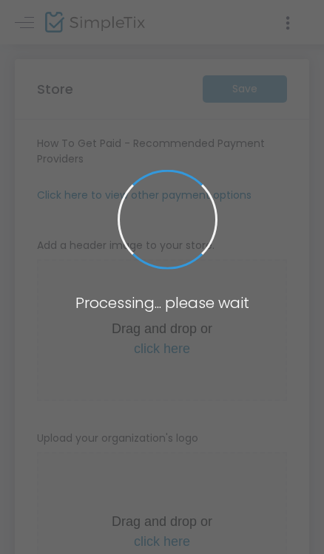
type input "6142600373"
type input "(UTC-05:00) Eastern Time ([GEOGRAPHIC_DATA] & [GEOGRAPHIC_DATA])"
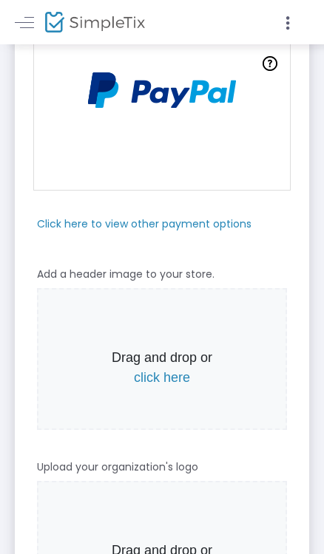
scroll to position [458, 0]
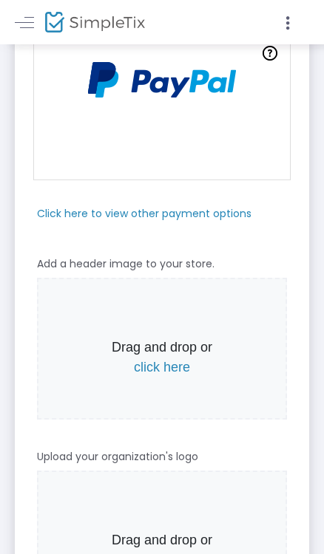
click at [158, 87] on img at bounding box center [162, 80] width 163 height 52
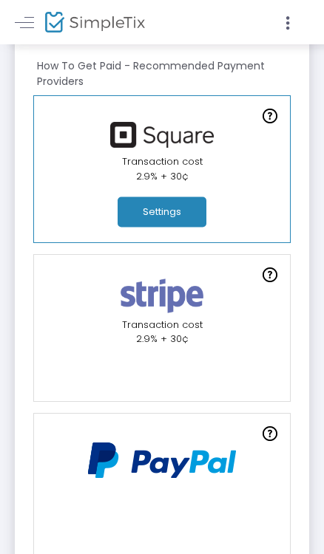
scroll to position [82, 0]
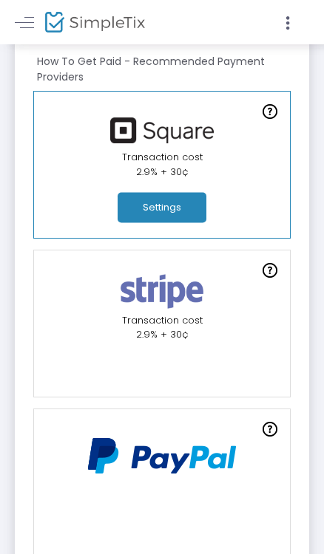
click at [146, 215] on button "Settings" at bounding box center [161, 208] width 89 height 30
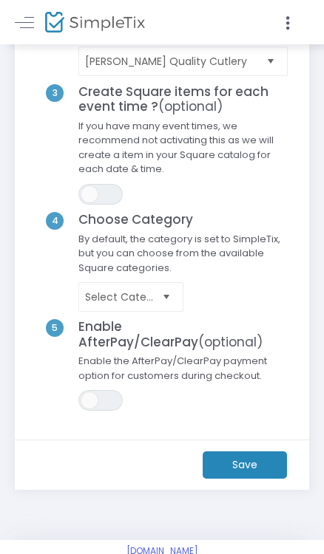
scroll to position [225, 0]
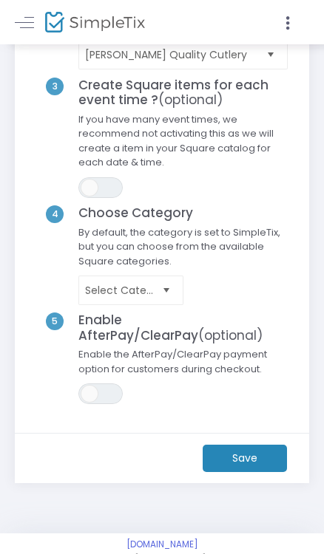
click at [247, 457] on m-button "Save" at bounding box center [244, 458] width 84 height 27
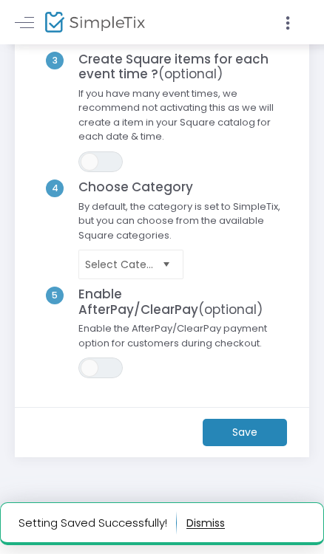
scroll to position [0, 0]
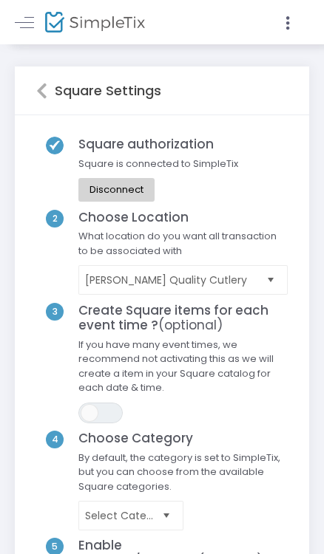
click at [38, 81] on div "Square Settings" at bounding box center [162, 90] width 252 height 48
click at [40, 92] on icon at bounding box center [41, 91] width 11 height 18
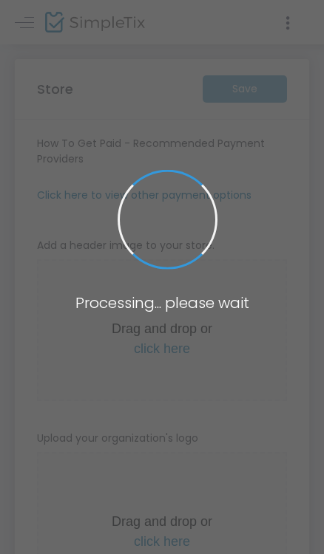
type input "[URL]"
radio input "true"
radio input "false"
radio input "true"
type input "[PERSON_NAME] Quality Cutlery"
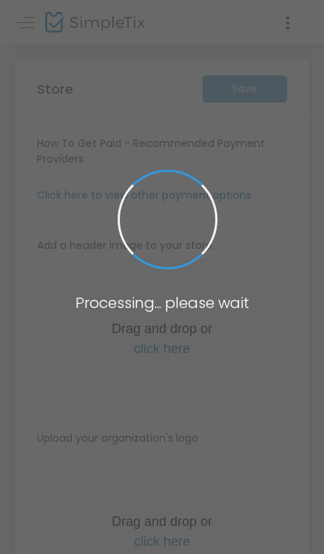
type input "6142600373"
type input "(UTC-05:00) Eastern Time ([GEOGRAPHIC_DATA] & [GEOGRAPHIC_DATA])"
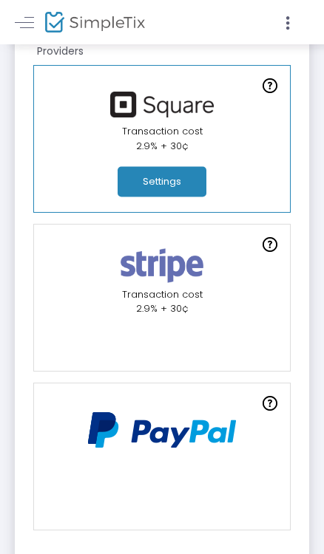
scroll to position [262, 0]
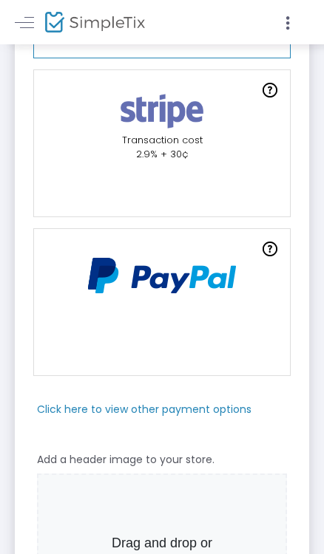
click at [80, 322] on link at bounding box center [162, 302] width 258 height 148
